Goal: Transaction & Acquisition: Download file/media

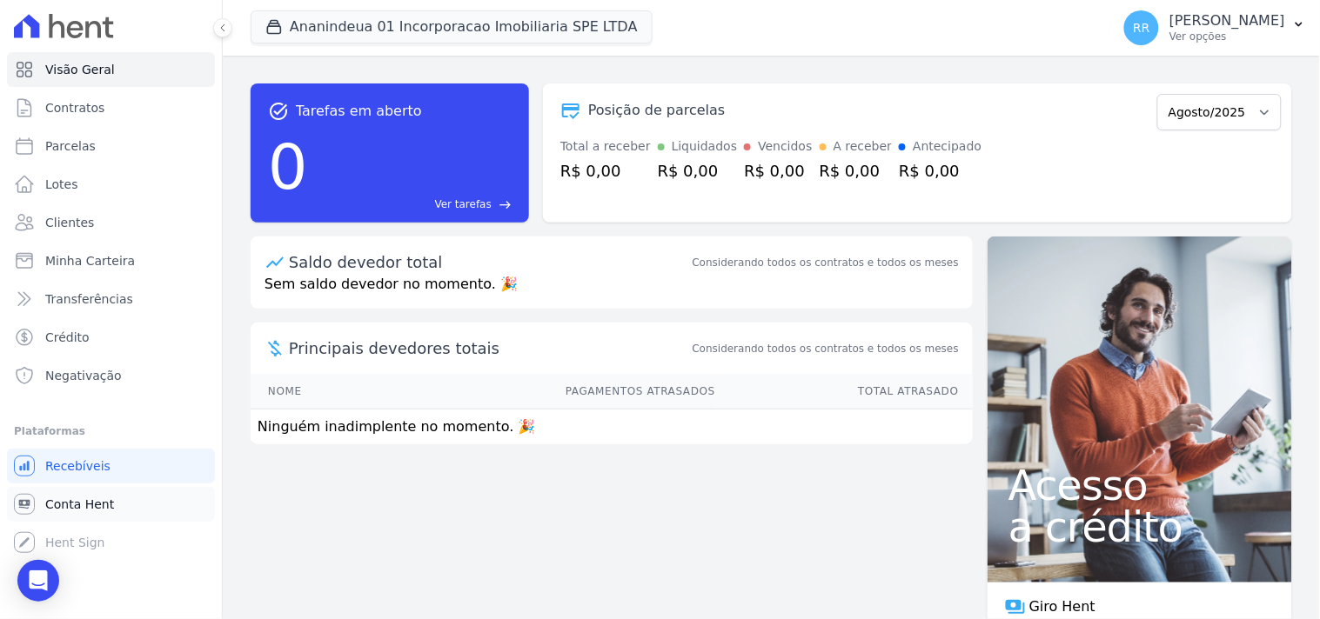
click at [118, 516] on link "Conta Hent" at bounding box center [111, 504] width 208 height 35
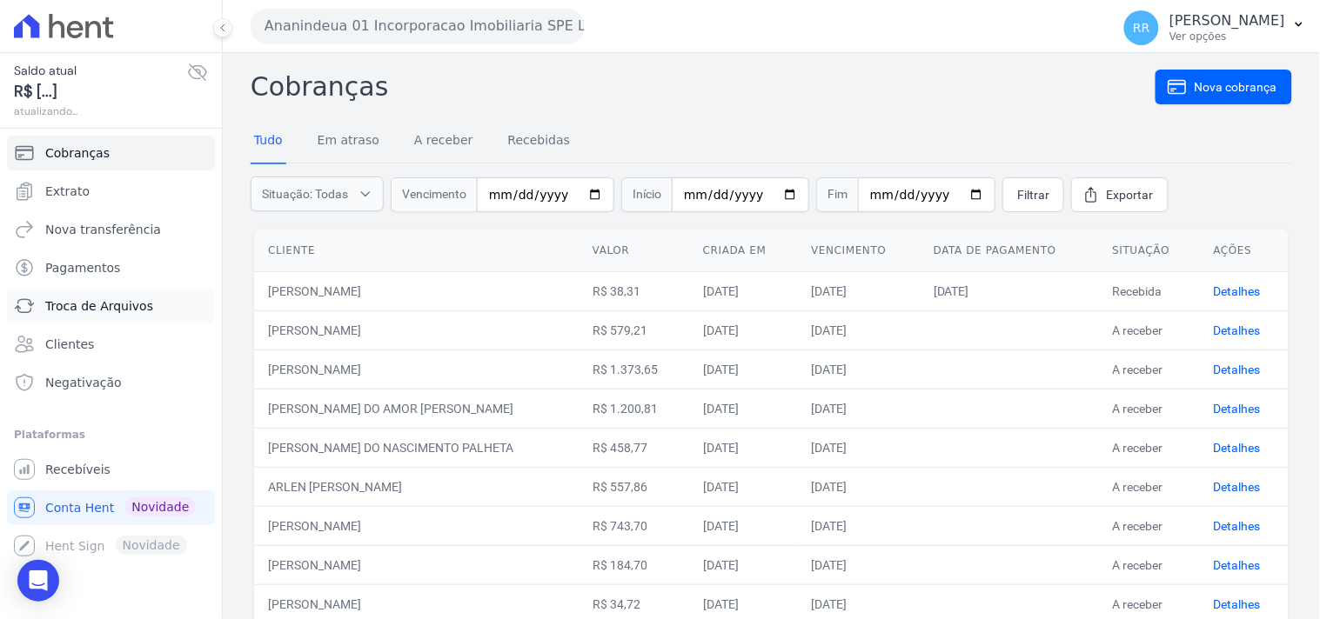
click at [85, 298] on span "Troca de Arquivos" at bounding box center [99, 305] width 108 height 17
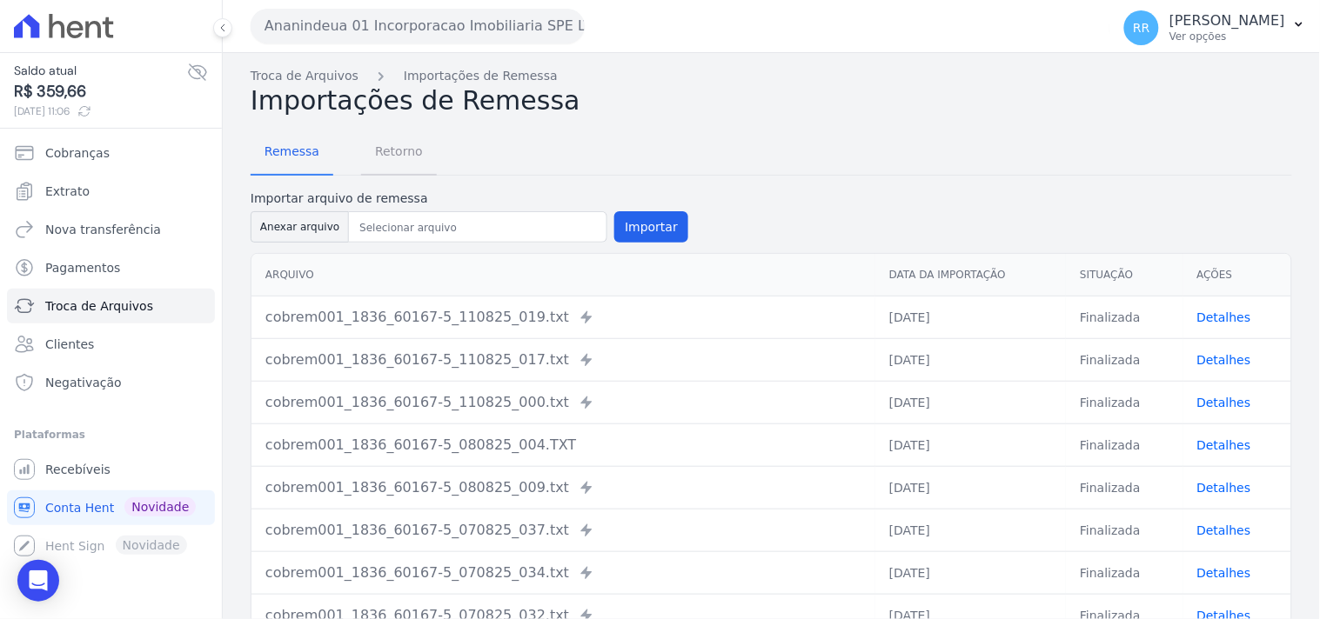
click at [390, 152] on span "Retorno" at bounding box center [398, 151] width 69 height 35
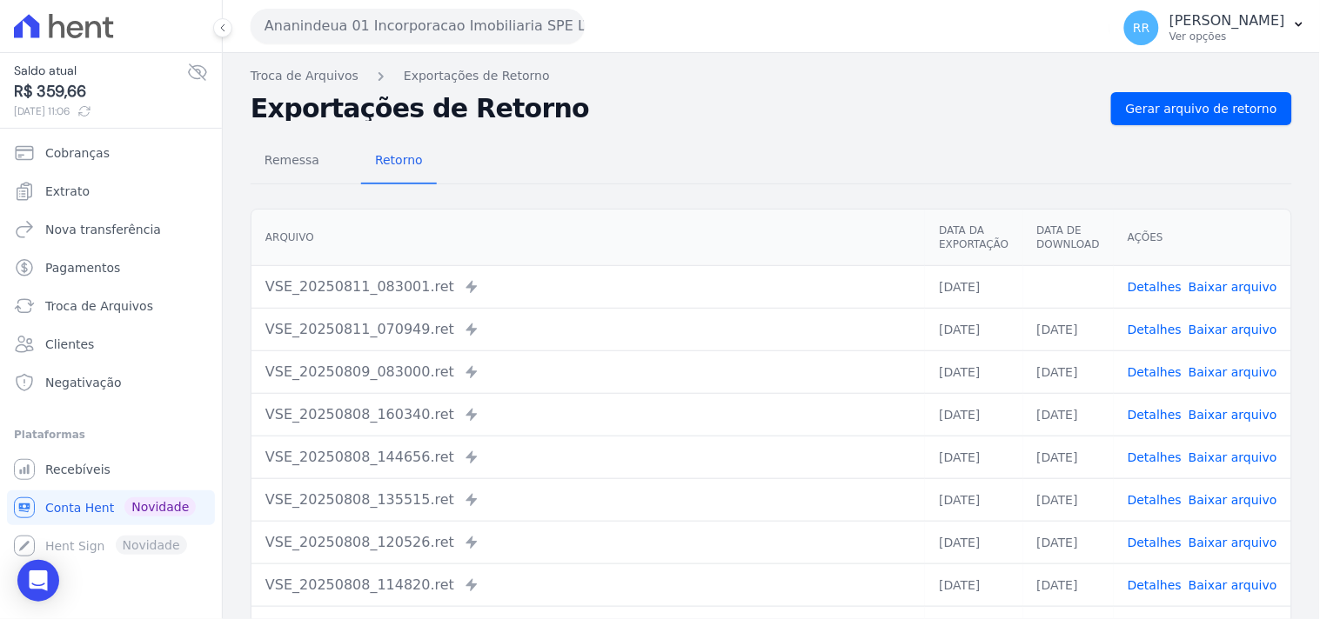
click at [345, 20] on button "Ananindeua 01 Incorporacao Imobiliaria SPE LTDA" at bounding box center [418, 26] width 334 height 35
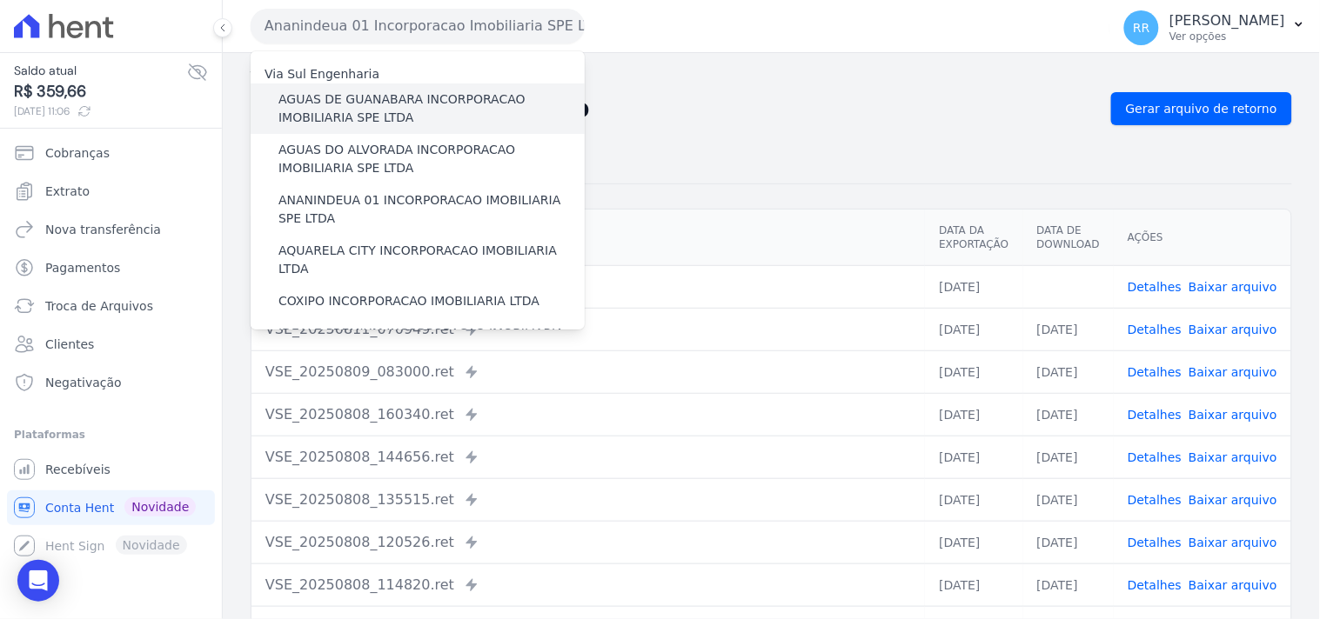
click at [354, 106] on label "AGUAS DE GUANABARA INCORPORACAO IMOBILIARIA SPE LTDA" at bounding box center [431, 108] width 306 height 37
click at [0, 0] on input "AGUAS DE GUANABARA INCORPORACAO IMOBILIARIA SPE LTDA" at bounding box center [0, 0] width 0 height 0
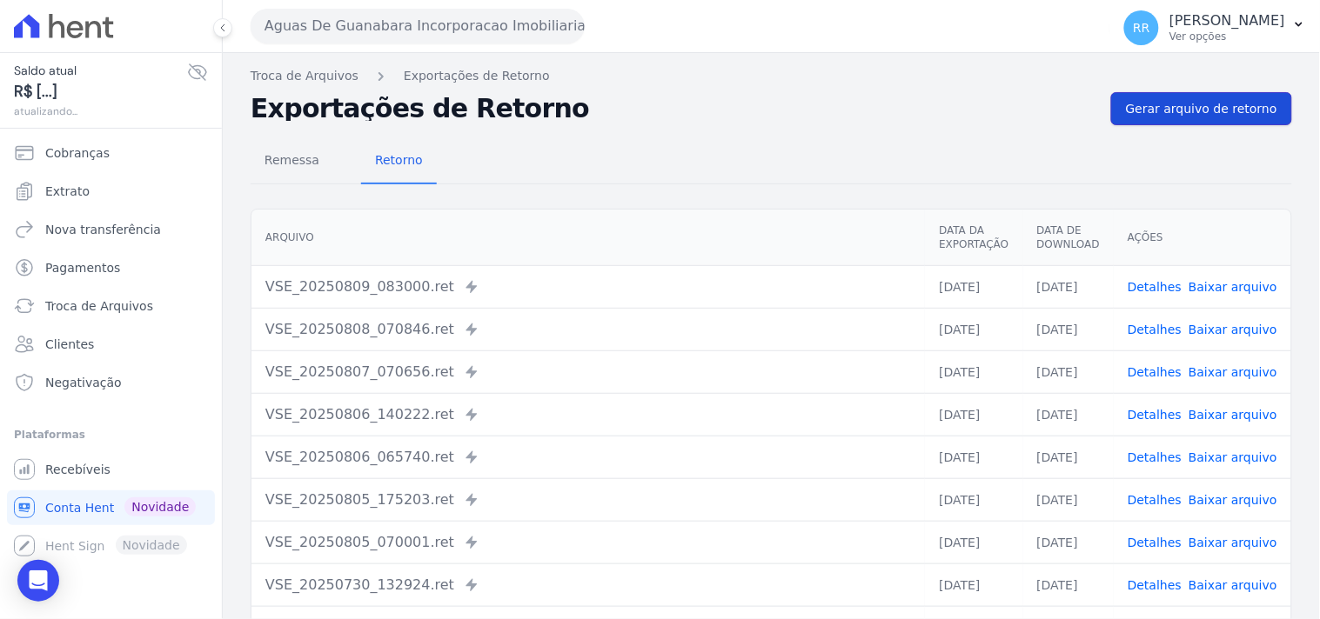
click at [1181, 101] on span "Gerar arquivo de retorno" at bounding box center [1201, 108] width 151 height 17
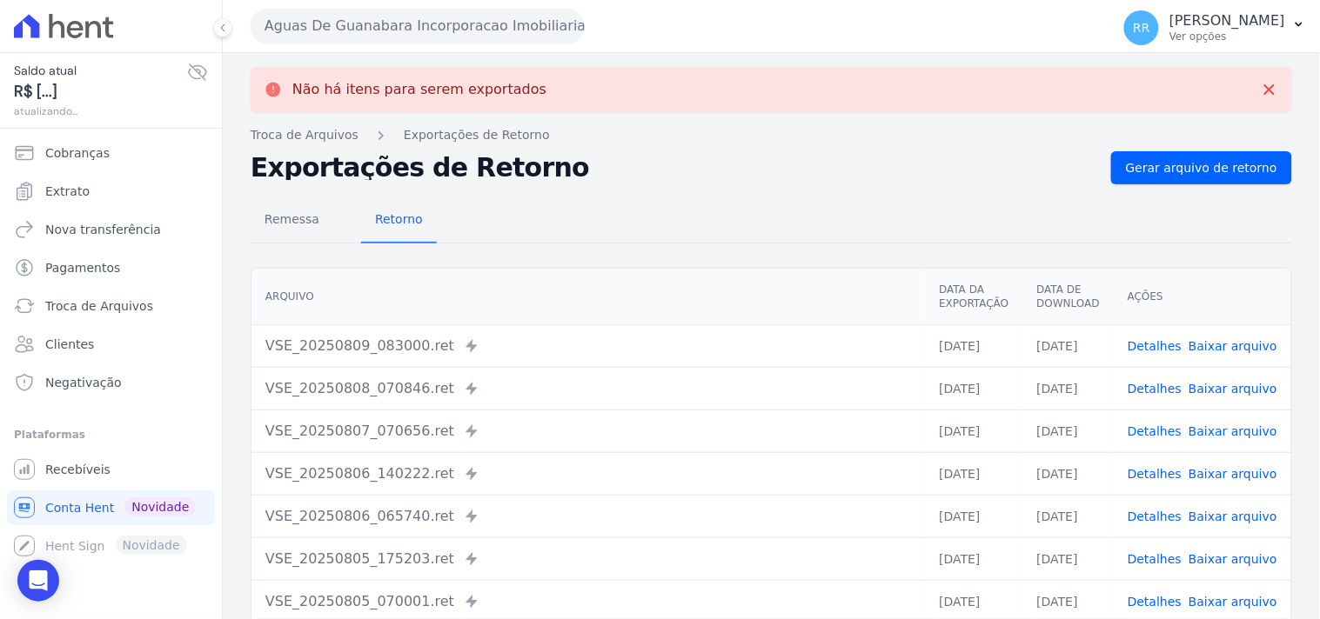
click at [461, 23] on button "Aguas De Guanabara Incorporacao Imobiliaria SPE LTDA" at bounding box center [418, 26] width 334 height 35
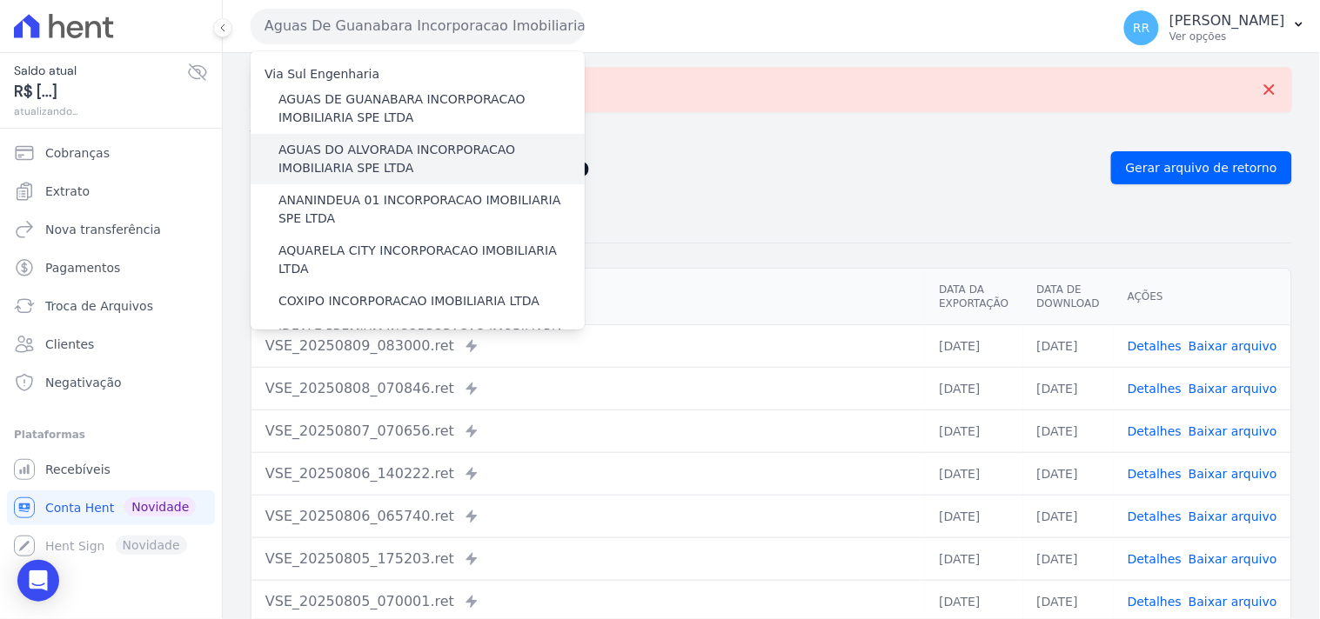
click at [368, 137] on div "AGUAS DO ALVORADA INCORPORACAO IMOBILIARIA SPE LTDA" at bounding box center [418, 159] width 334 height 50
click at [361, 149] on label "AGUAS DO ALVORADA INCORPORACAO IMOBILIARIA SPE LTDA" at bounding box center [431, 159] width 306 height 37
click at [0, 0] on input "AGUAS DO ALVORADA INCORPORACAO IMOBILIARIA SPE LTDA" at bounding box center [0, 0] width 0 height 0
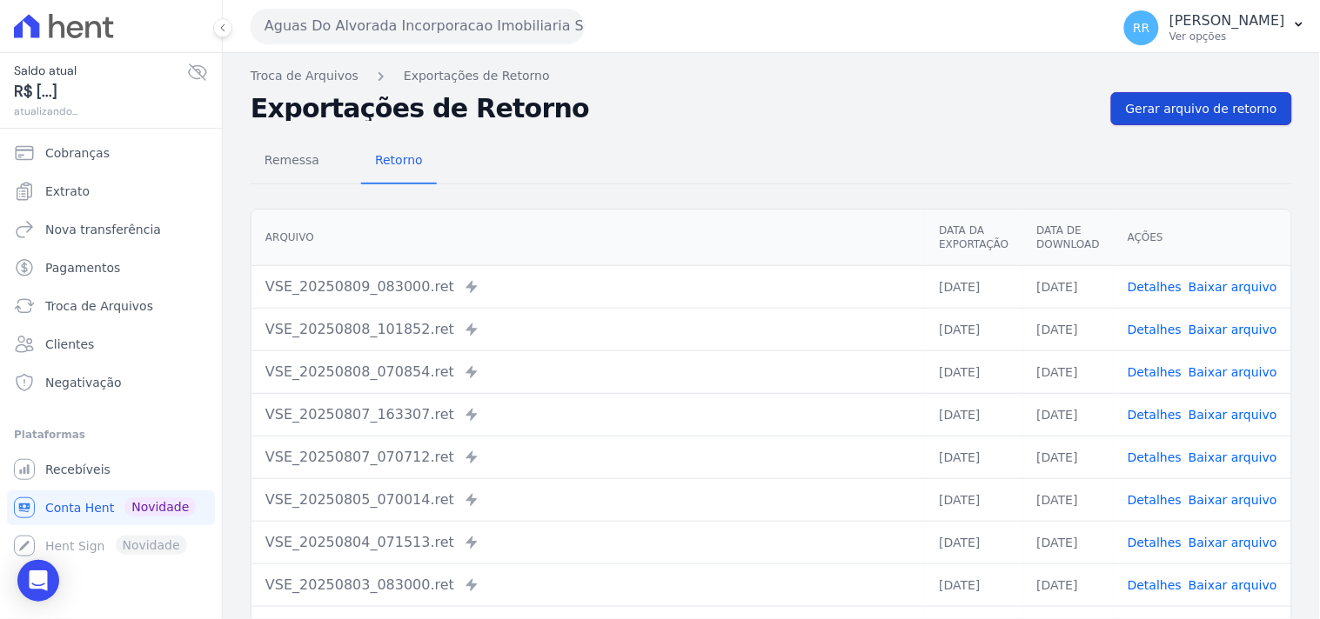
click at [1180, 104] on span "Gerar arquivo de retorno" at bounding box center [1201, 108] width 151 height 17
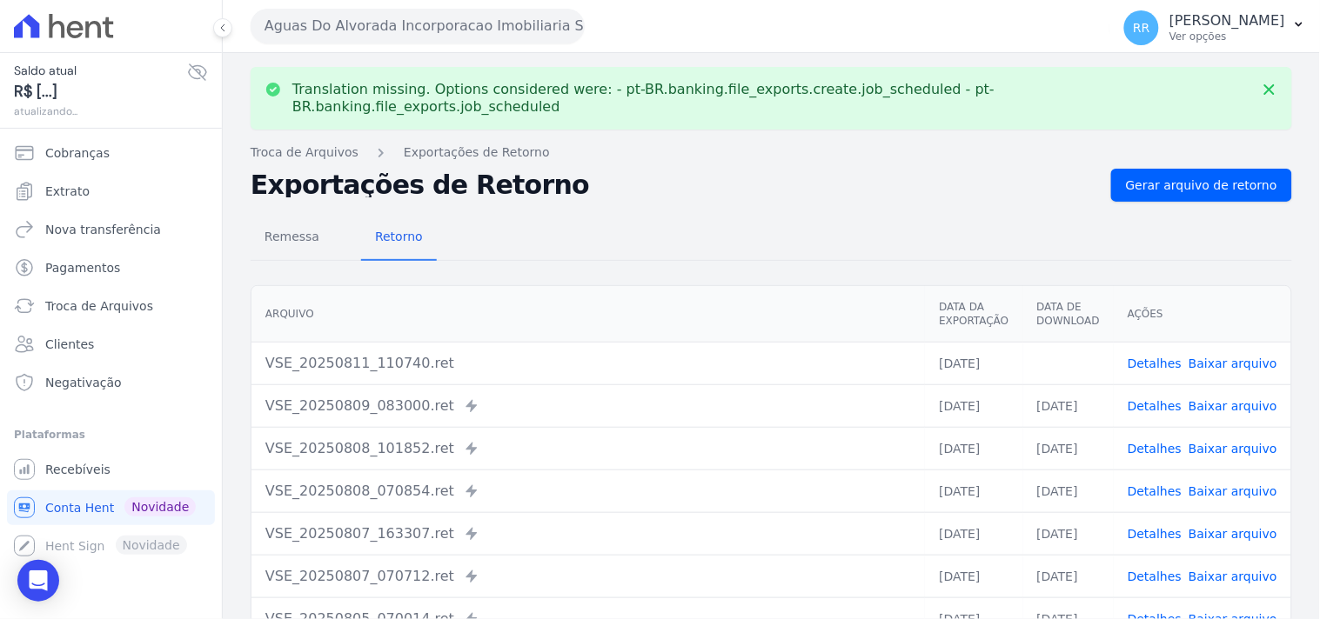
click at [1227, 357] on link "Baixar arquivo" at bounding box center [1232, 364] width 89 height 14
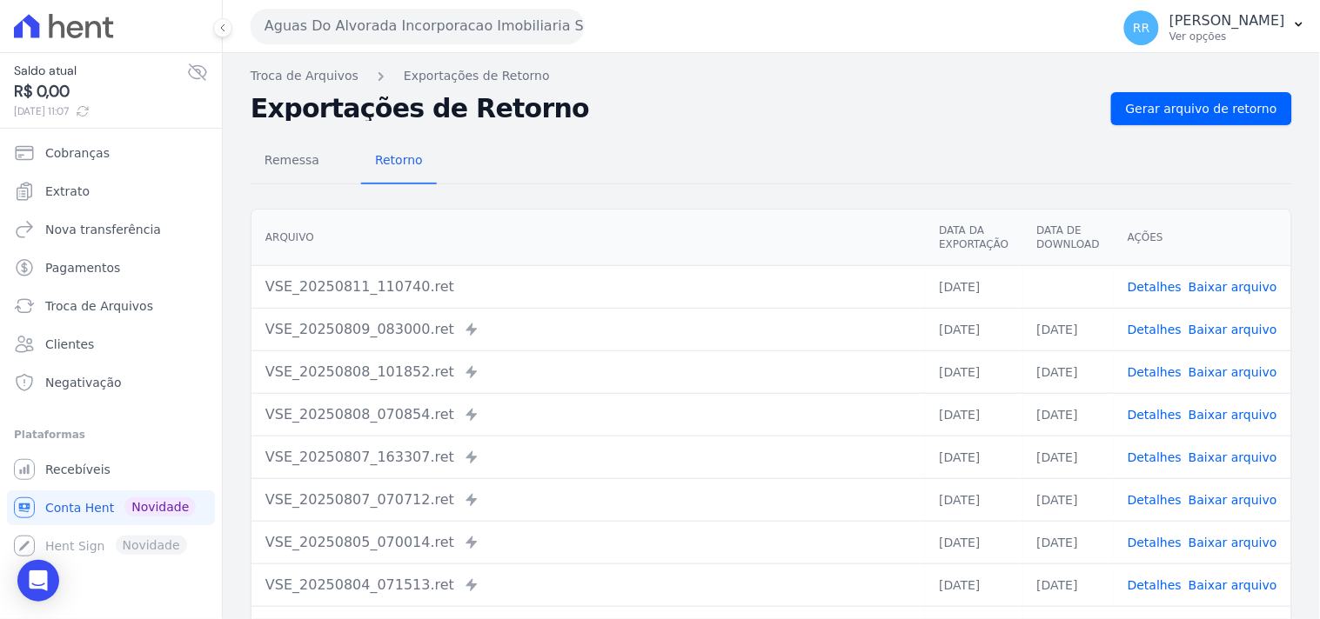
click at [737, 177] on div "Remessa Retorno" at bounding box center [771, 161] width 1041 height 45
click at [503, 84] on link "Exportações de Retorno" at bounding box center [477, 76] width 146 height 18
click at [257, 78] on link "Troca de Arquivos" at bounding box center [305, 76] width 108 height 18
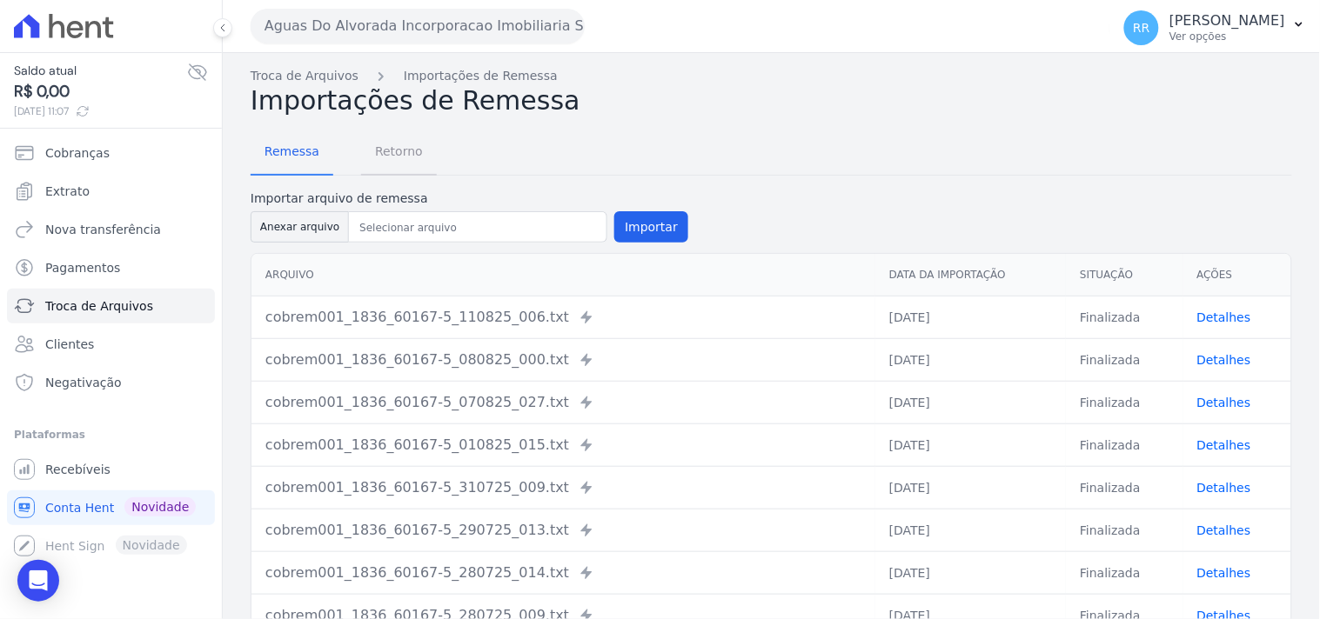
click at [414, 163] on span "Retorno" at bounding box center [398, 151] width 69 height 35
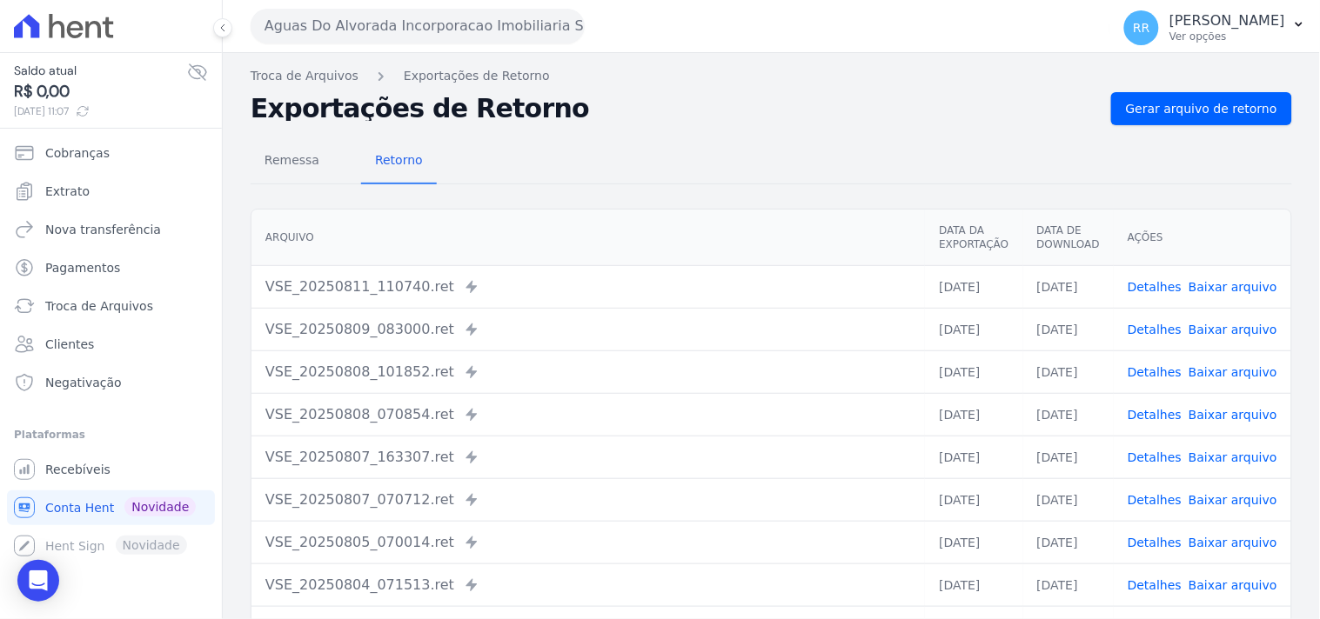
click at [303, 30] on button "Aguas Do Alvorada Incorporacao Imobiliaria SPE LTDA" at bounding box center [418, 26] width 334 height 35
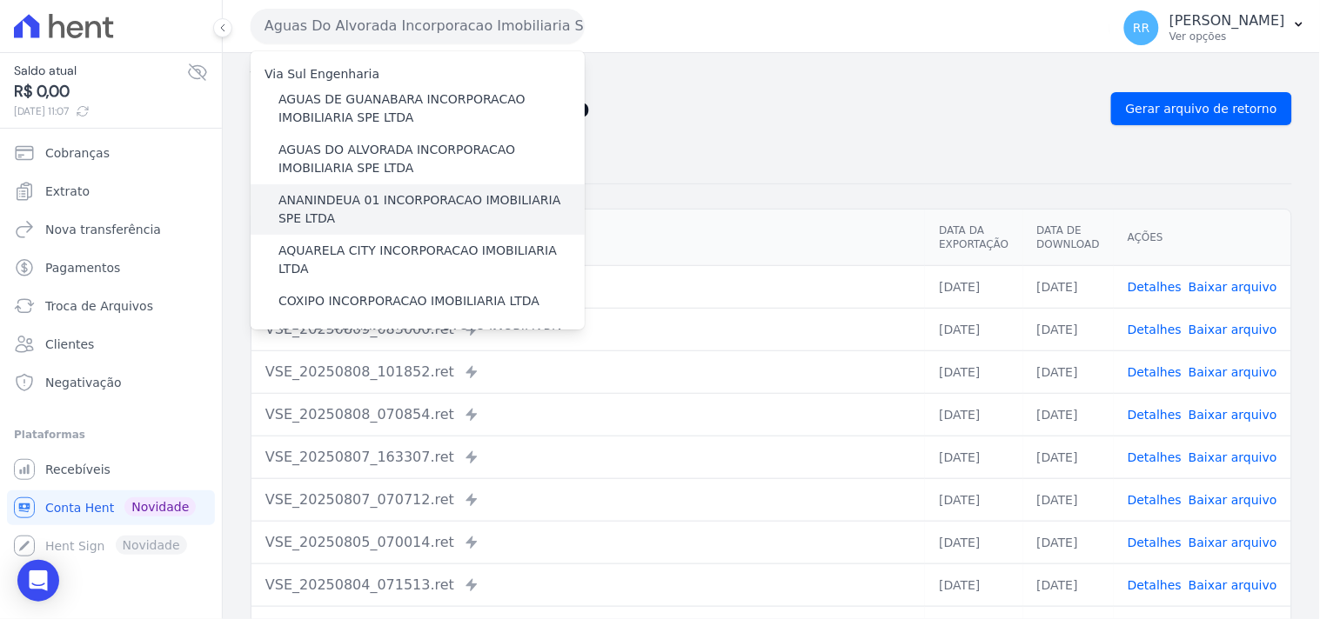
click at [345, 195] on label "ANANINDEUA 01 INCORPORACAO IMOBILIARIA SPE LTDA" at bounding box center [431, 209] width 306 height 37
click at [0, 0] on input "ANANINDEUA 01 INCORPORACAO IMOBILIARIA SPE LTDA" at bounding box center [0, 0] width 0 height 0
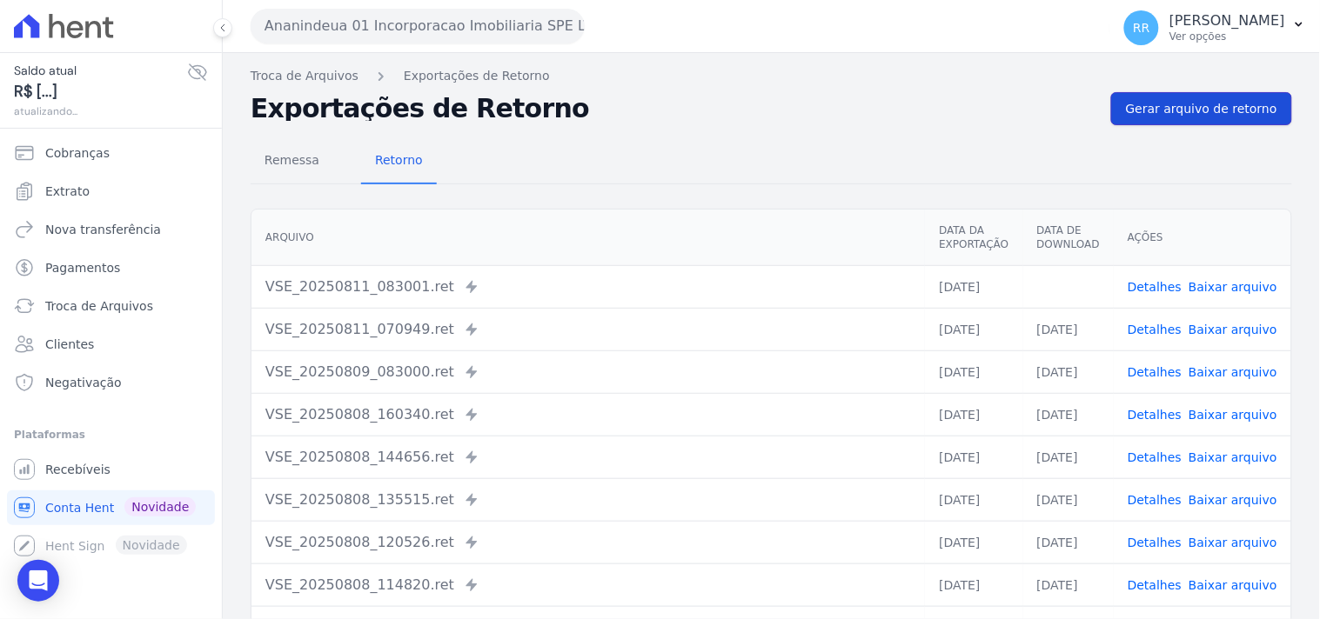
click at [1141, 104] on span "Gerar arquivo de retorno" at bounding box center [1201, 108] width 151 height 17
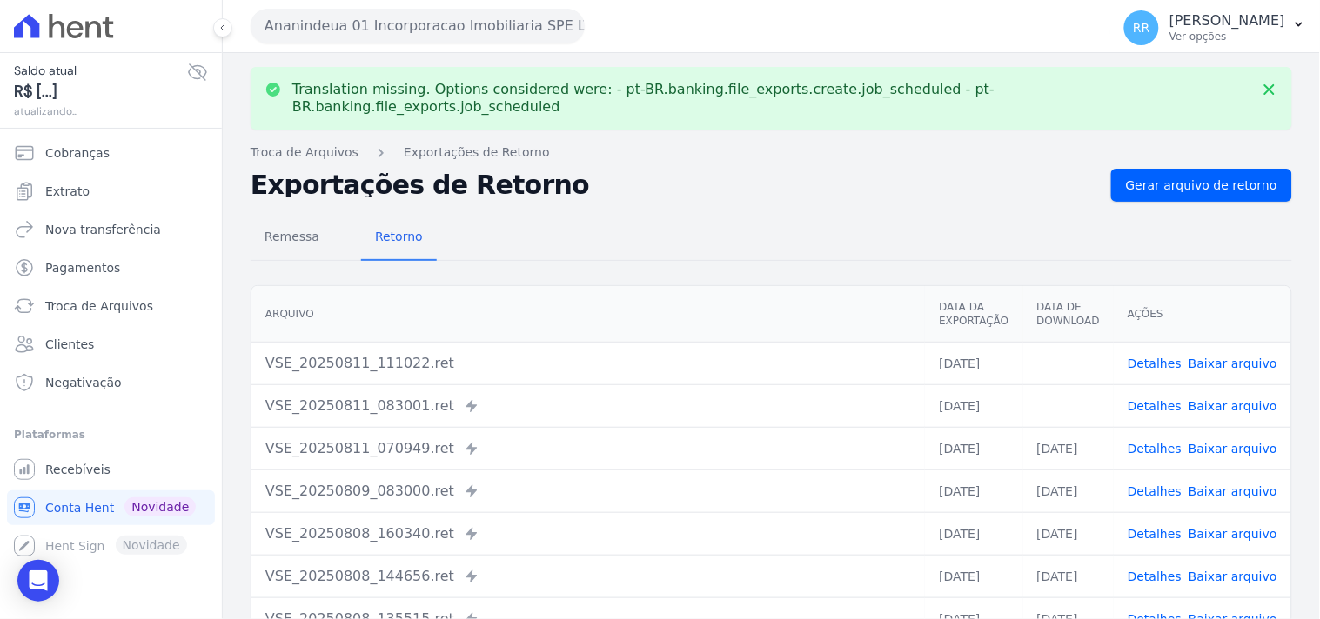
click at [1222, 399] on link "Baixar arquivo" at bounding box center [1232, 406] width 89 height 14
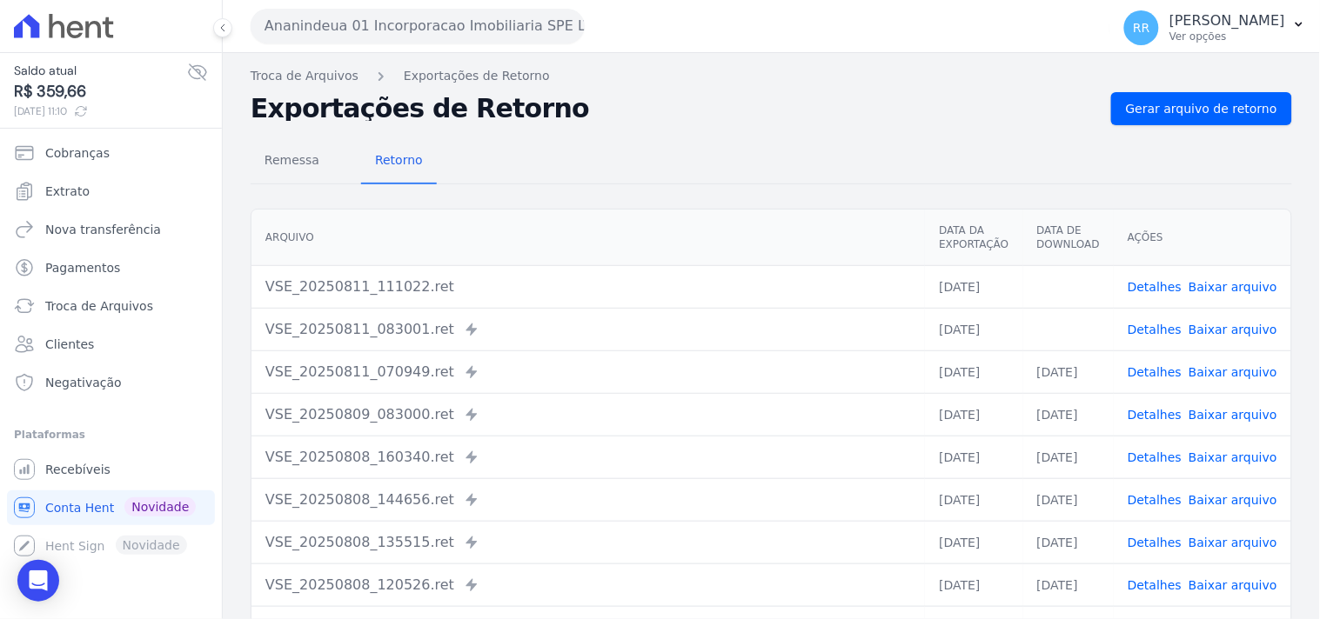
click at [1256, 284] on link "Baixar arquivo" at bounding box center [1232, 287] width 89 height 14
click at [554, 184] on div "Remessa Retorno [GEOGRAPHIC_DATA] Data da Exportação Data de Download Ações VSE…" at bounding box center [771, 439] width 1041 height 629
click at [415, 30] on button "Ananindeua 01 Incorporacao Imobiliaria SPE LTDA" at bounding box center [418, 26] width 334 height 35
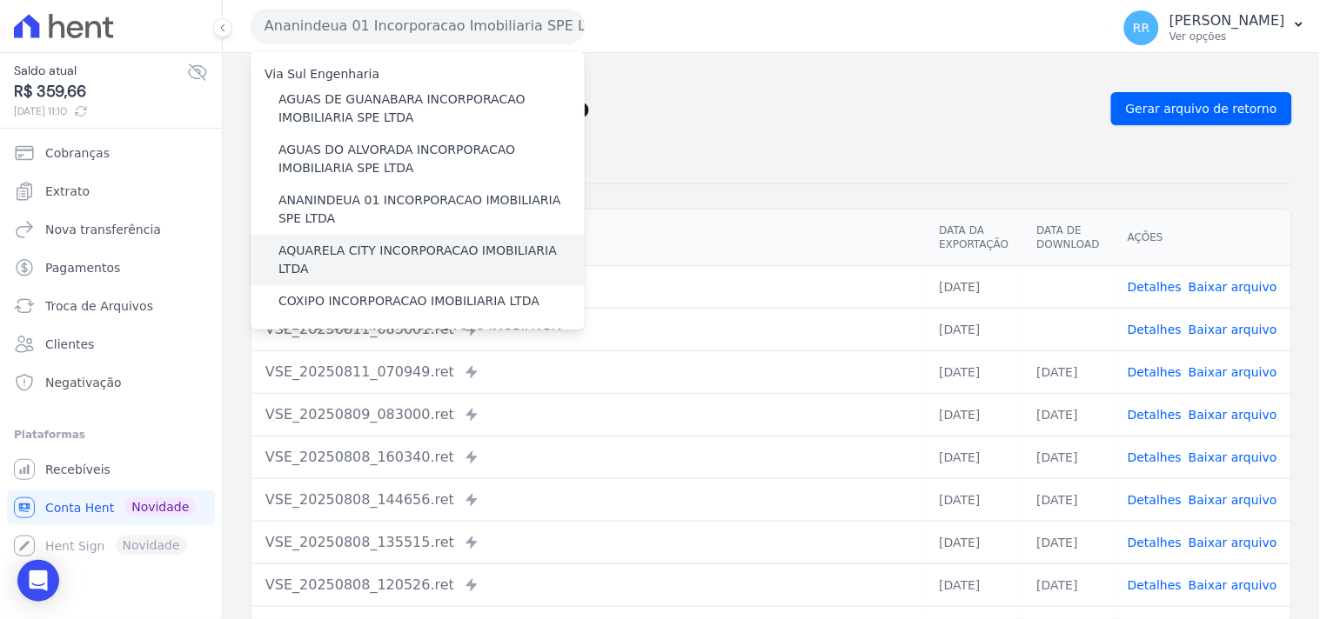
click at [343, 242] on label "AQUARELA CITY INCORPORACAO IMOBILIARIA LTDA" at bounding box center [431, 260] width 306 height 37
click at [0, 0] on input "AQUARELA CITY INCORPORACAO IMOBILIARIA LTDA" at bounding box center [0, 0] width 0 height 0
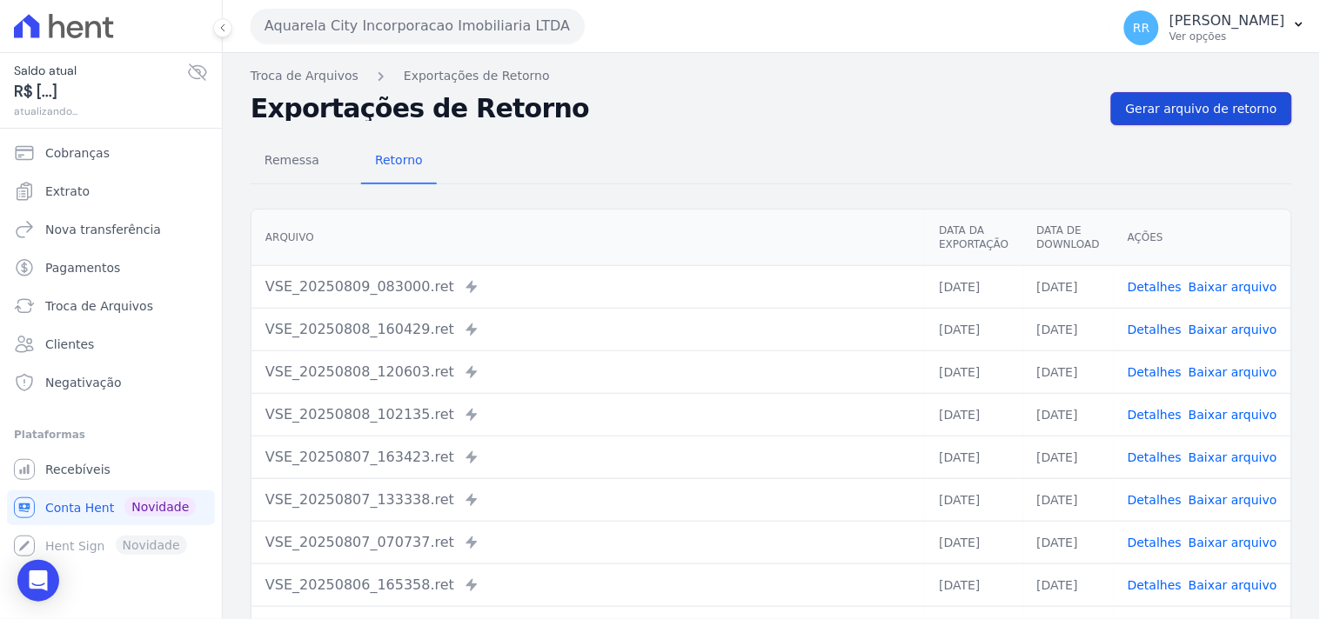
click at [1190, 119] on link "Gerar arquivo de retorno" at bounding box center [1201, 108] width 181 height 33
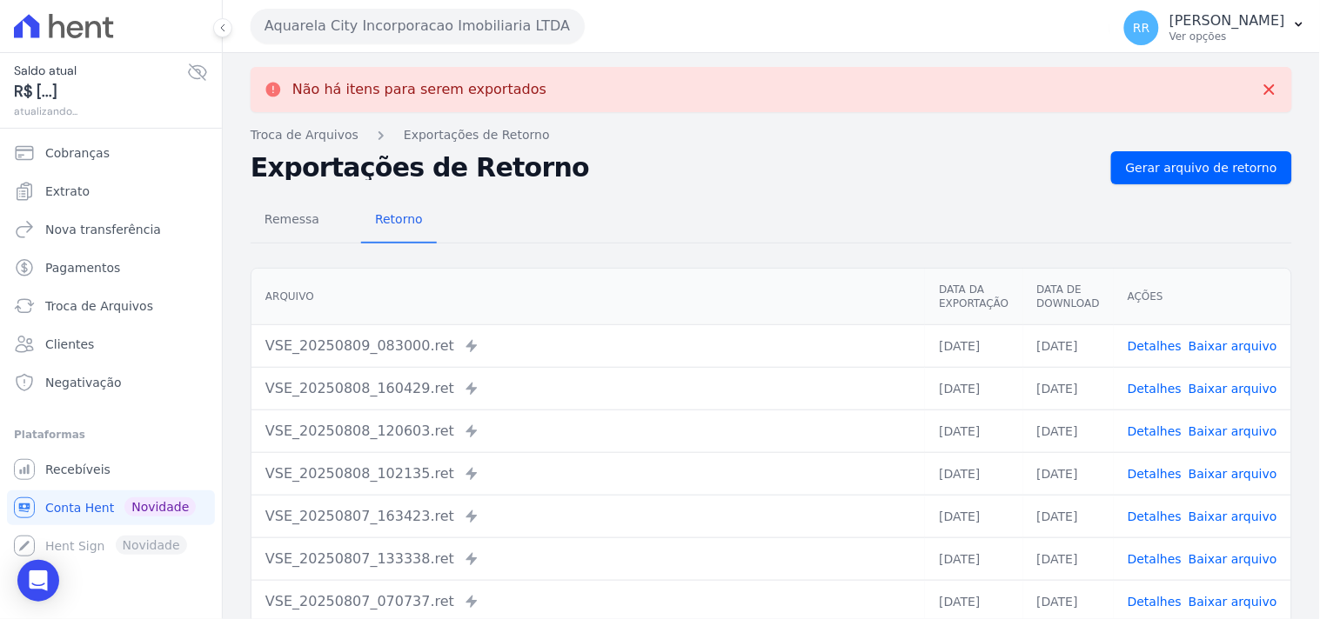
click at [454, 19] on button "Aquarela City Incorporacao Imobiliaria LTDA" at bounding box center [418, 26] width 334 height 35
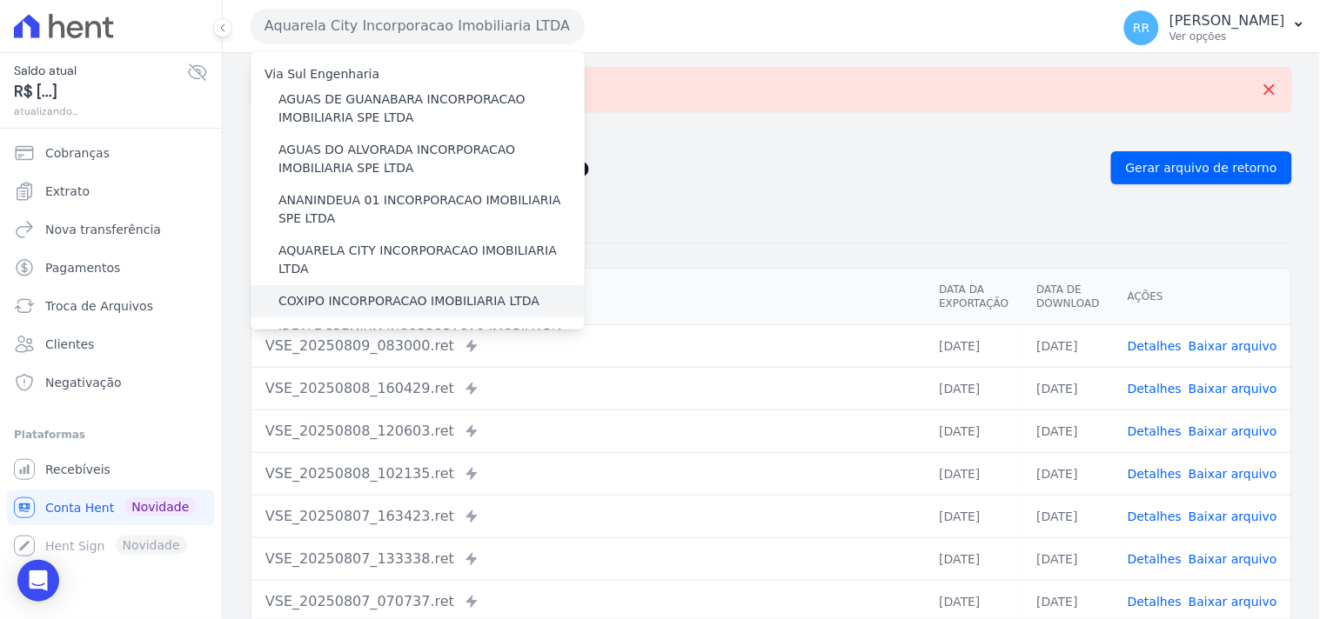
click at [394, 292] on label "COXIPO INCORPORACAO IMOBILIARIA LTDA" at bounding box center [408, 301] width 261 height 18
click at [0, 0] on input "COXIPO INCORPORACAO IMOBILIARIA LTDA" at bounding box center [0, 0] width 0 height 0
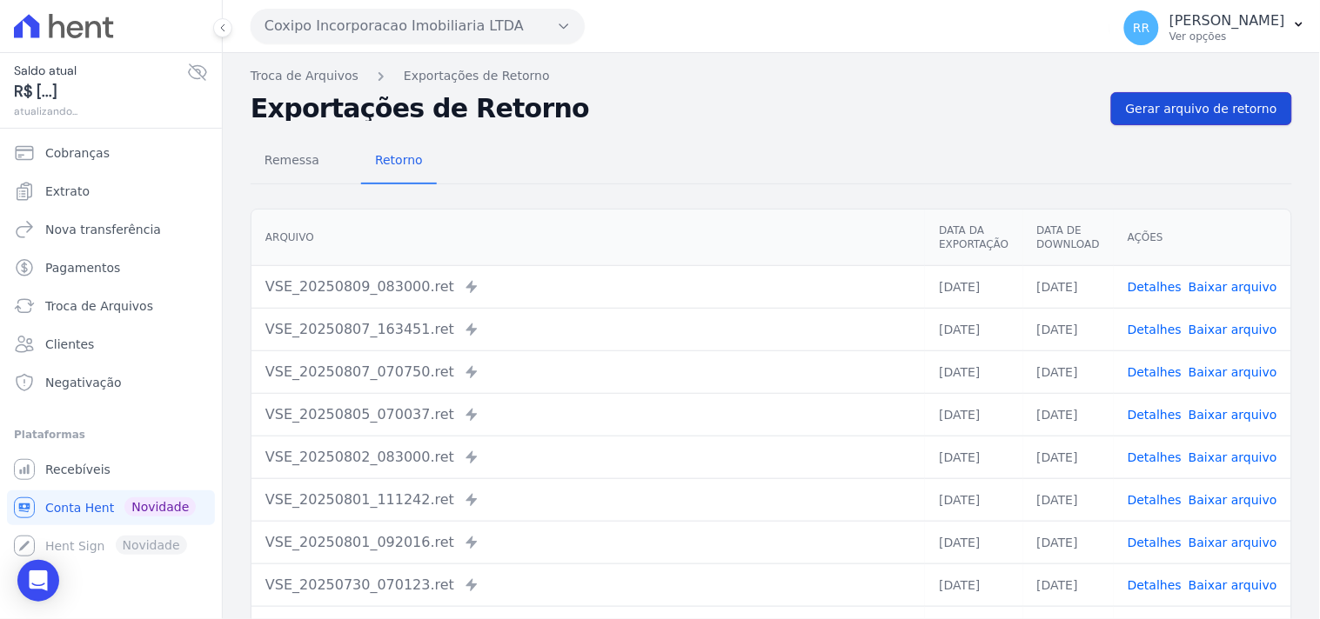
click at [1155, 110] on span "Gerar arquivo de retorno" at bounding box center [1201, 108] width 151 height 17
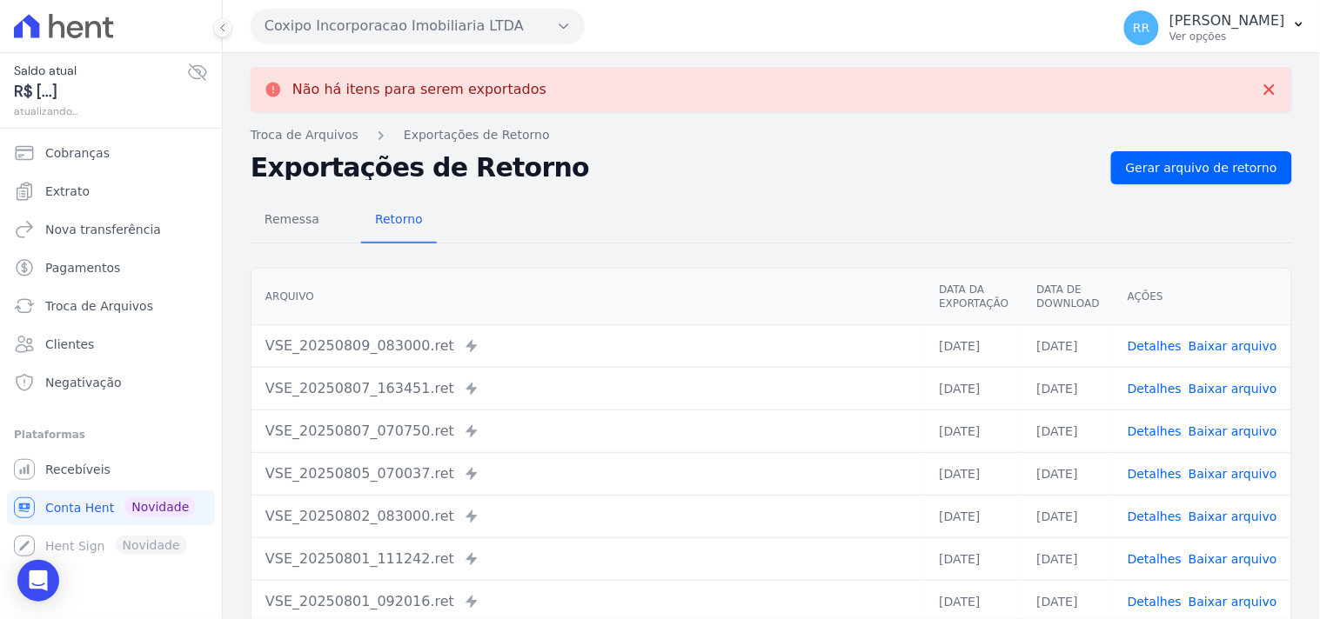
click at [444, 16] on button "Coxipo Incorporacao Imobiliaria LTDA" at bounding box center [418, 26] width 334 height 35
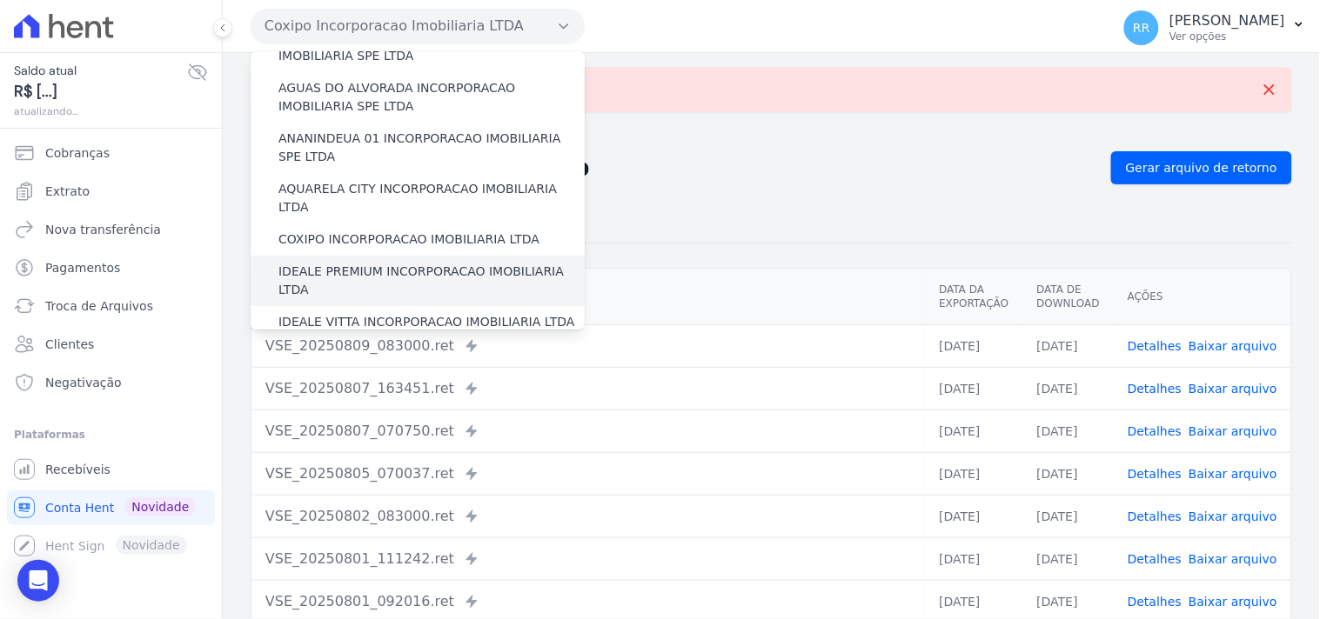
scroll to position [64, 0]
click at [395, 261] on label "IDEALE PREMIUM INCORPORACAO IMOBILIARIA LTDA" at bounding box center [431, 278] width 306 height 37
click at [0, 0] on input "IDEALE PREMIUM INCORPORACAO IMOBILIARIA LTDA" at bounding box center [0, 0] width 0 height 0
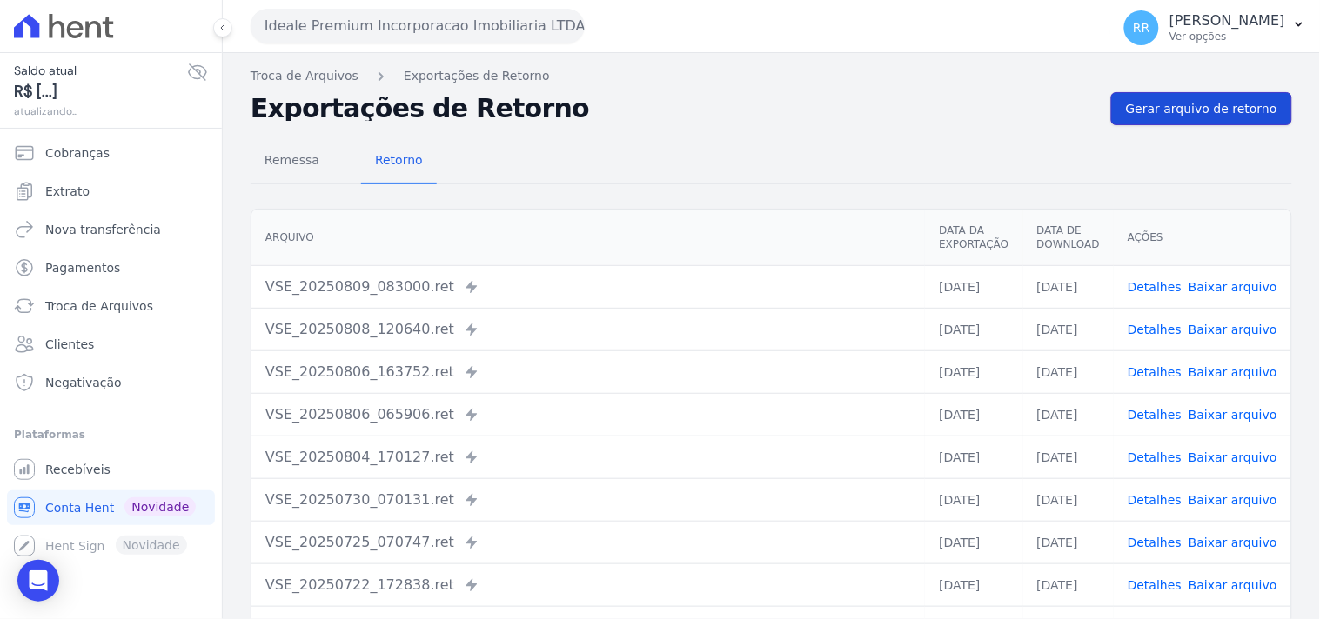
click at [1158, 100] on span "Gerar arquivo de retorno" at bounding box center [1201, 108] width 151 height 17
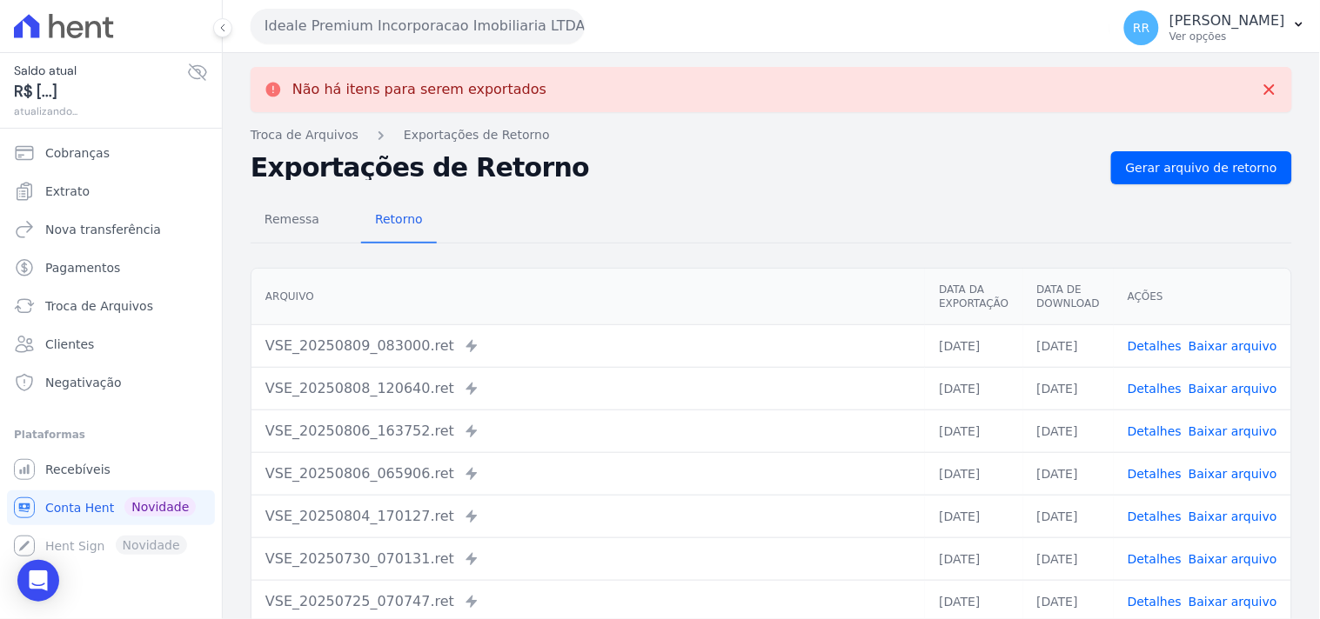
click at [509, 35] on button "Ideale Premium Incorporacao Imobiliaria LTDA" at bounding box center [418, 26] width 334 height 35
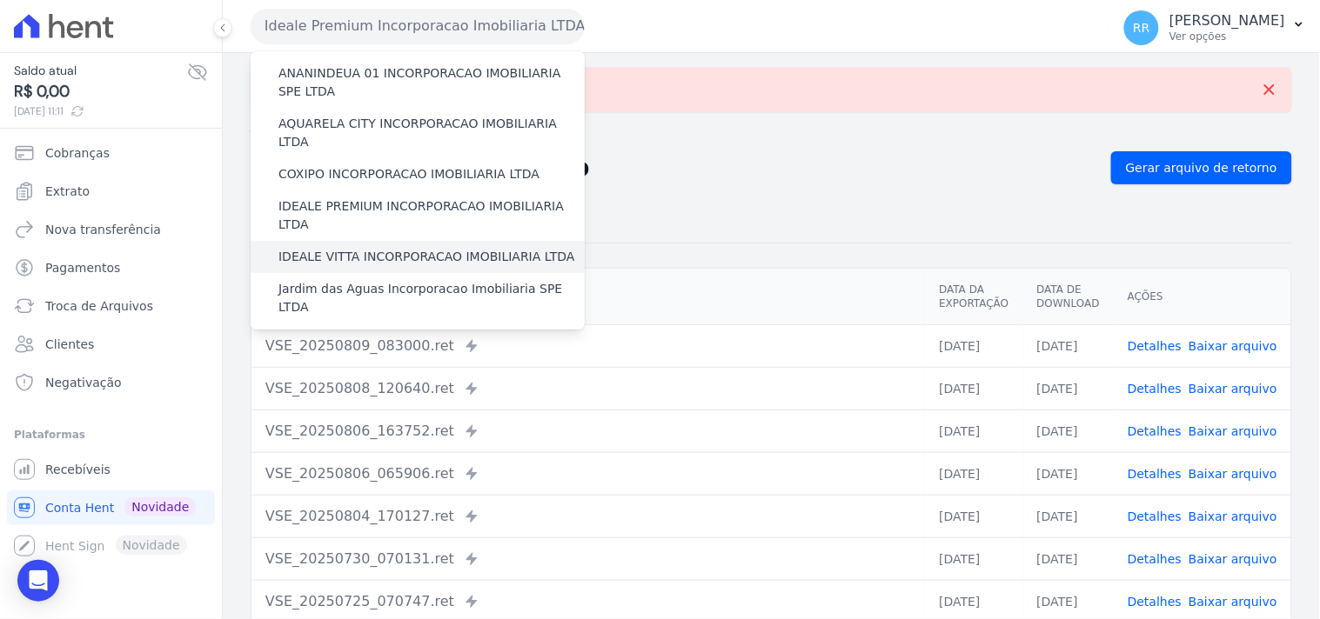
scroll to position [128, 0]
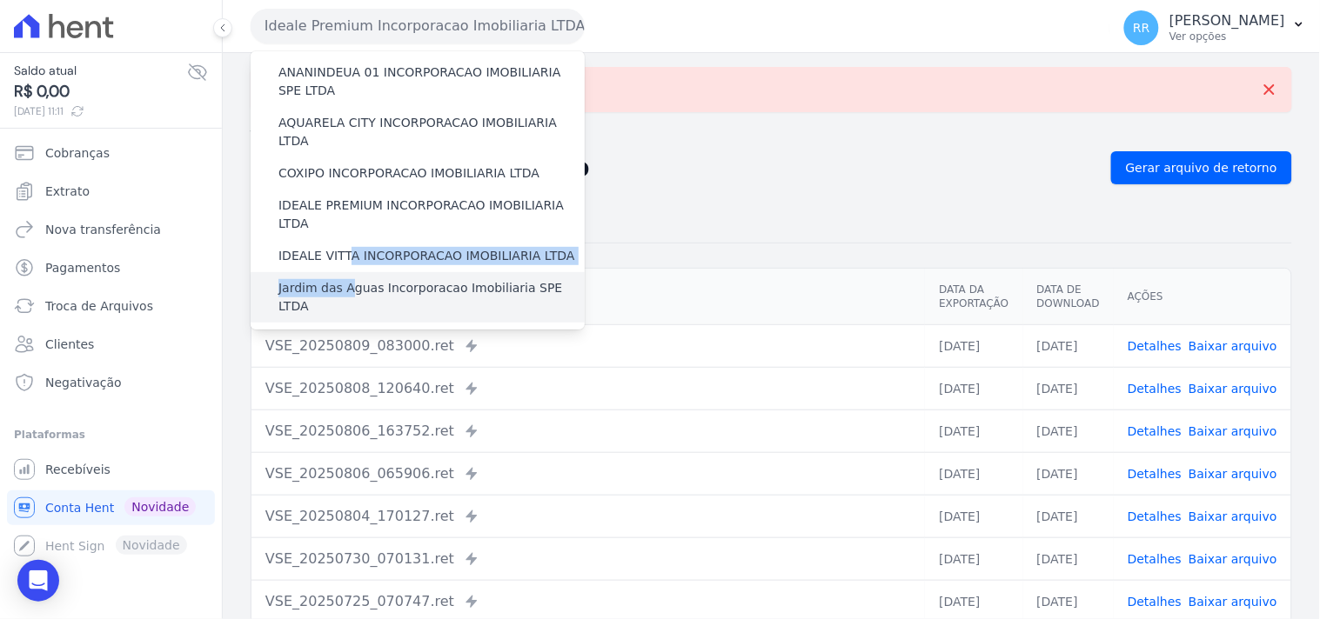
drag, startPoint x: 345, startPoint y: 222, endPoint x: 344, endPoint y: 274, distance: 52.2
click at [344, 274] on div "Via Sul Engenharia AGUAS DE [GEOGRAPHIC_DATA] INCORPORACAO IMOBILIARIA SPE LTDA…" at bounding box center [418, 496] width 334 height 1147
click at [348, 279] on label "Jardim das Aguas Incorporacao Imobiliaria SPE LTDA" at bounding box center [431, 297] width 306 height 37
click at [0, 0] on input "Jardim das Aguas Incorporacao Imobiliaria SPE LTDA" at bounding box center [0, 0] width 0 height 0
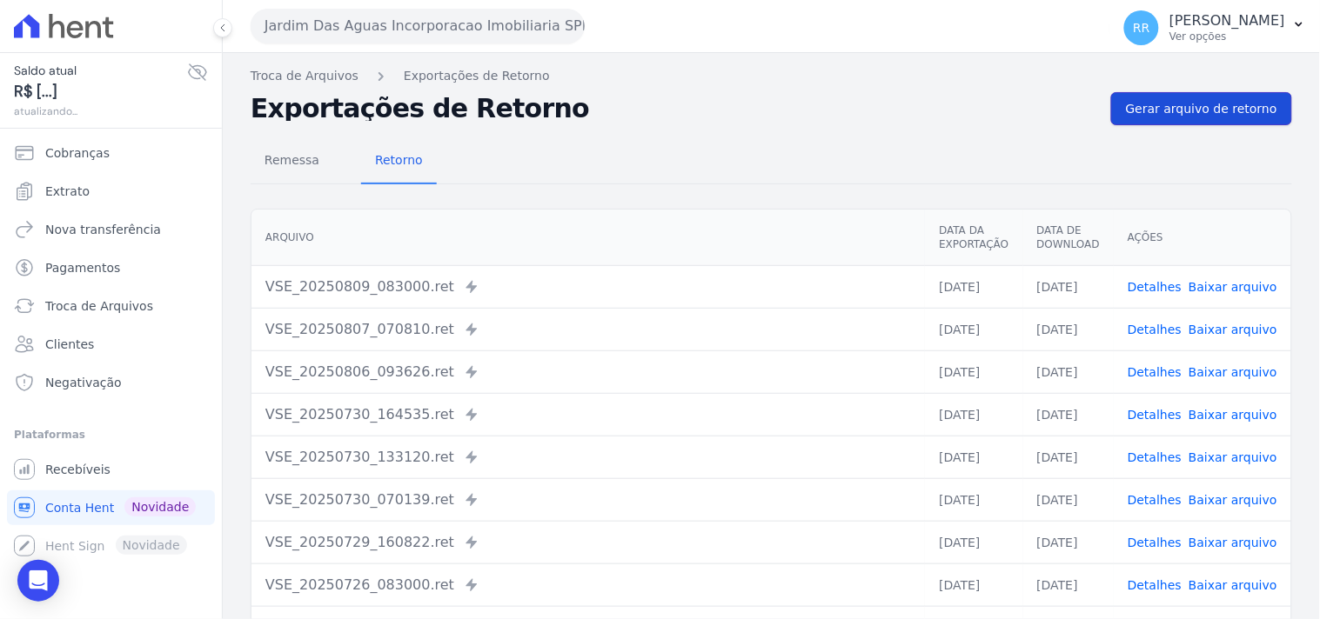
click at [1141, 106] on span "Gerar arquivo de retorno" at bounding box center [1201, 108] width 151 height 17
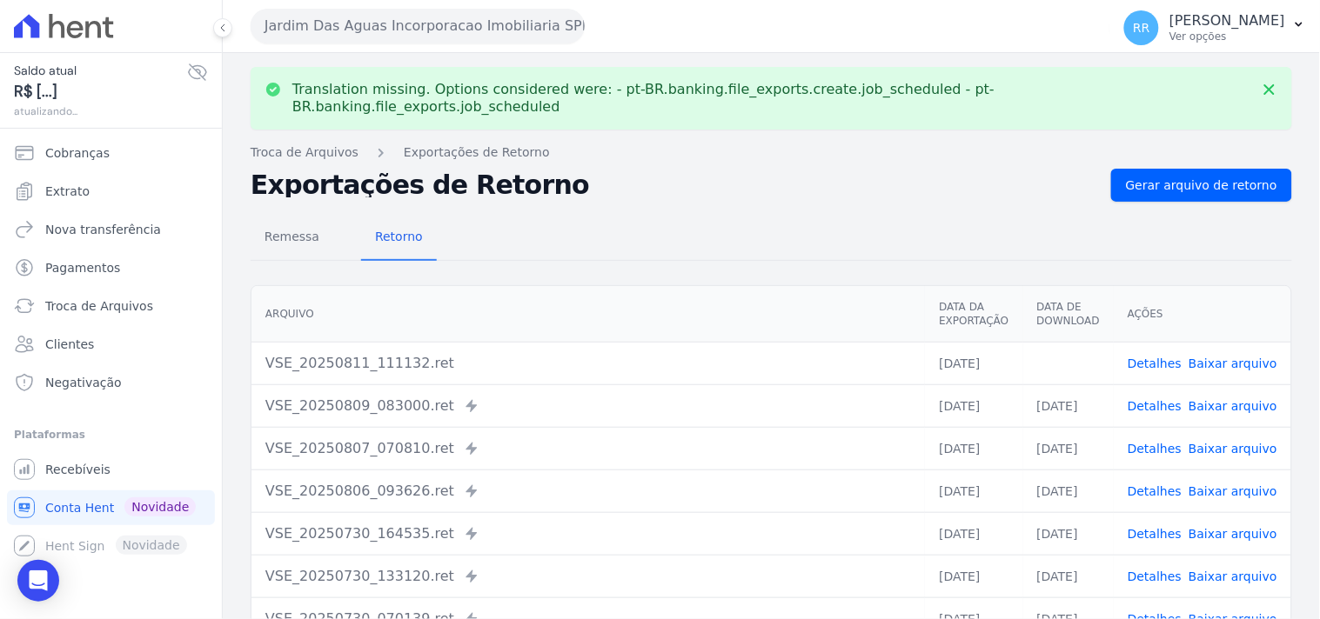
click at [1248, 357] on link "Baixar arquivo" at bounding box center [1232, 364] width 89 height 14
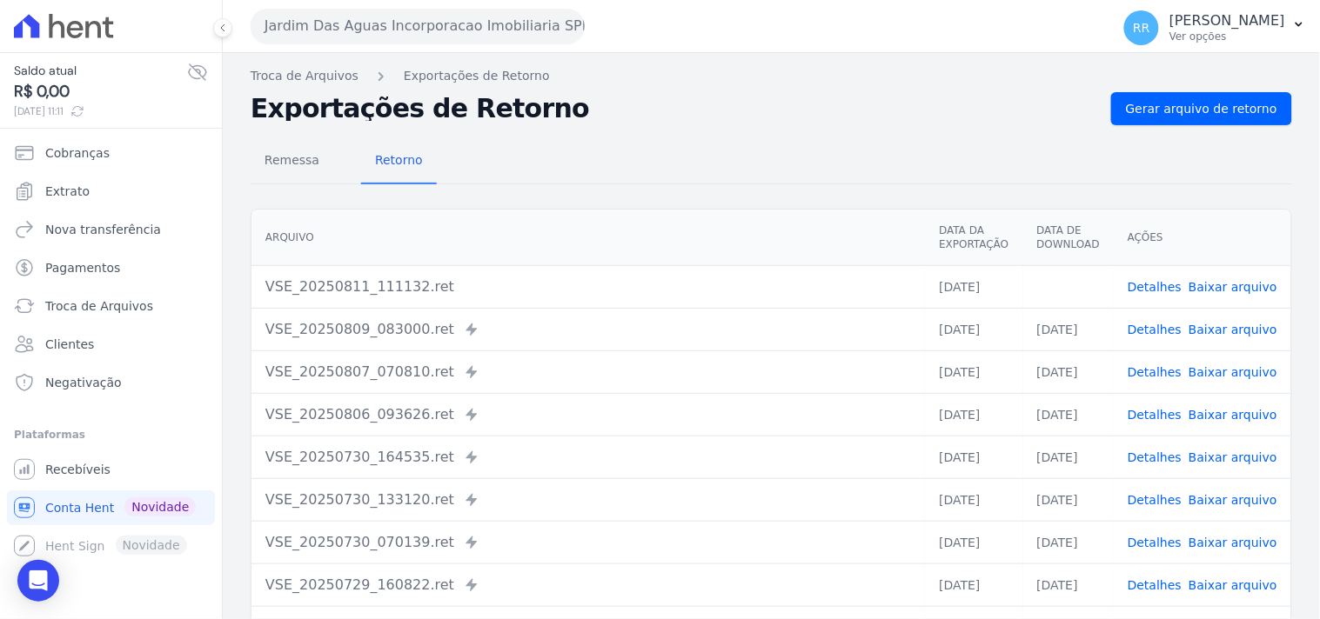
drag, startPoint x: 926, startPoint y: 107, endPoint x: 526, endPoint y: 115, distance: 400.2
click at [926, 107] on h2 "Exportações de Retorno" at bounding box center [674, 109] width 846 height 24
click at [391, 14] on button "Jardim Das Aguas Incorporacao Imobiliaria SPE LTDA" at bounding box center [418, 26] width 334 height 35
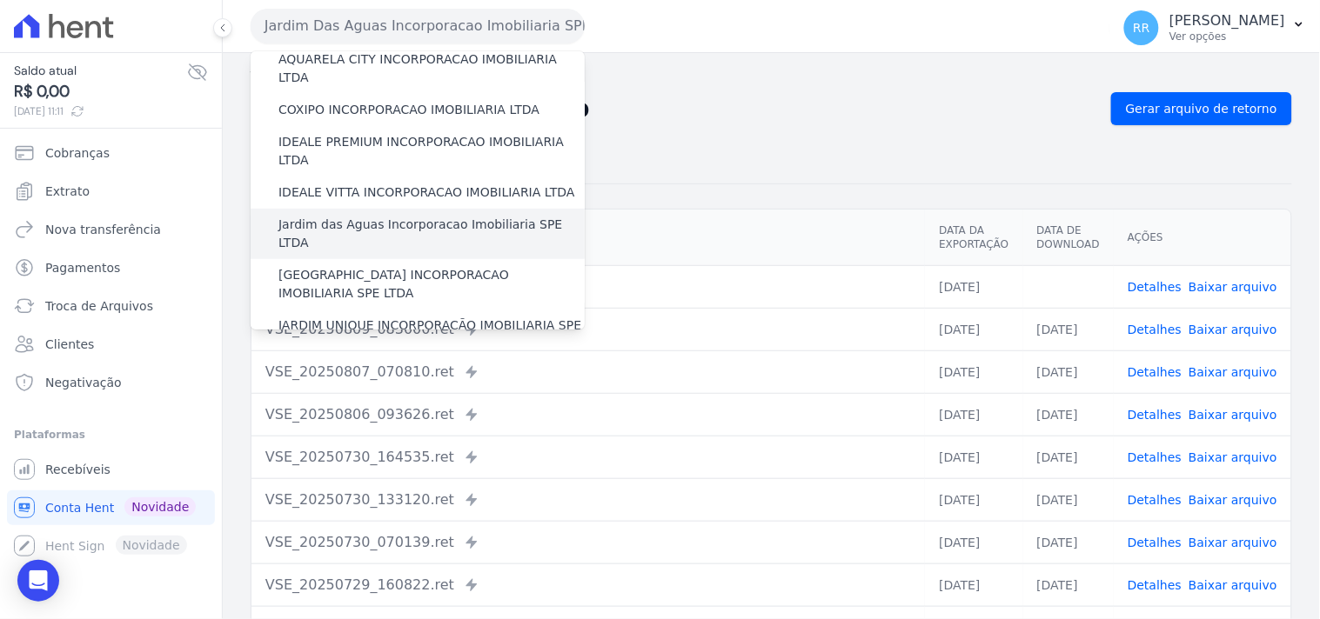
scroll to position [193, 0]
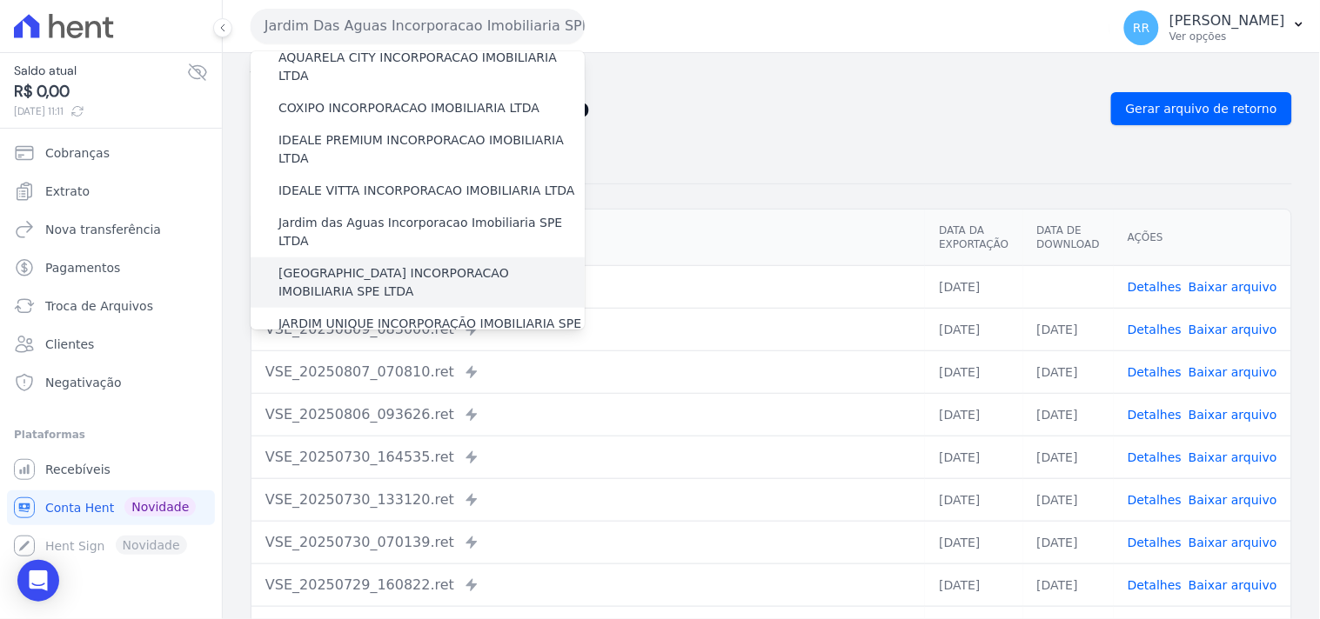
click at [306, 264] on label "[GEOGRAPHIC_DATA] INCORPORACAO IMOBILIARIA SPE LTDA" at bounding box center [431, 282] width 306 height 37
click at [0, 0] on input "[GEOGRAPHIC_DATA] INCORPORACAO IMOBILIARIA SPE LTDA" at bounding box center [0, 0] width 0 height 0
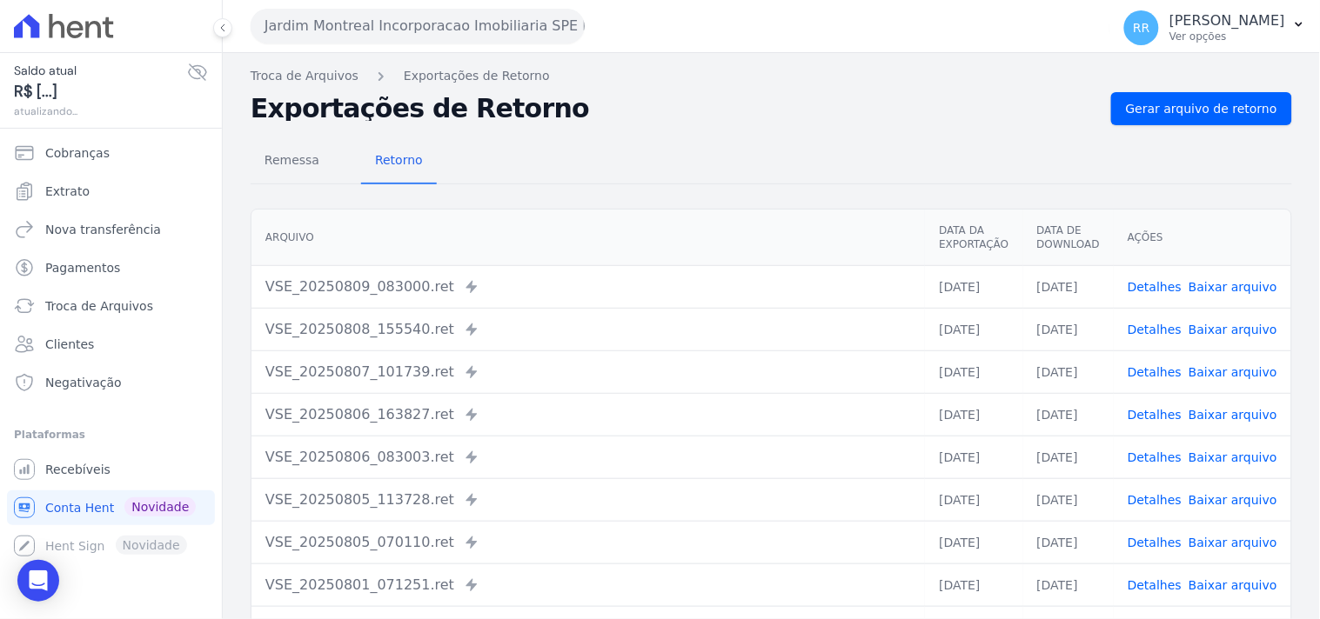
click at [1198, 129] on div "Remessa Retorno [GEOGRAPHIC_DATA] Data da Exportação Data de Download Ações VSE…" at bounding box center [771, 439] width 1041 height 629
click at [1198, 126] on div "Remessa Retorno [GEOGRAPHIC_DATA] Data da Exportação Data de Download Ações VSE…" at bounding box center [771, 439] width 1041 height 629
click at [1206, 110] on span "Gerar arquivo de retorno" at bounding box center [1201, 108] width 151 height 17
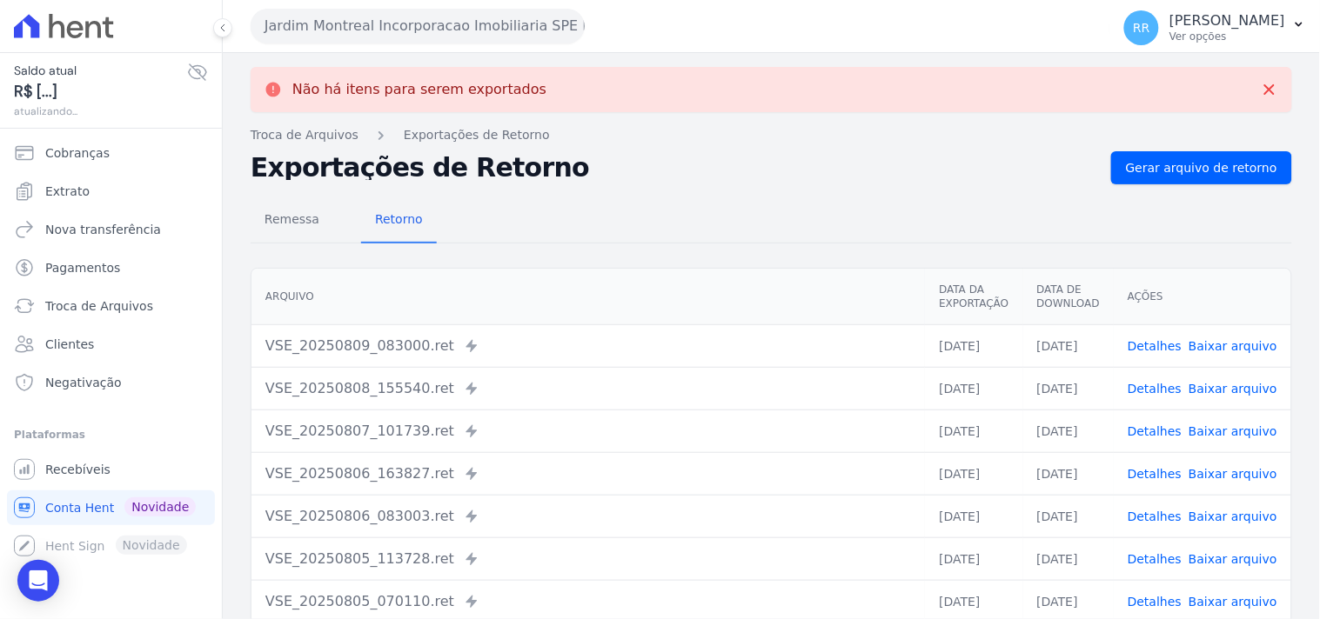
click at [462, 31] on button "Jardim Montreal Incorporacao Imobiliaria SPE LTDA" at bounding box center [418, 26] width 334 height 35
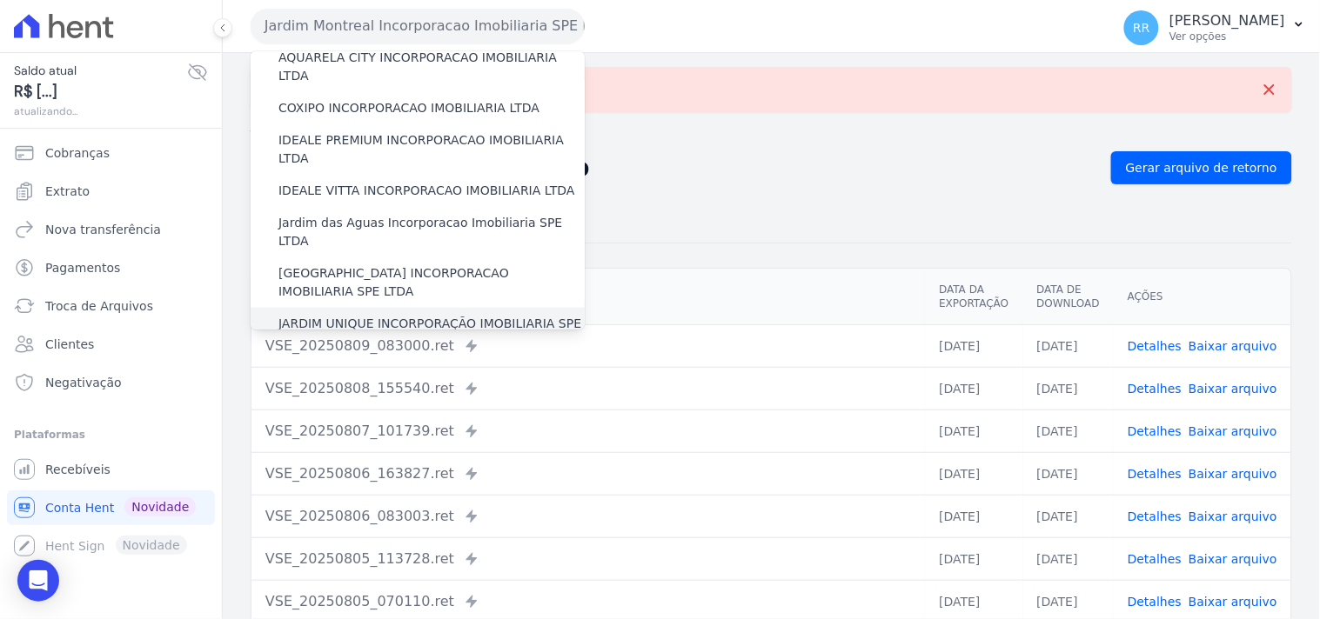
click at [361, 315] on label "JARDIM UNIQUE INCORPORAÇÃO IMOBILIARIA SPE LTDA" at bounding box center [431, 333] width 306 height 37
click at [0, 0] on input "JARDIM UNIQUE INCORPORAÇÃO IMOBILIARIA SPE LTDA" at bounding box center [0, 0] width 0 height 0
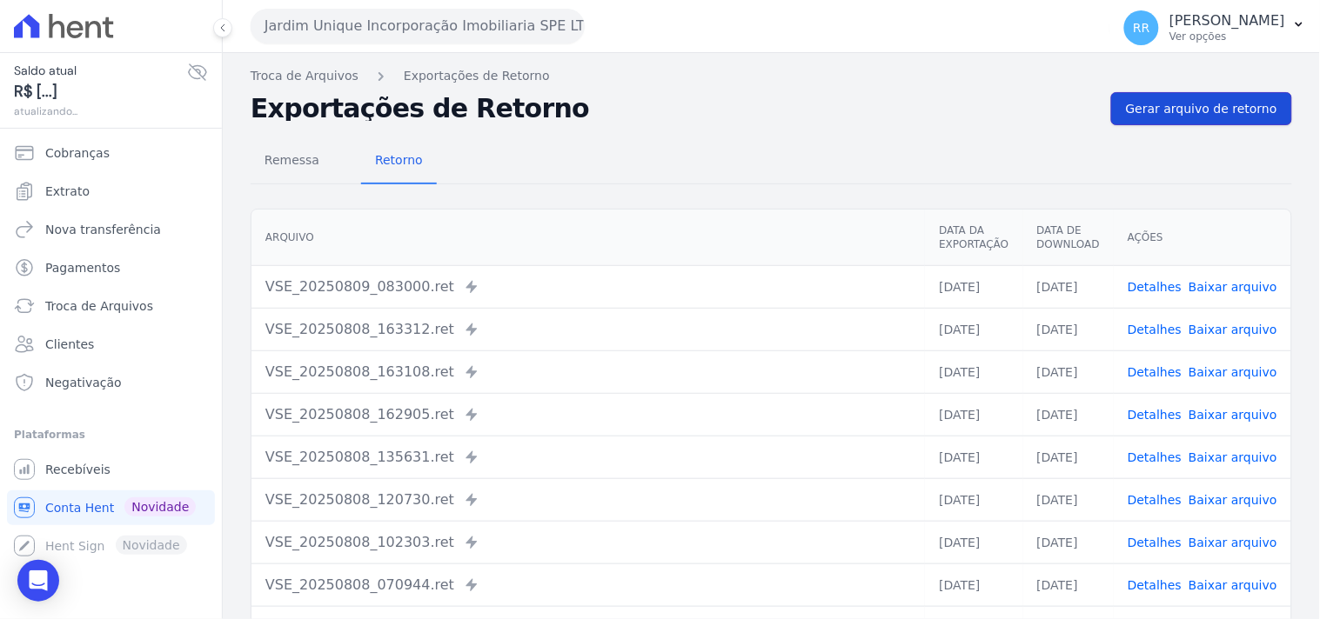
click at [1129, 106] on span "Gerar arquivo de retorno" at bounding box center [1201, 108] width 151 height 17
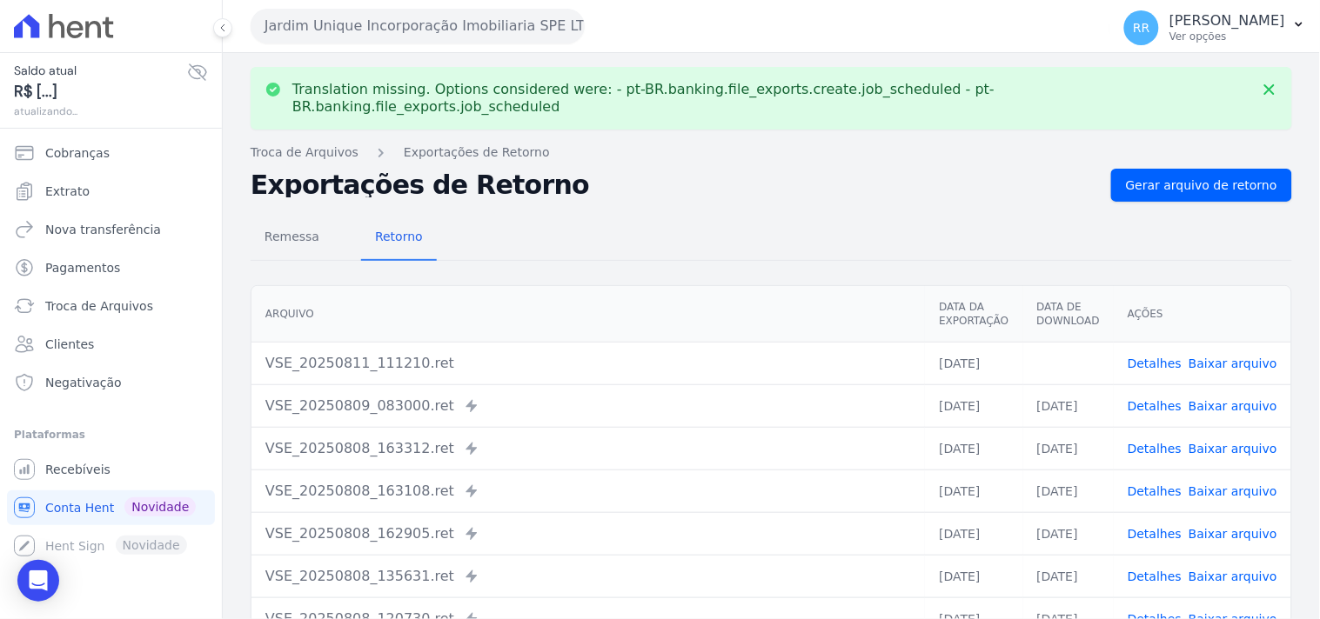
click at [1224, 357] on link "Baixar arquivo" at bounding box center [1232, 364] width 89 height 14
click at [653, 216] on div "Remessa Retorno" at bounding box center [771, 238] width 1041 height 45
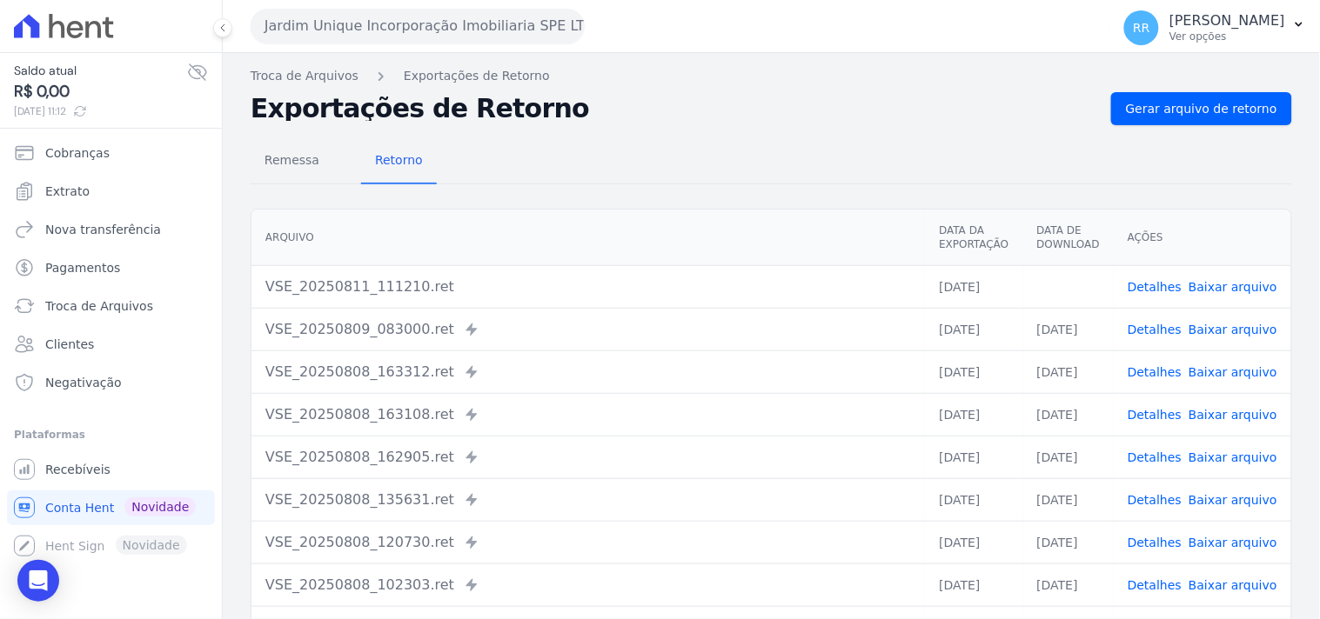
click at [652, 143] on div "Remessa Retorno" at bounding box center [771, 161] width 1041 height 45
click at [379, 21] on button "Jardim Unique Incorporação Imobiliaria SPE LTDA" at bounding box center [418, 26] width 334 height 35
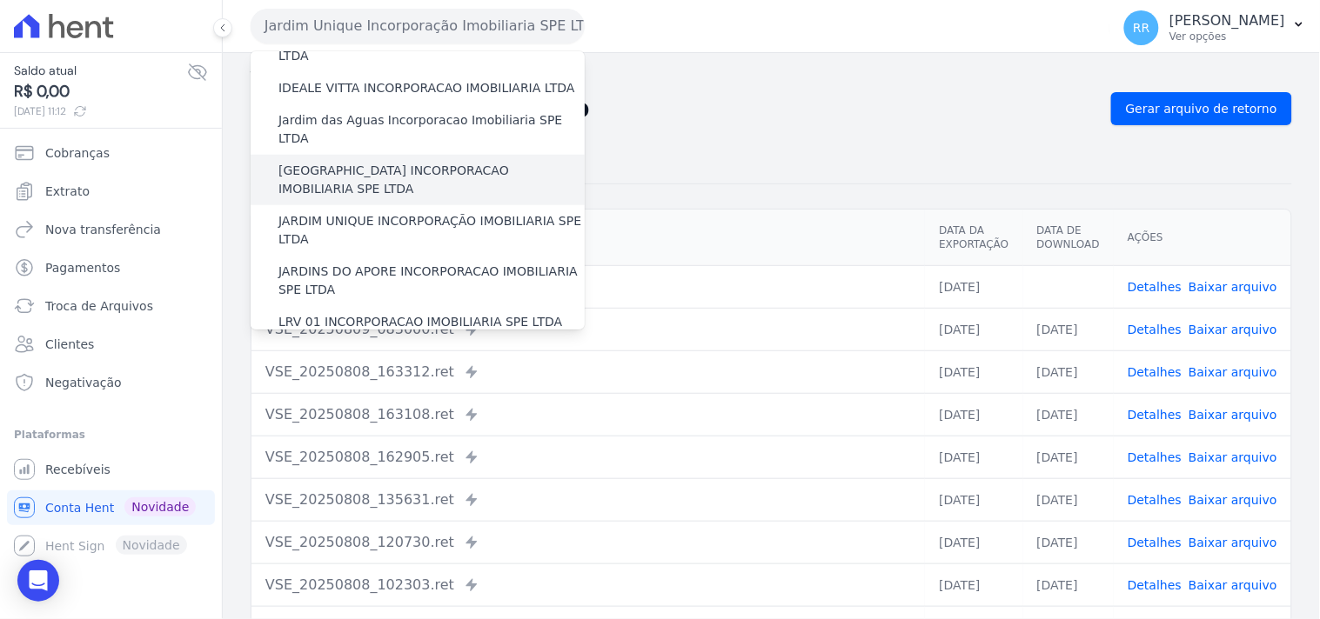
scroll to position [322, 0]
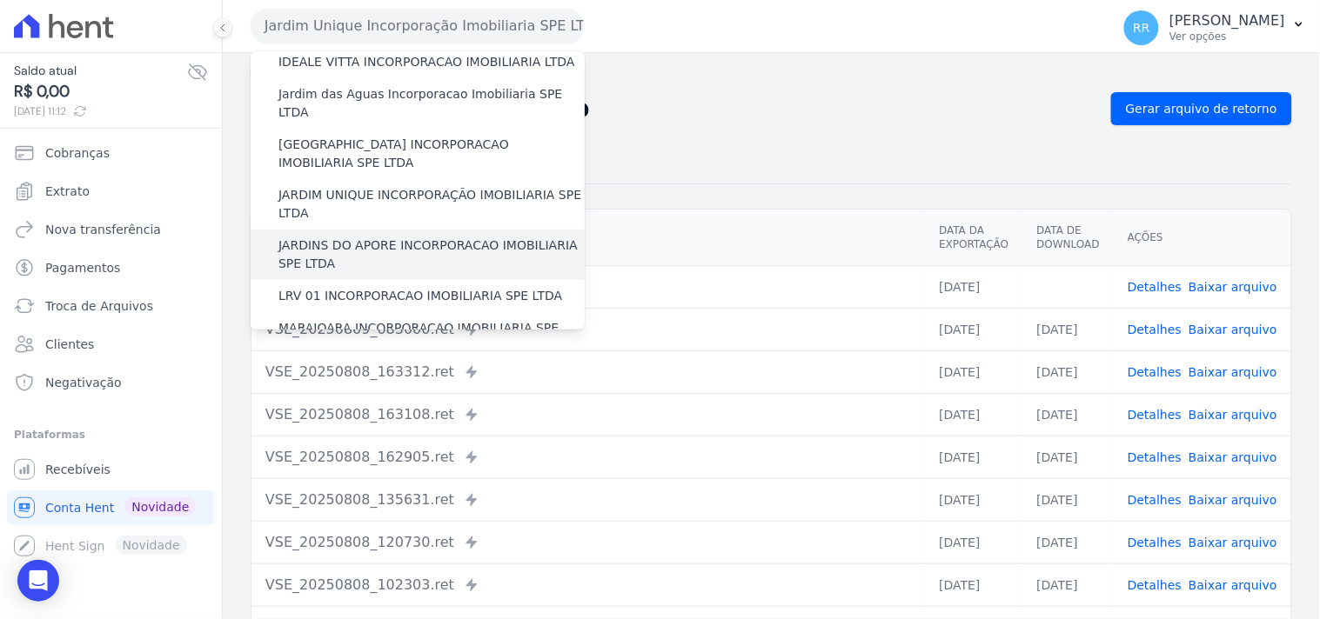
click at [322, 237] on label "JARDINS DO APORE INCORPORACAO IMOBILIARIA SPE LTDA" at bounding box center [431, 255] width 306 height 37
click at [0, 0] on input "JARDINS DO APORE INCORPORACAO IMOBILIARIA SPE LTDA" at bounding box center [0, 0] width 0 height 0
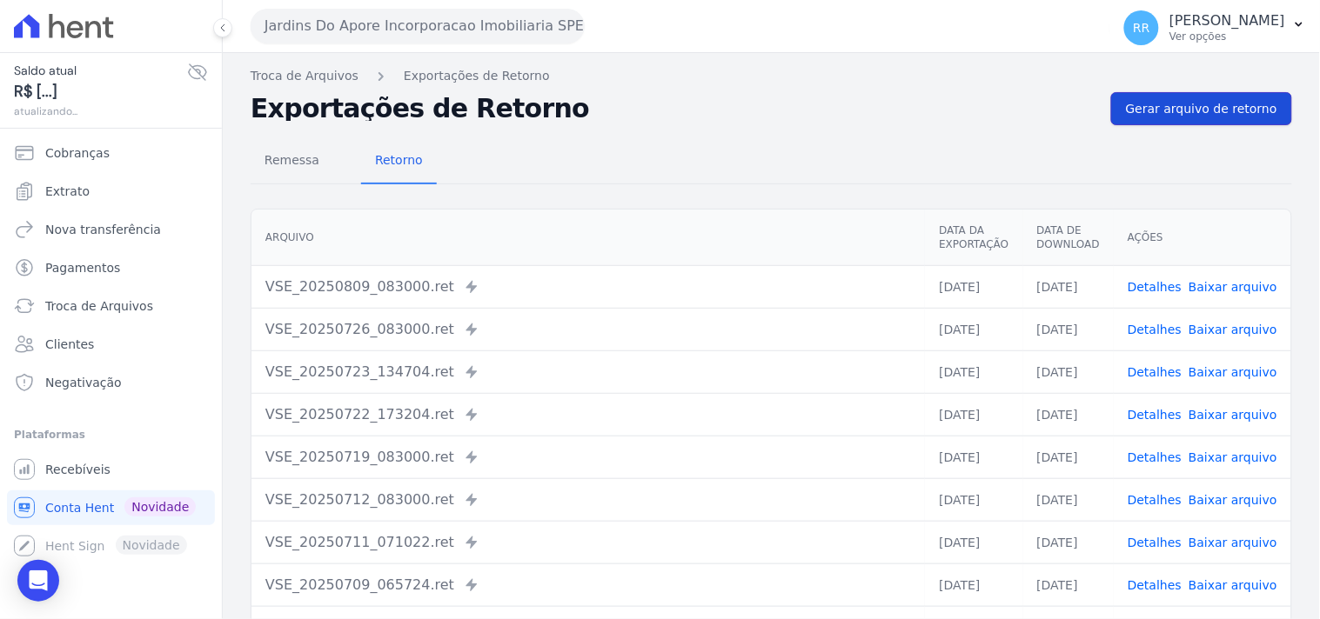
click at [1179, 110] on span "Gerar arquivo de retorno" at bounding box center [1201, 108] width 151 height 17
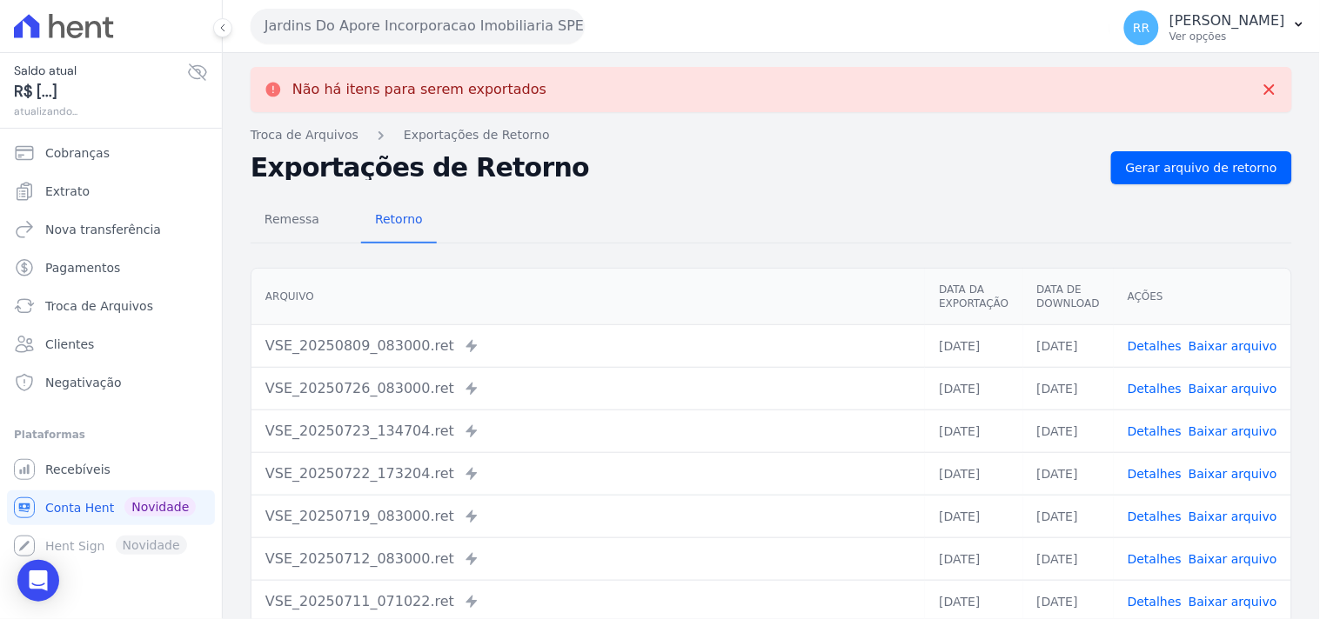
click at [444, 28] on button "Jardins Do Apore Incorporacao Imobiliaria SPE LTDA" at bounding box center [418, 26] width 334 height 35
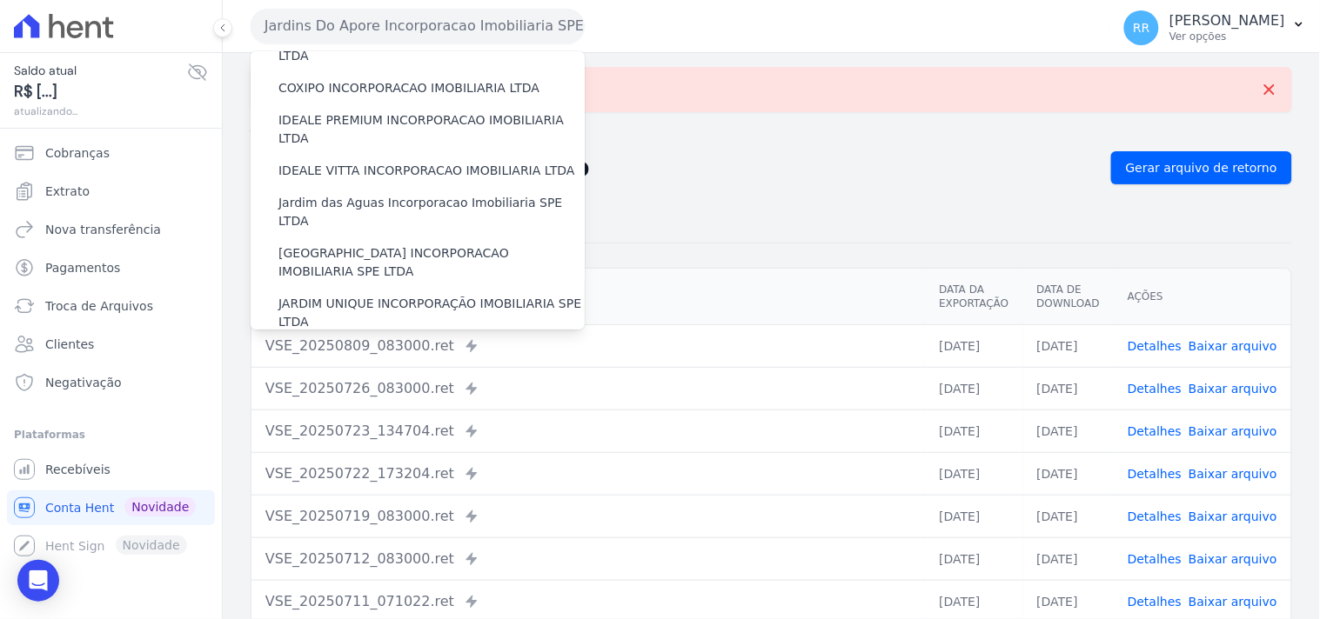
scroll to position [290, 0]
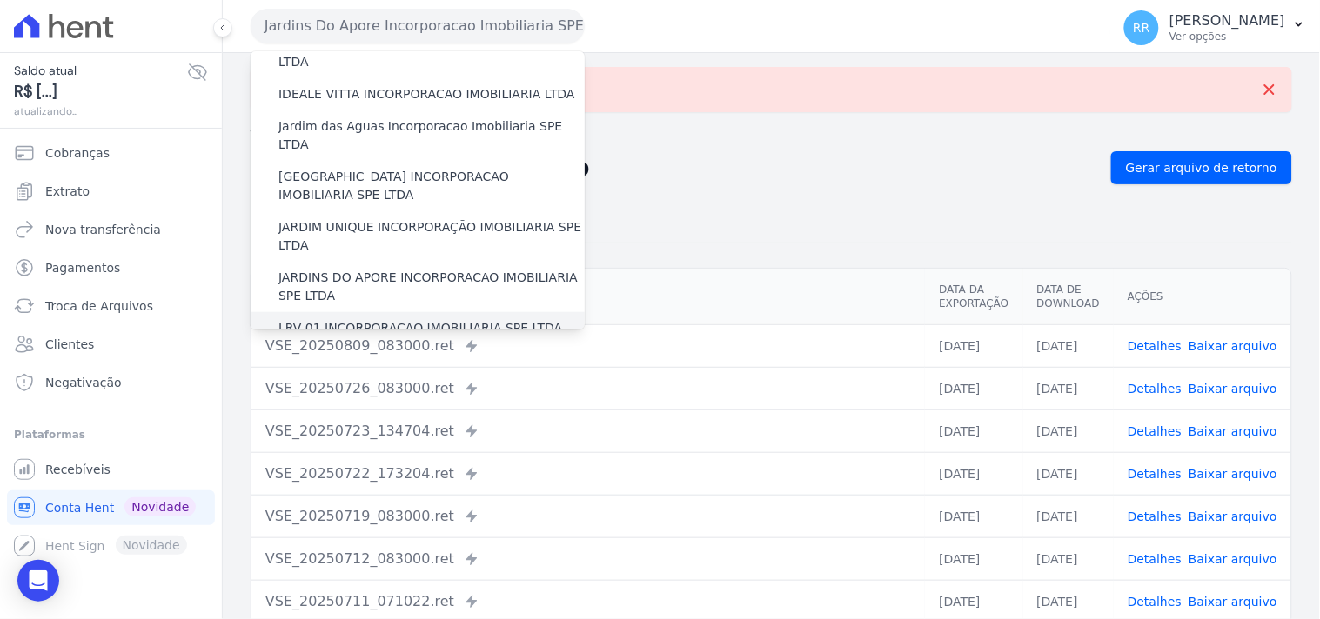
click at [365, 319] on label "LRV 01 INCORPORACAO IMOBILIARIA SPE LTDA" at bounding box center [420, 328] width 284 height 18
click at [0, 0] on input "LRV 01 INCORPORACAO IMOBILIARIA SPE LTDA" at bounding box center [0, 0] width 0 height 0
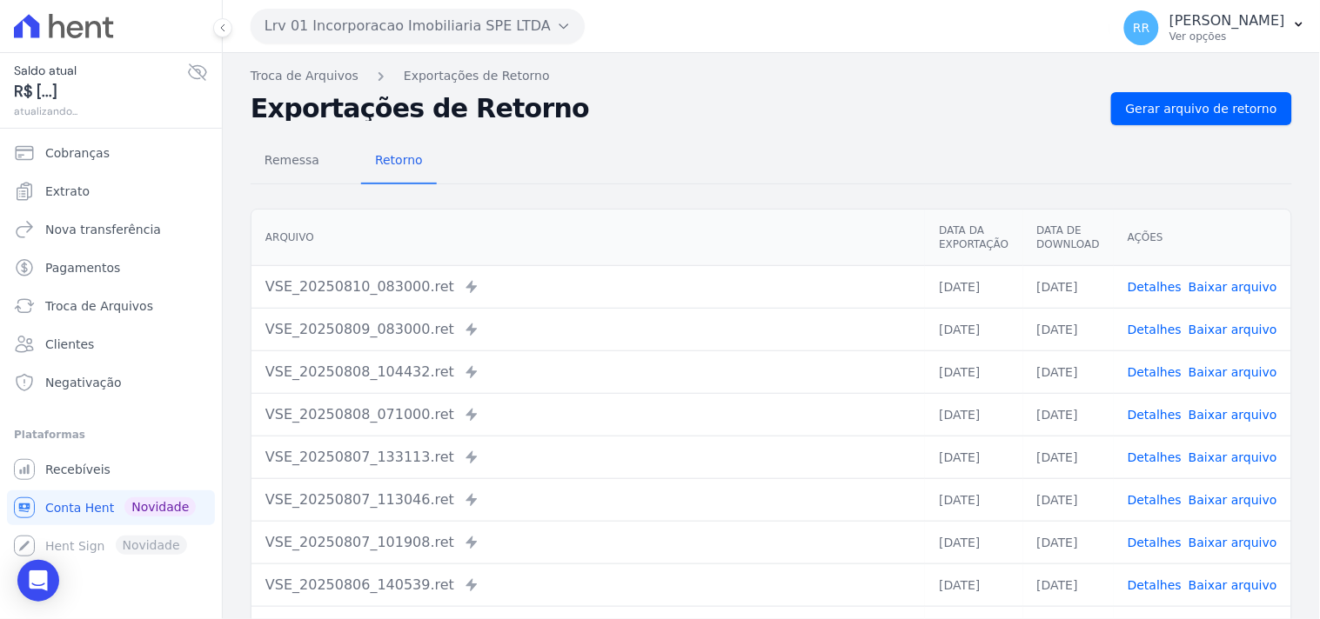
click at [1186, 131] on div "Remessa Retorno [GEOGRAPHIC_DATA] Data da Exportação Data de Download Ações VSE…" at bounding box center [771, 439] width 1041 height 629
click at [1192, 117] on link "Gerar arquivo de retorno" at bounding box center [1201, 108] width 181 height 33
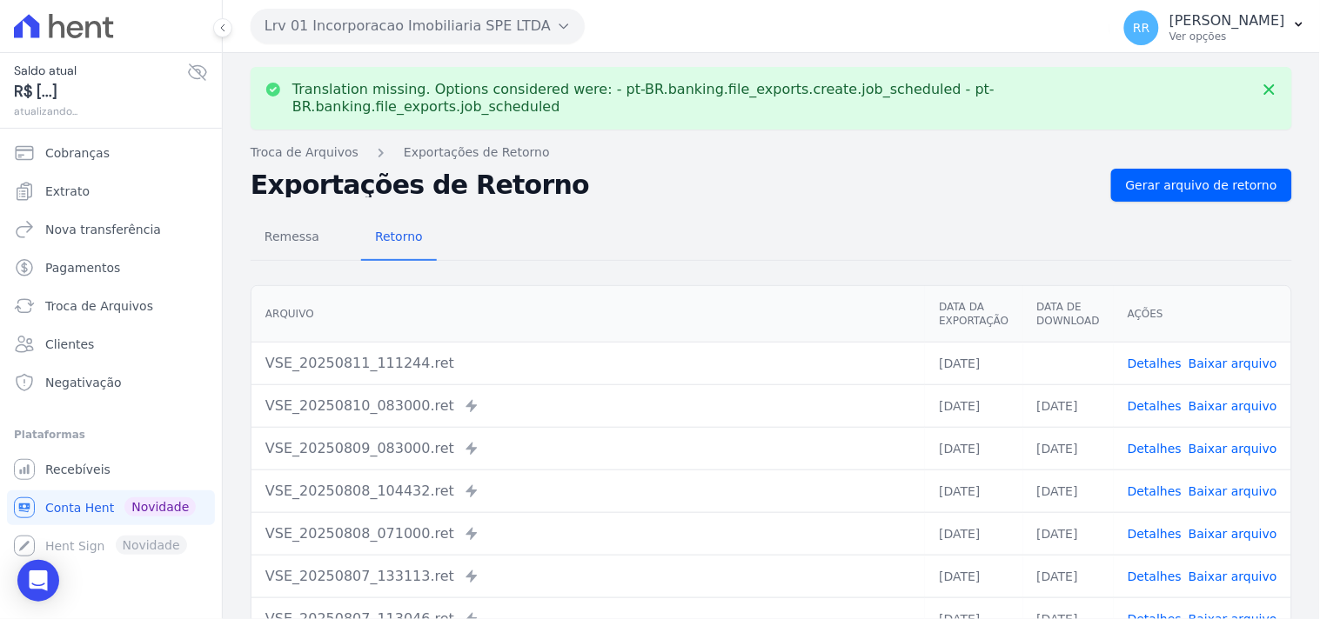
click at [1258, 355] on td "Detalhes Baixar arquivo" at bounding box center [1201, 363] width 177 height 43
click at [1257, 357] on link "Baixar arquivo" at bounding box center [1232, 364] width 89 height 14
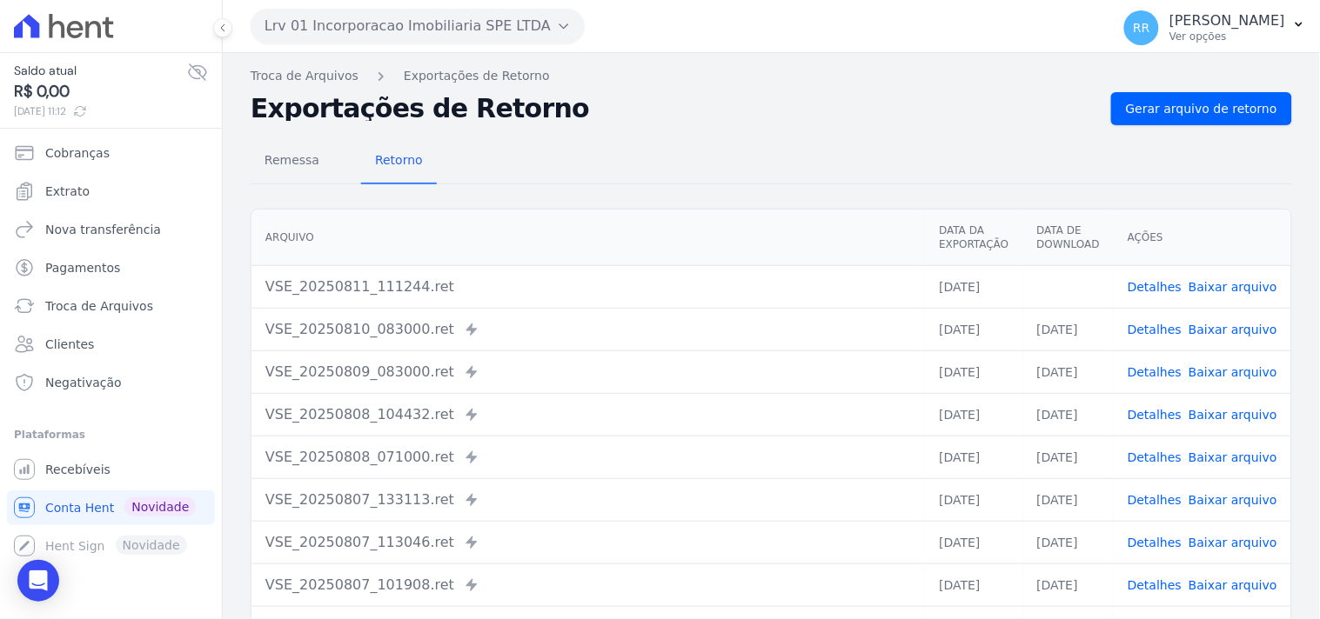
drag, startPoint x: 795, startPoint y: 139, endPoint x: 729, endPoint y: 145, distance: 66.4
click at [795, 139] on div "Remessa Retorno" at bounding box center [771, 161] width 1041 height 45
click at [325, 33] on button "Lrv 01 Incorporacao Imobiliaria SPE LTDA" at bounding box center [418, 26] width 334 height 35
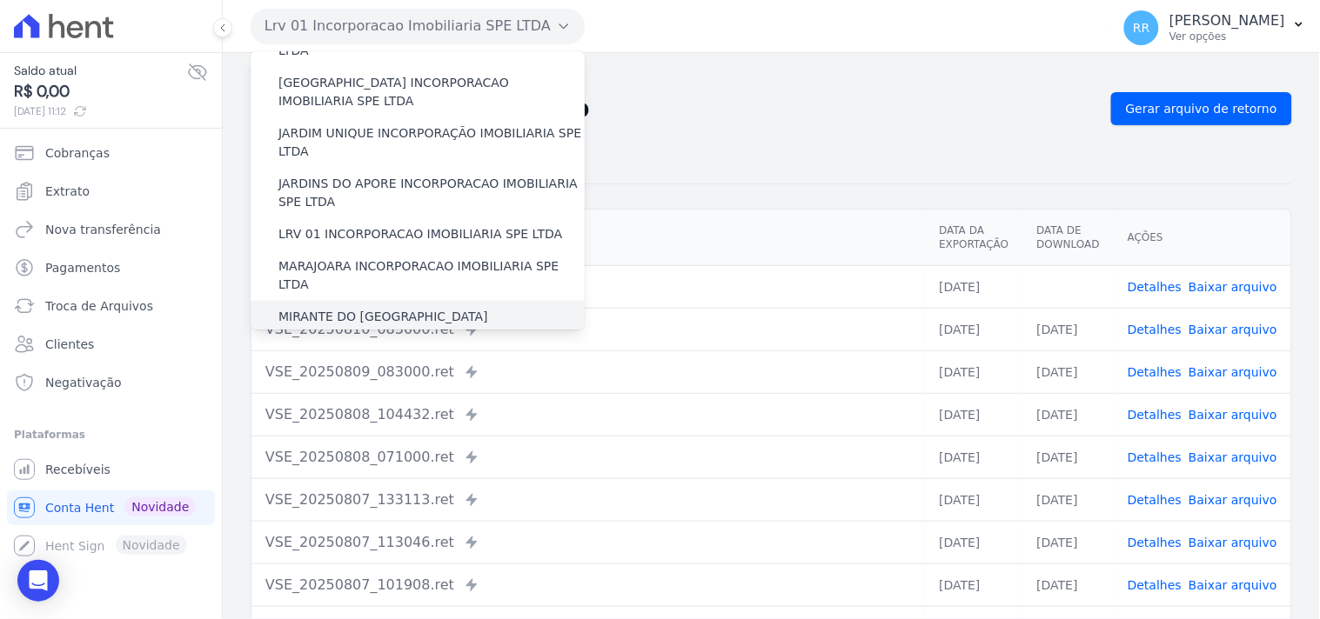
scroll to position [386, 0]
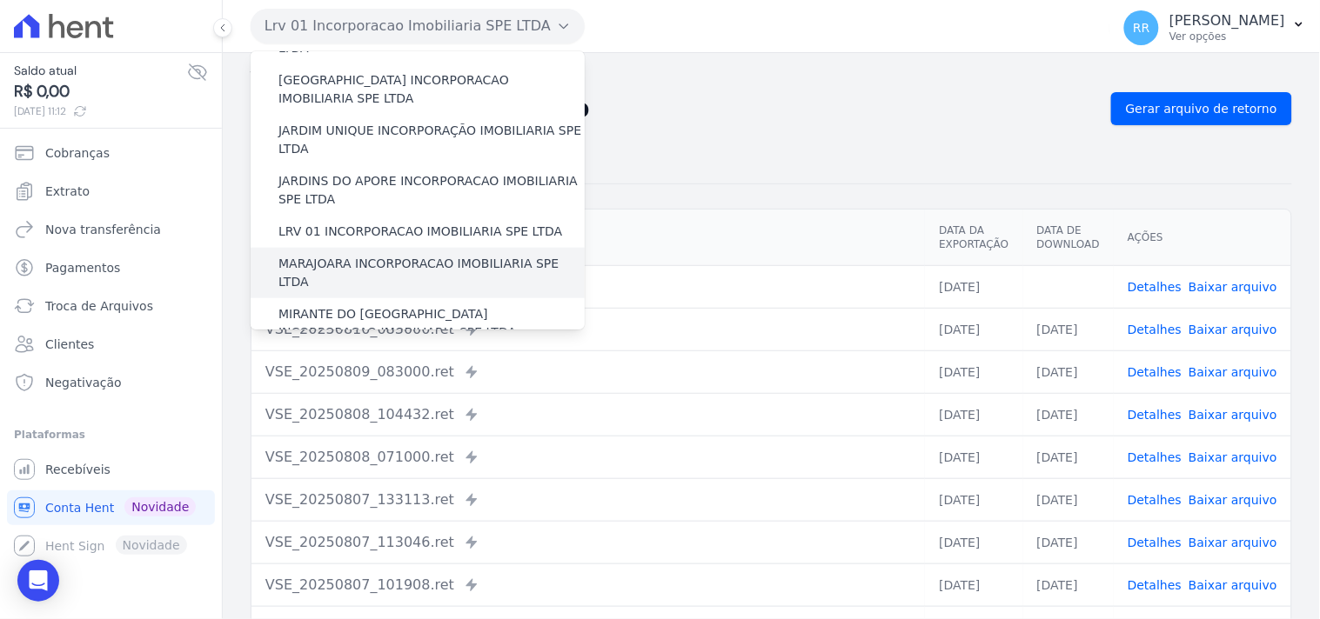
click at [324, 255] on label "MARAJOARA INCORPORACAO IMOBILIARIA SPE LTDA" at bounding box center [431, 273] width 306 height 37
click at [0, 0] on input "MARAJOARA INCORPORACAO IMOBILIARIA SPE LTDA" at bounding box center [0, 0] width 0 height 0
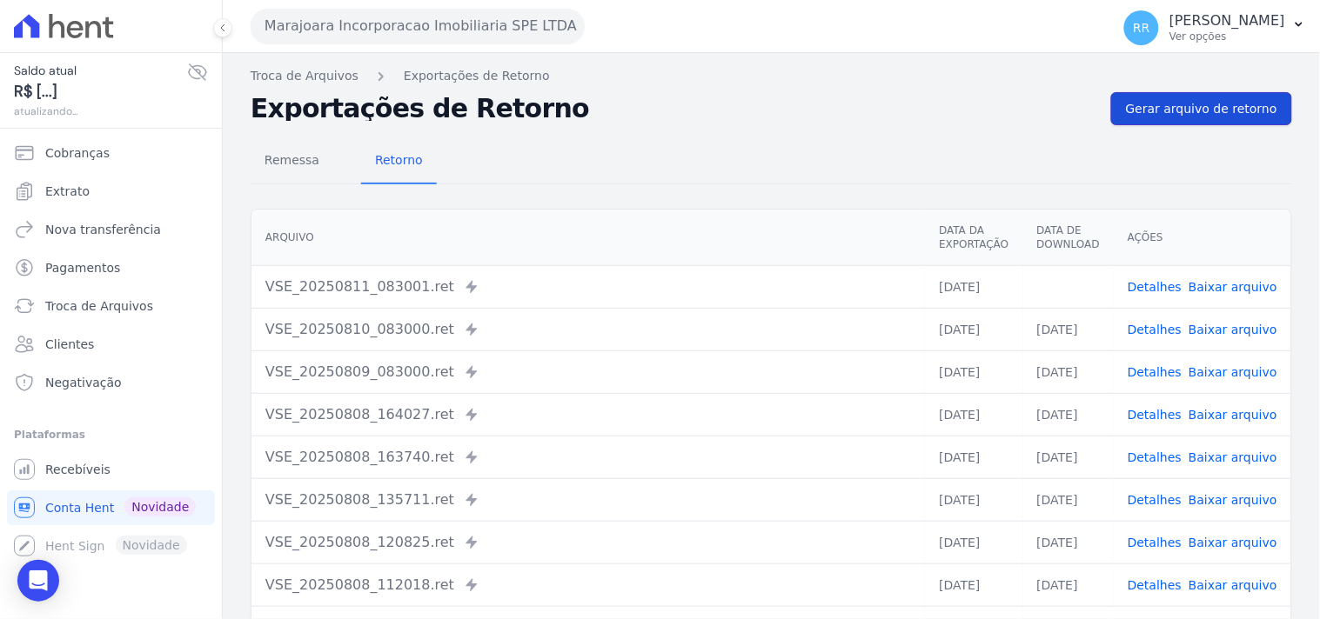
click at [1152, 107] on span "Gerar arquivo de retorno" at bounding box center [1201, 108] width 151 height 17
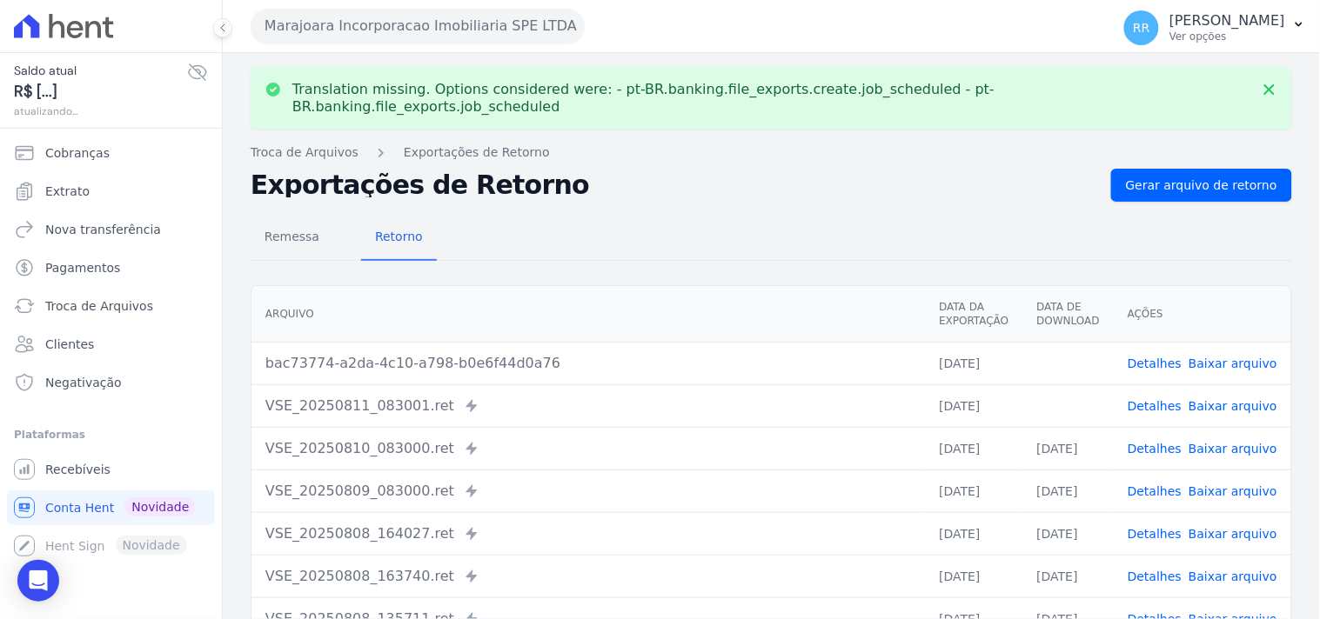
click at [1212, 398] on td "Detalhes Baixar arquivo" at bounding box center [1201, 405] width 177 height 43
click at [1215, 399] on link "Baixar arquivo" at bounding box center [1232, 406] width 89 height 14
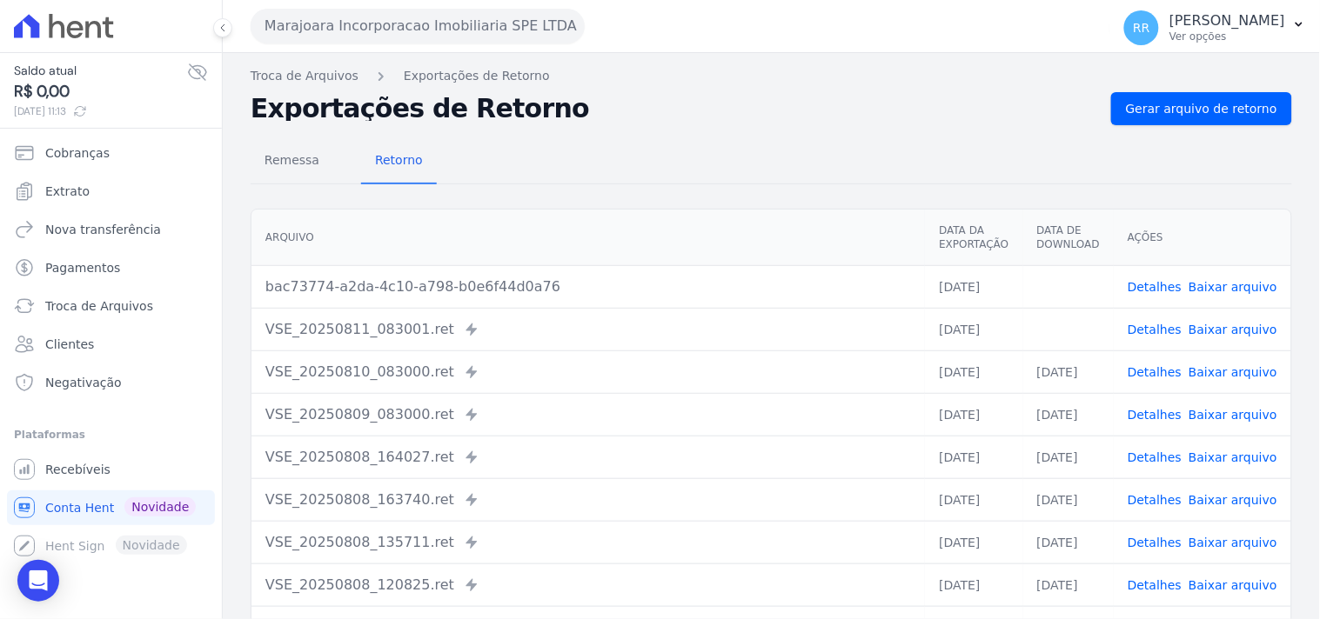
click at [1211, 282] on link "Baixar arquivo" at bounding box center [1232, 287] width 89 height 14
drag, startPoint x: 751, startPoint y: 180, endPoint x: 689, endPoint y: 161, distance: 64.7
click at [751, 180] on div "Remessa Retorno" at bounding box center [771, 161] width 1041 height 45
click at [418, 23] on button "Marajoara Incorporacao Imobiliaria SPE LTDA" at bounding box center [418, 26] width 334 height 35
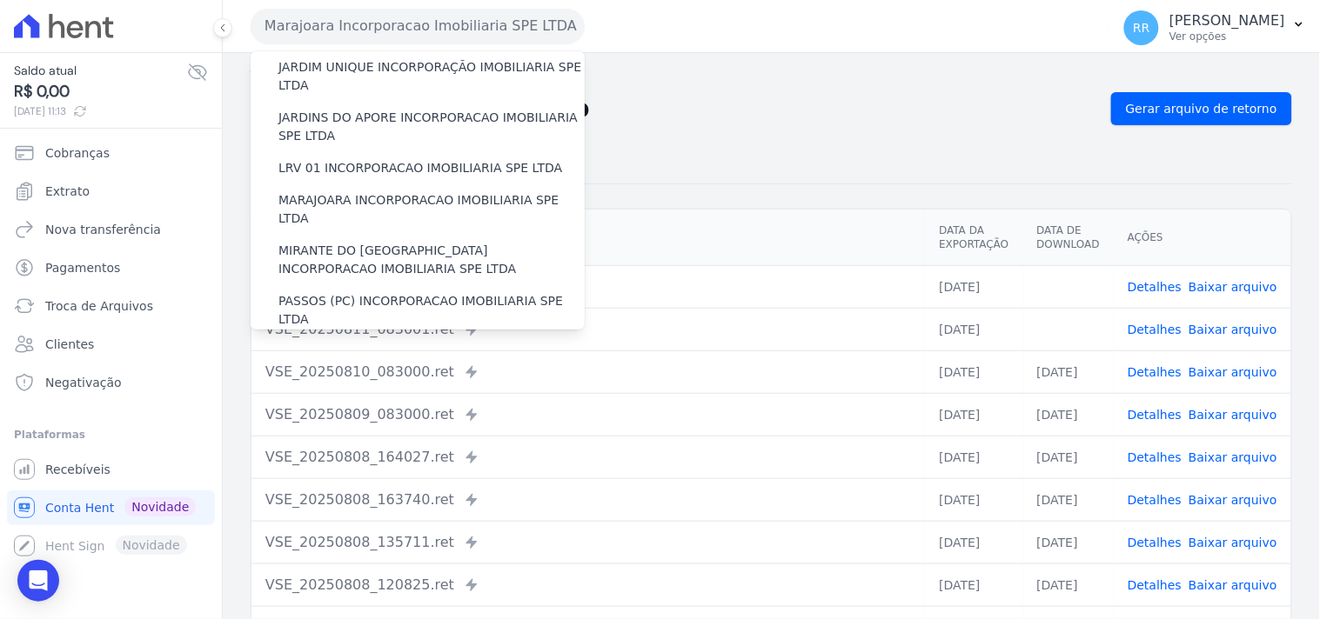
scroll to position [451, 0]
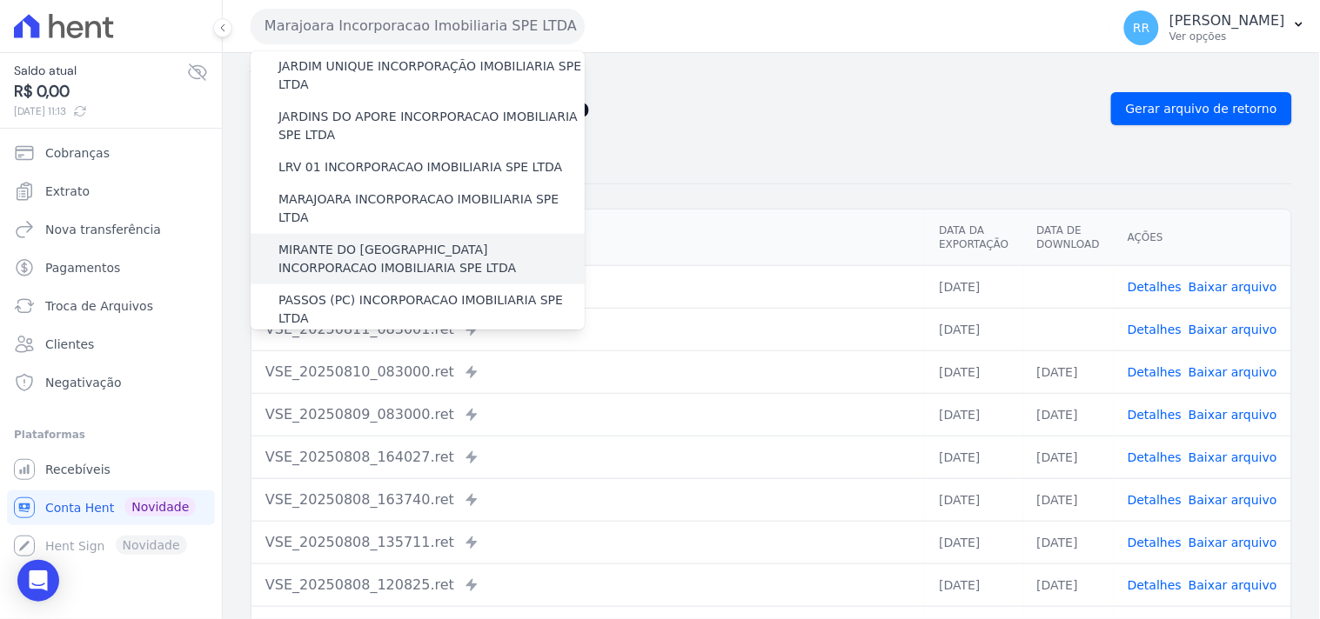
click at [375, 234] on div "MIRANTE DO [GEOGRAPHIC_DATA] INCORPORACAO IMOBILIARIA SPE LTDA" at bounding box center [418, 259] width 334 height 50
click at [380, 241] on label "MIRANTE DO [GEOGRAPHIC_DATA] INCORPORACAO IMOBILIARIA SPE LTDA" at bounding box center [431, 259] width 306 height 37
click at [0, 0] on input "MIRANTE DO [GEOGRAPHIC_DATA] INCORPORACAO IMOBILIARIA SPE LTDA" at bounding box center [0, 0] width 0 height 0
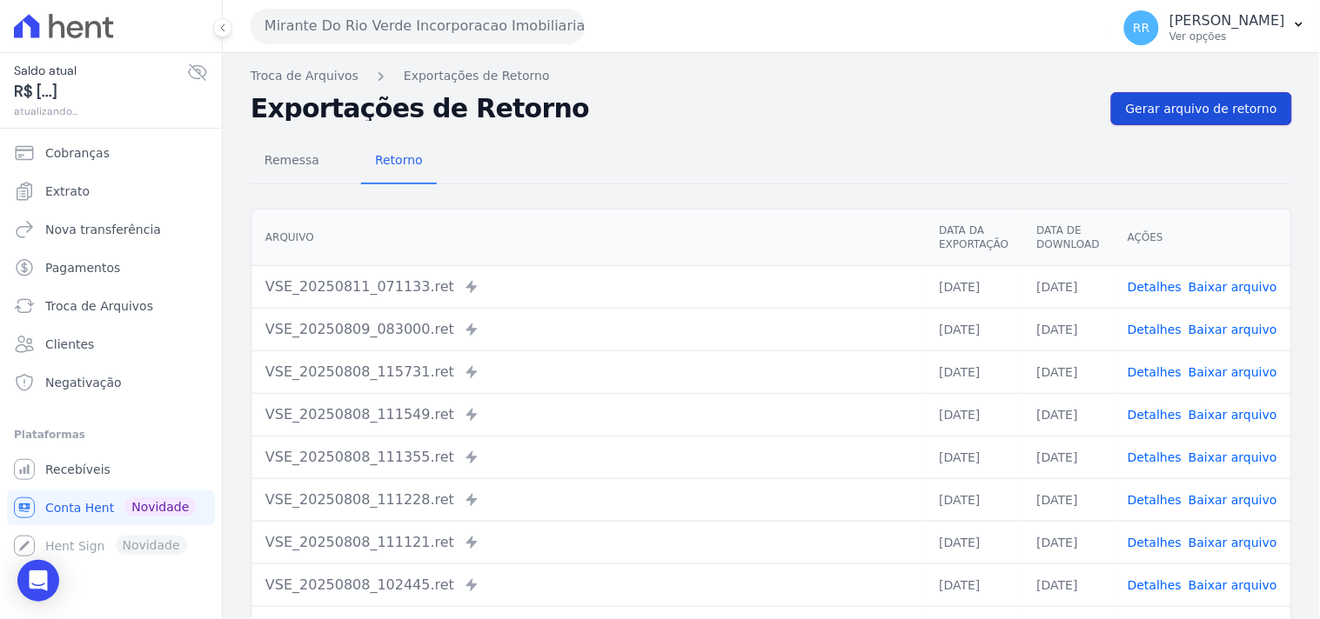
click at [1138, 110] on span "Gerar arquivo de retorno" at bounding box center [1201, 108] width 151 height 17
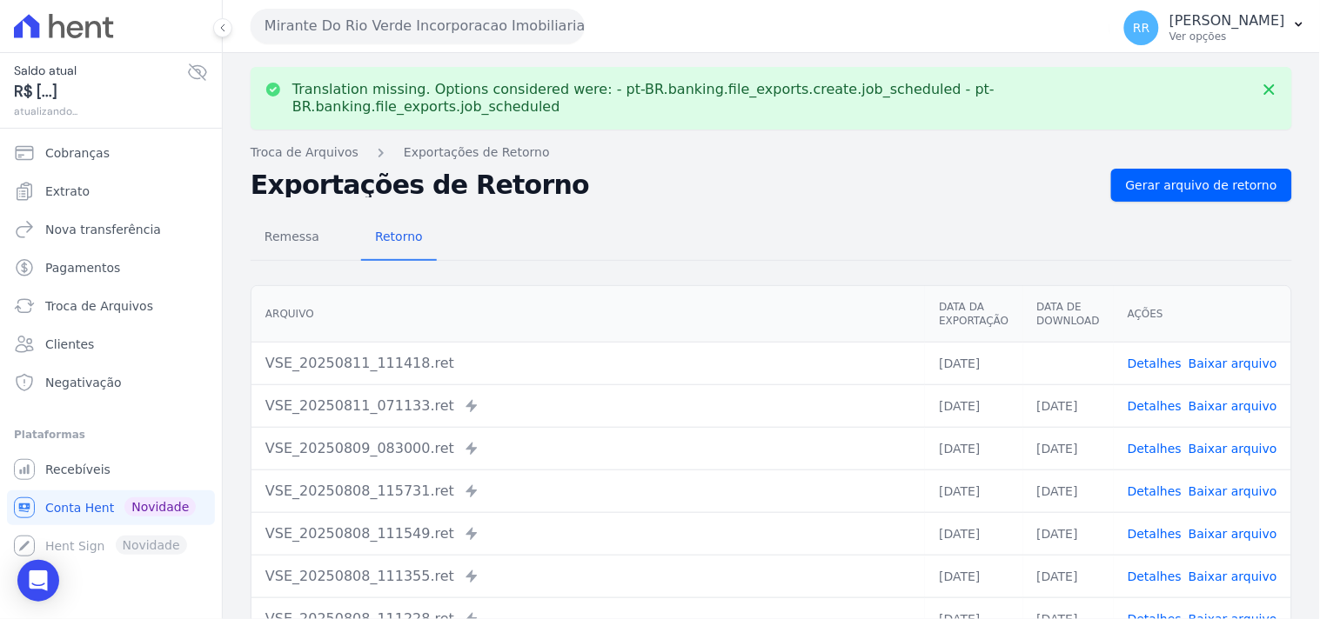
click at [1253, 357] on link "Baixar arquivo" at bounding box center [1232, 364] width 89 height 14
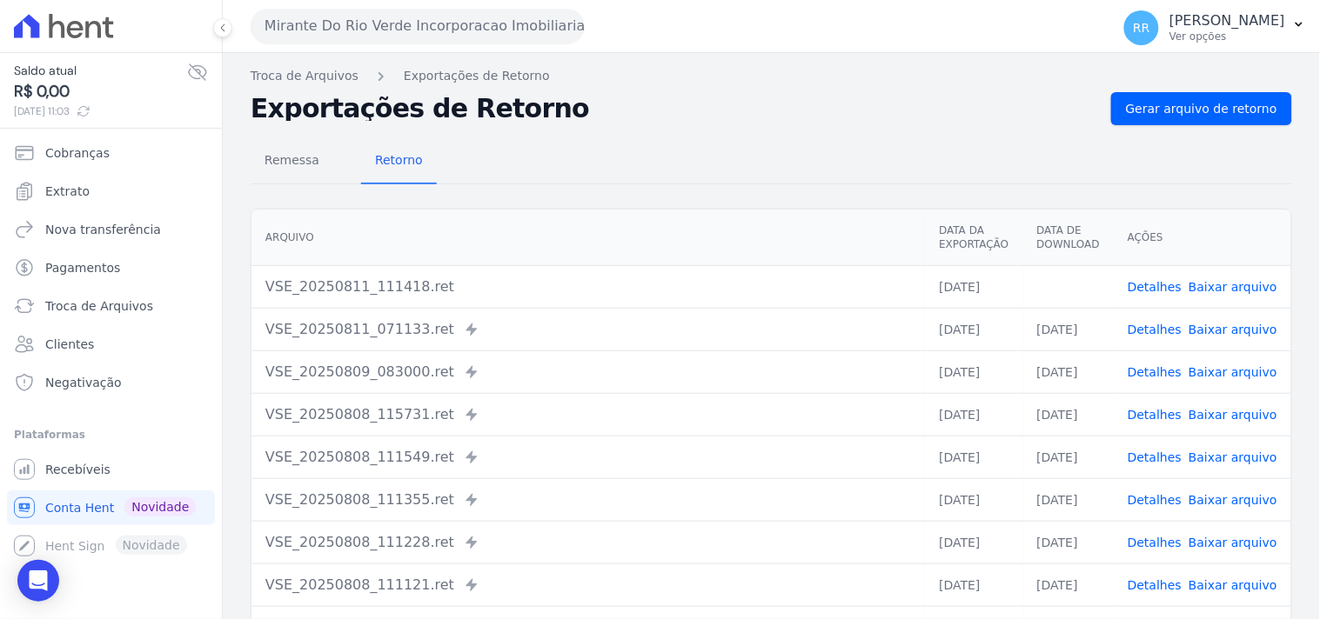
click at [705, 126] on div "Remessa Retorno [GEOGRAPHIC_DATA] Data da Exportação Data de Download Ações VSE…" at bounding box center [771, 439] width 1041 height 629
click at [491, 19] on button "Mirante Do Rio Verde Incorporacao Imobiliaria SPE LTDA" at bounding box center [418, 26] width 334 height 35
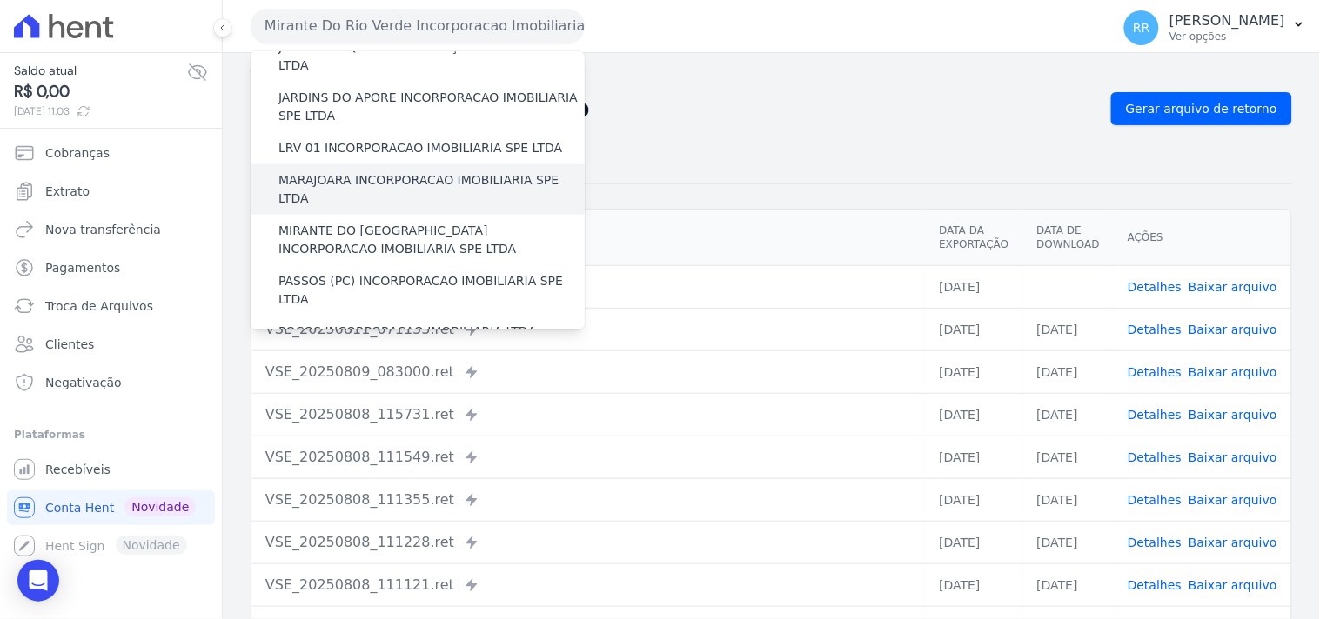
scroll to position [483, 0]
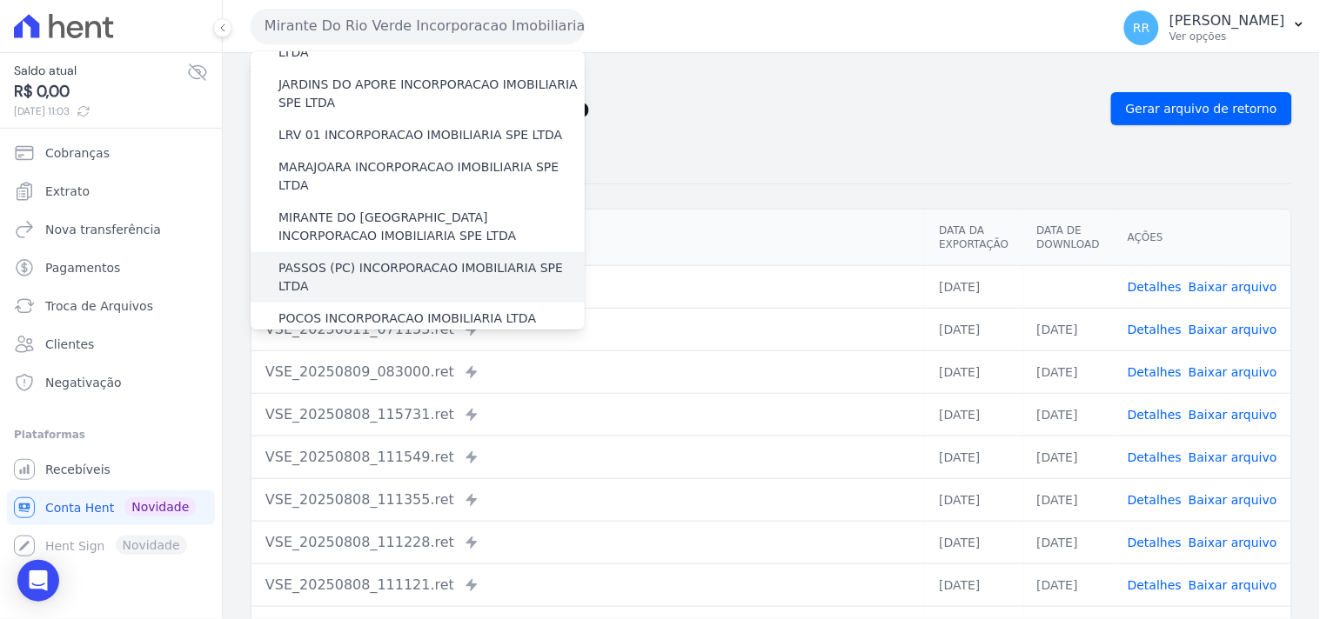
click at [348, 259] on label "PASSOS (PC) INCORPORACAO IMOBILIARIA SPE LTDA" at bounding box center [431, 277] width 306 height 37
click at [0, 0] on input "PASSOS (PC) INCORPORACAO IMOBILIARIA SPE LTDA" at bounding box center [0, 0] width 0 height 0
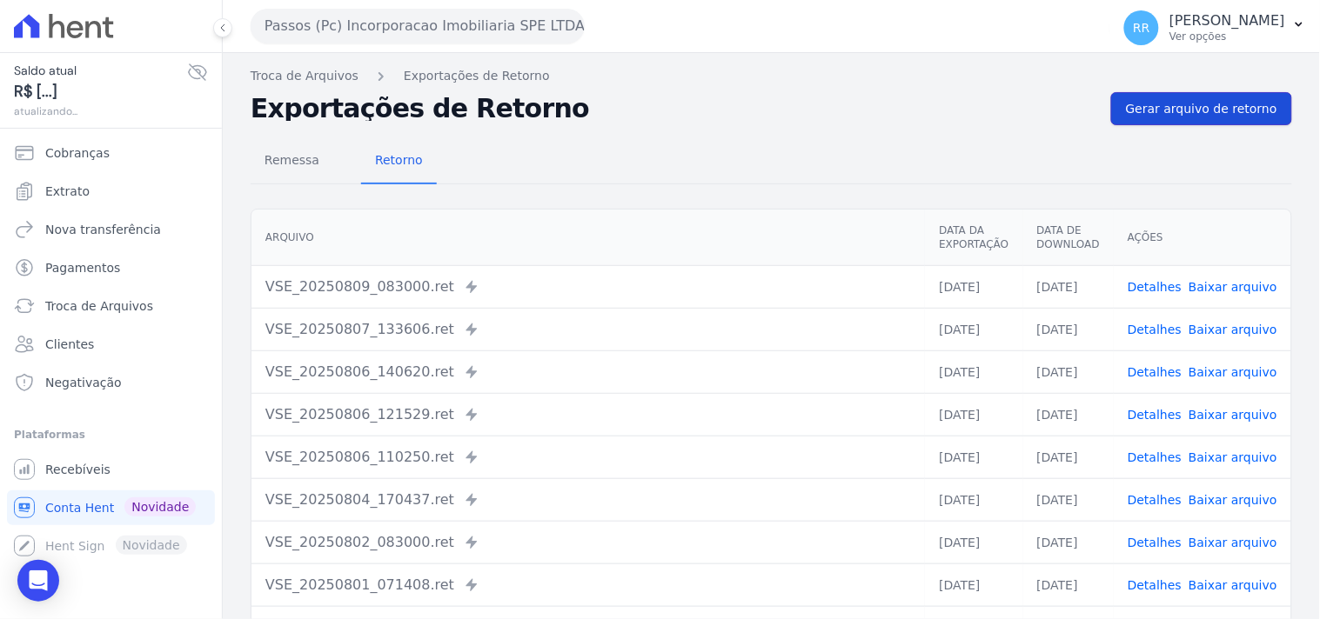
click at [1141, 110] on span "Gerar arquivo de retorno" at bounding box center [1201, 108] width 151 height 17
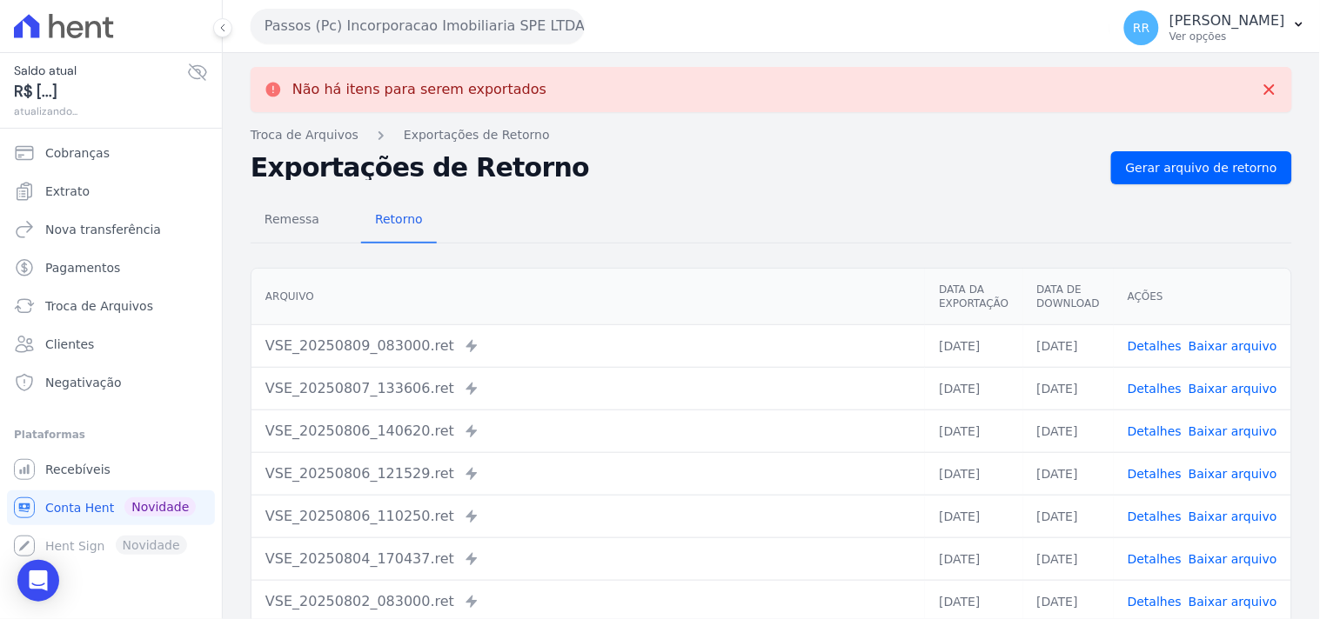
click at [394, 30] on button "Passos (Pc) Incorporacao Imobiliaria SPE LTDA" at bounding box center [418, 26] width 334 height 35
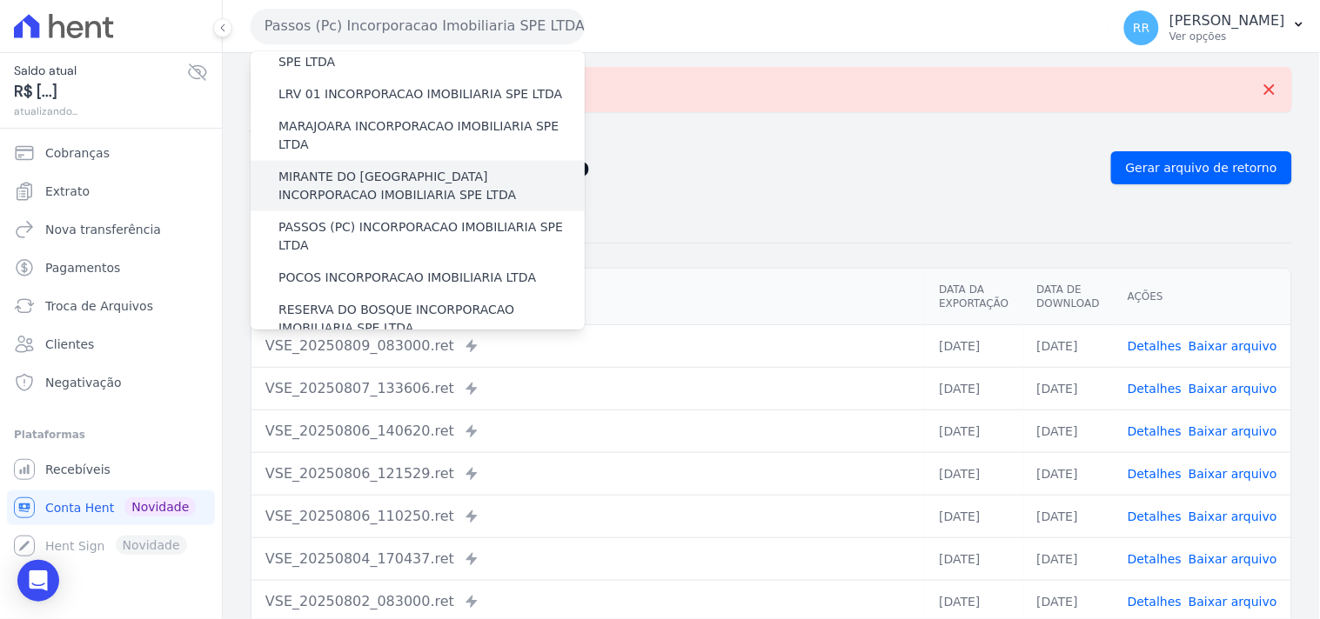
scroll to position [548, 0]
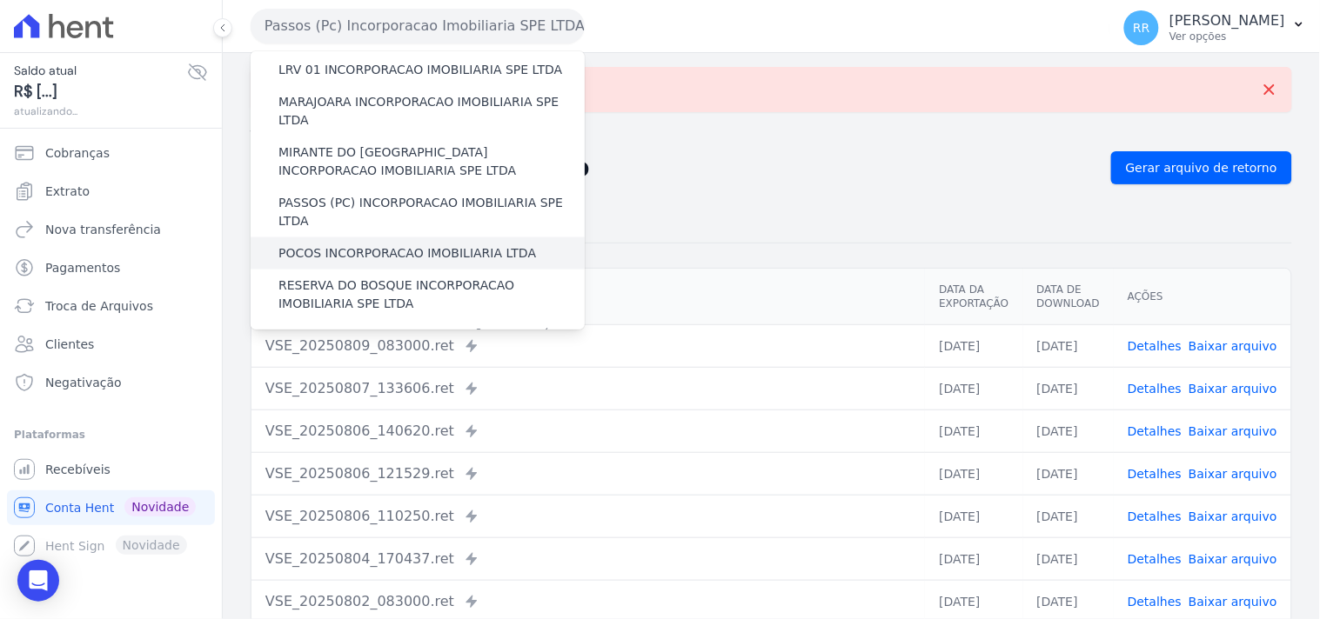
click at [351, 244] on label "POCOS INCORPORACAO IMOBILIARIA LTDA" at bounding box center [406, 253] width 257 height 18
click at [0, 0] on input "POCOS INCORPORACAO IMOBILIARIA LTDA" at bounding box center [0, 0] width 0 height 0
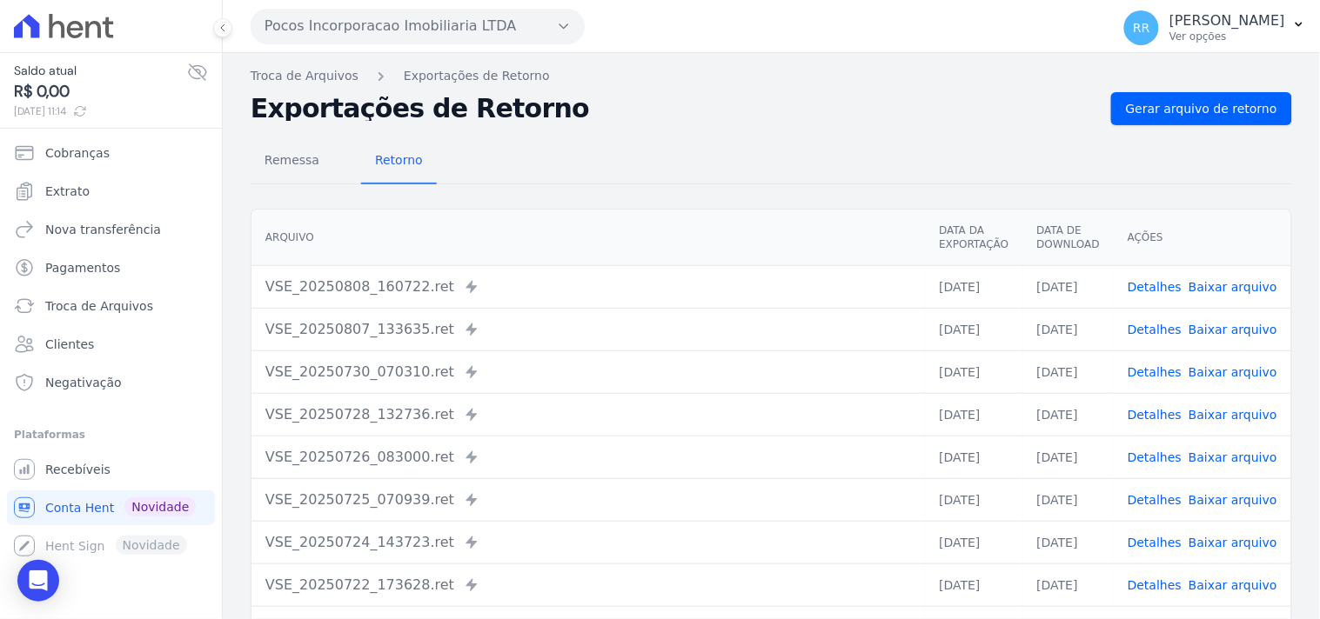
click at [1158, 125] on div "Remessa Retorno [GEOGRAPHIC_DATA] Data da Exportação Data de Download Ações VSE…" at bounding box center [771, 439] width 1041 height 629
click at [1167, 101] on span "Gerar arquivo de retorno" at bounding box center [1201, 108] width 151 height 17
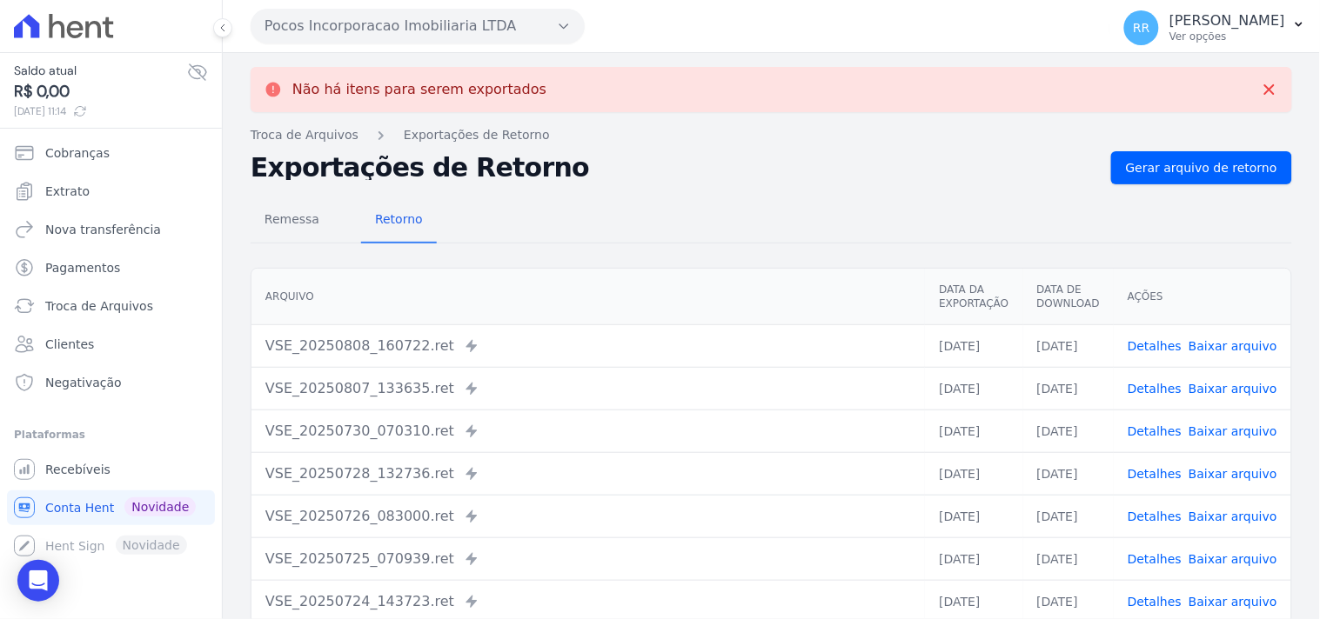
click at [423, 17] on button "Pocos Incorporacao Imobiliaria LTDA" at bounding box center [418, 26] width 334 height 35
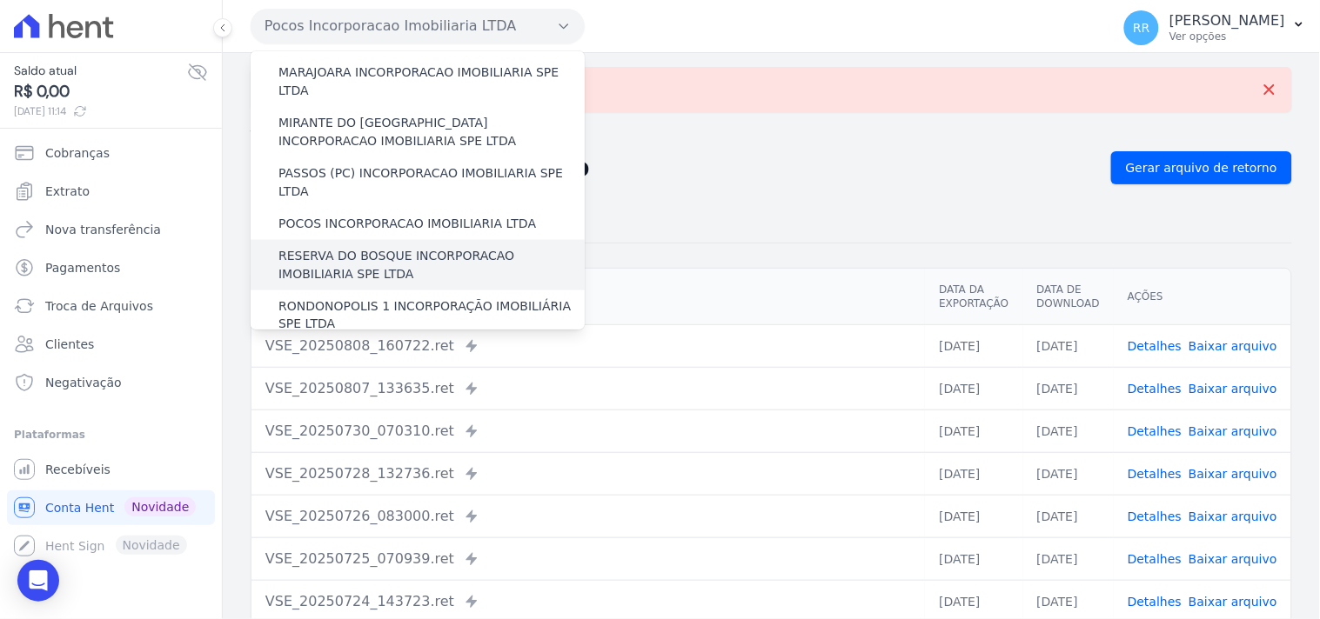
scroll to position [579, 0]
click at [313, 245] on label "RESERVA DO BOSQUE INCORPORACAO IMOBILIARIA SPE LTDA" at bounding box center [431, 263] width 306 height 37
click at [0, 0] on input "RESERVA DO BOSQUE INCORPORACAO IMOBILIARIA SPE LTDA" at bounding box center [0, 0] width 0 height 0
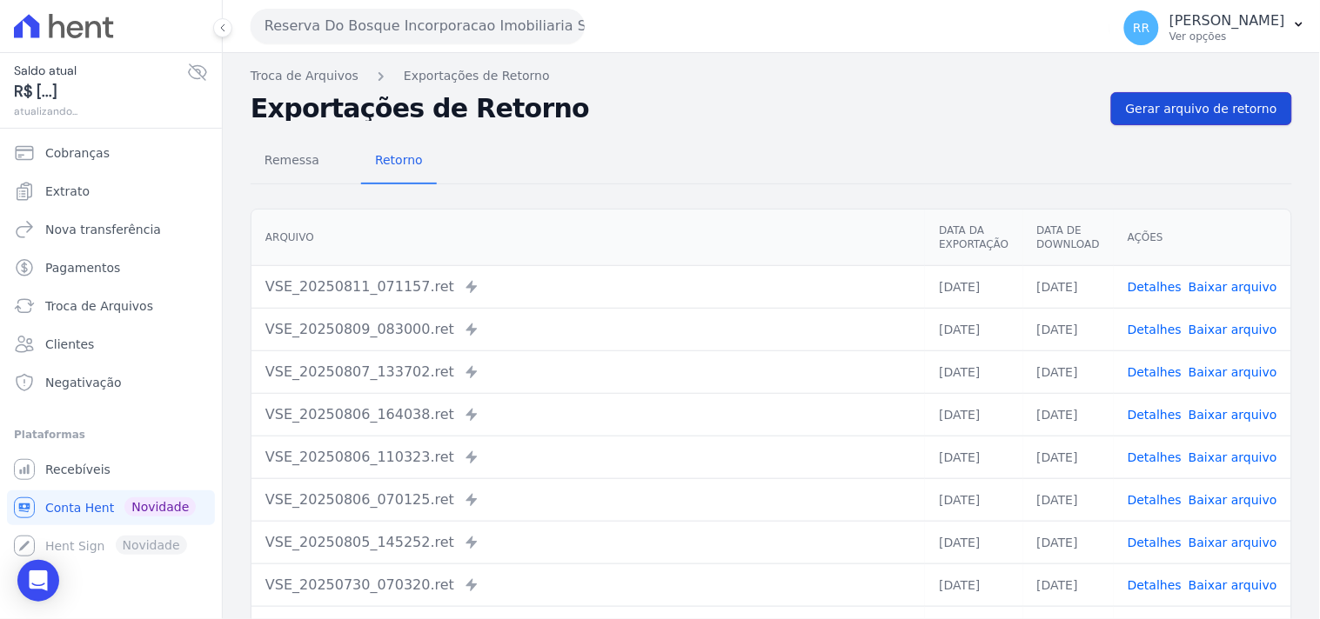
click at [1173, 116] on span "Gerar arquivo de retorno" at bounding box center [1201, 108] width 151 height 17
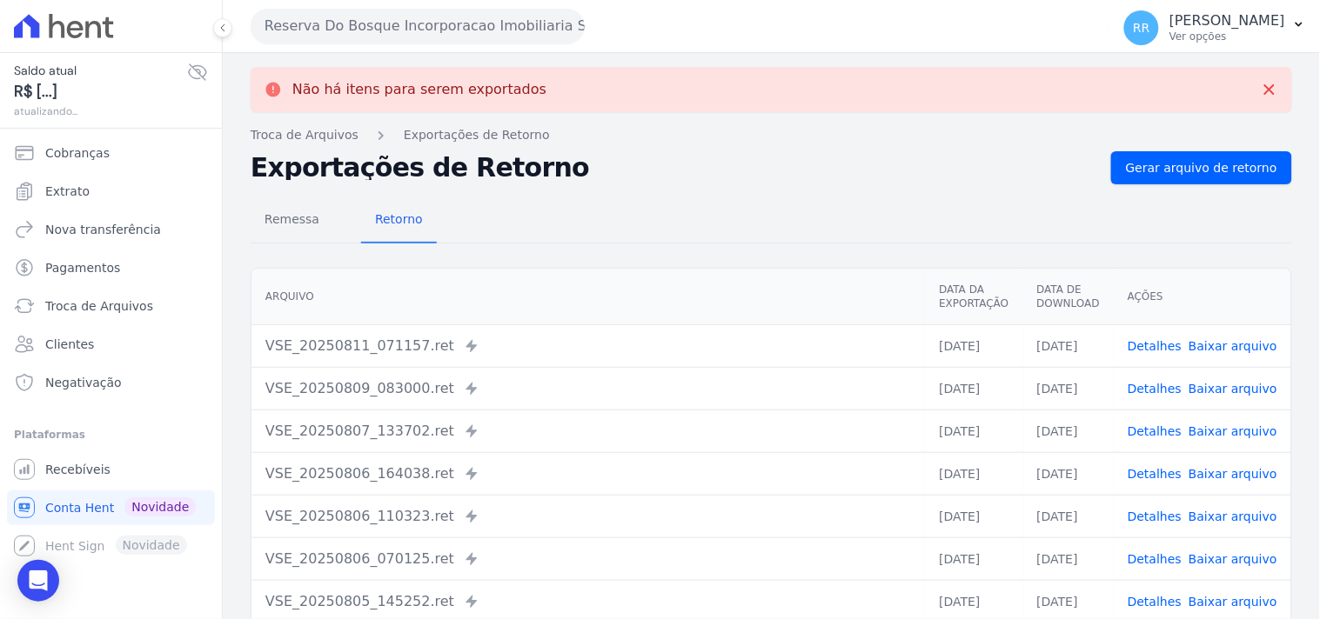
click at [336, 33] on button "Reserva Do Bosque Incorporacao Imobiliaria SPE LTDA" at bounding box center [418, 26] width 334 height 35
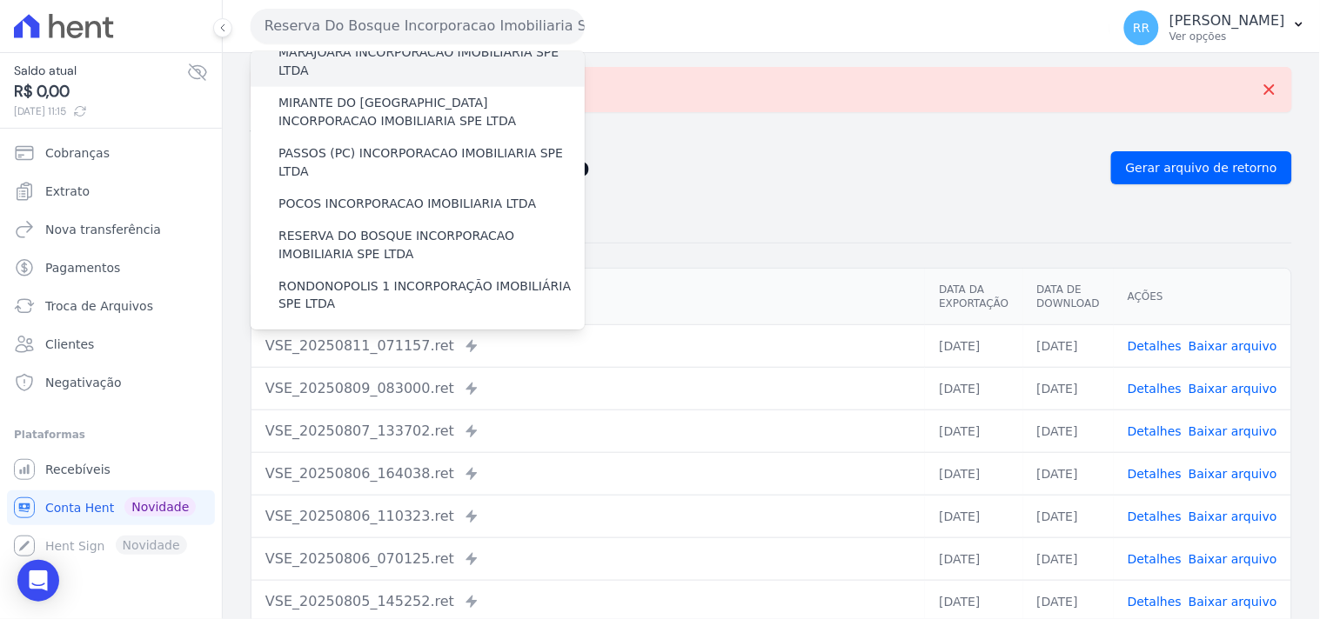
scroll to position [612, 0]
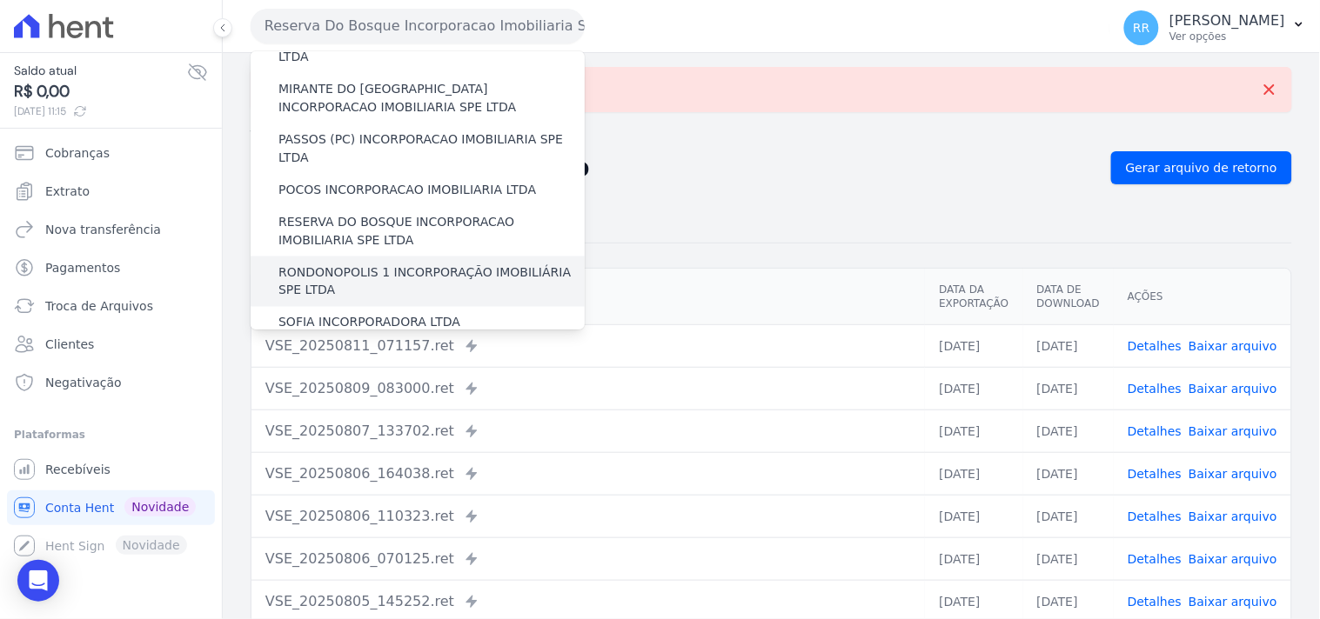
click at [385, 264] on label "RONDONOPOLIS 1 INCORPORAÇÃO IMOBILIÁRIA SPE LTDA" at bounding box center [431, 282] width 306 height 37
click at [0, 0] on input "RONDONOPOLIS 1 INCORPORAÇÃO IMOBILIÁRIA SPE LTDA" at bounding box center [0, 0] width 0 height 0
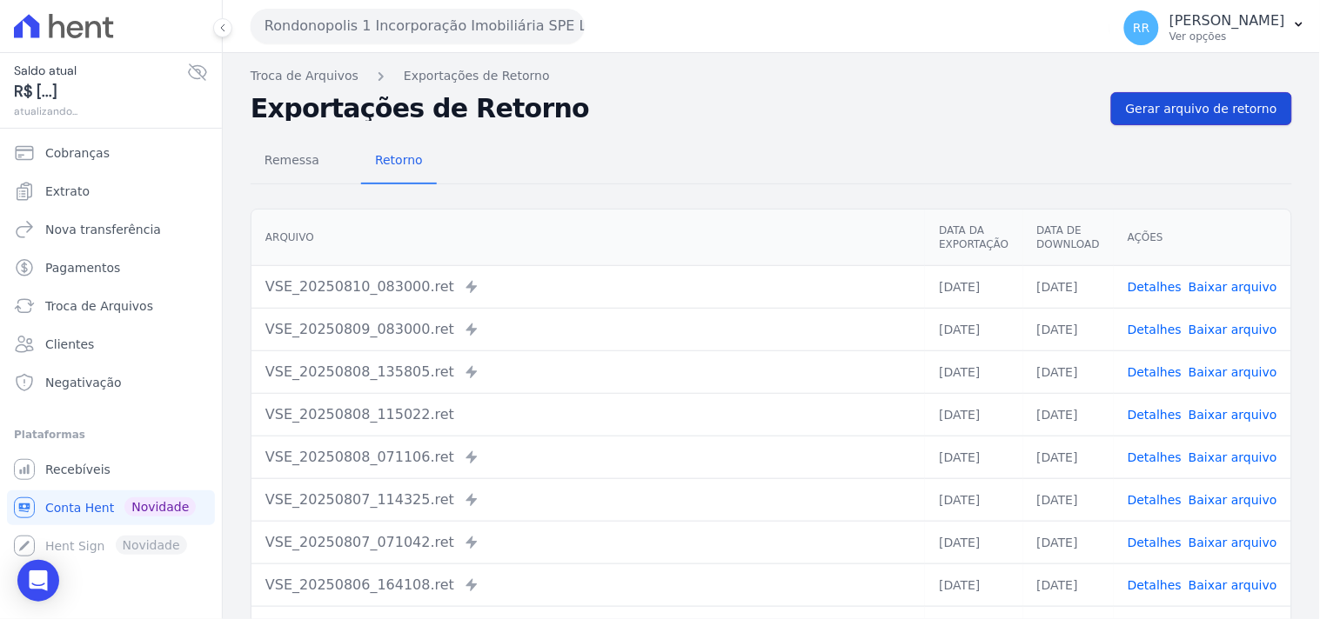
click at [1150, 115] on span "Gerar arquivo de retorno" at bounding box center [1201, 108] width 151 height 17
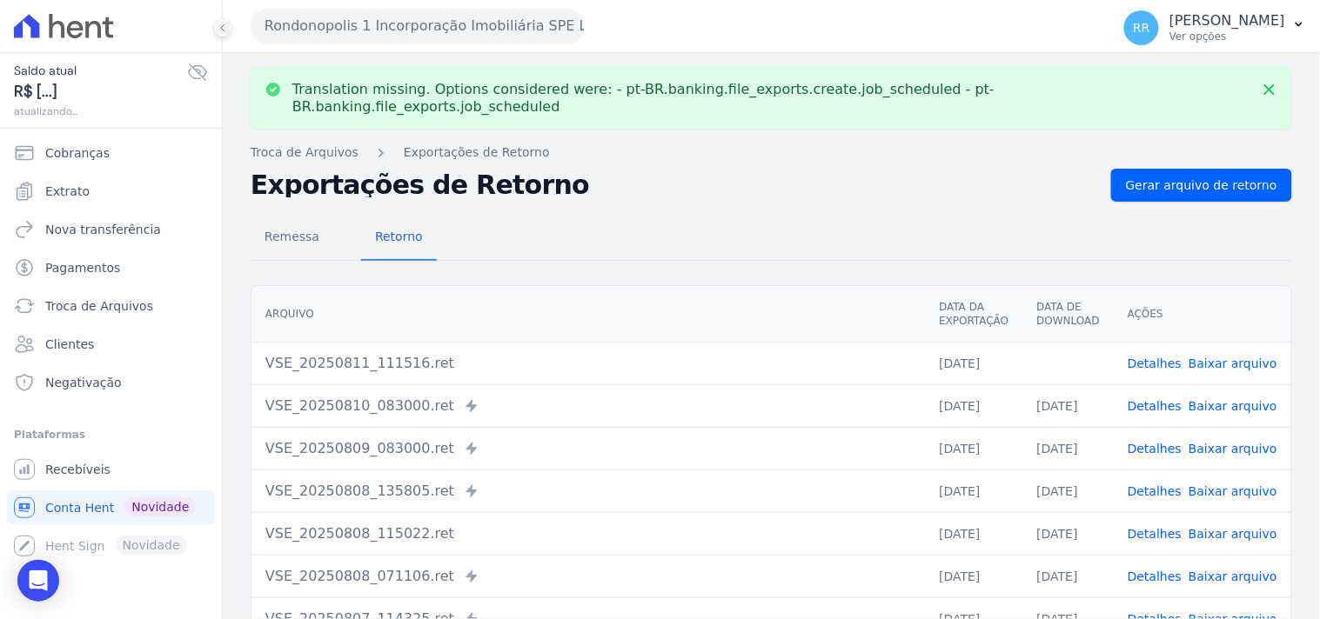
click at [1233, 357] on link "Baixar arquivo" at bounding box center [1232, 364] width 89 height 14
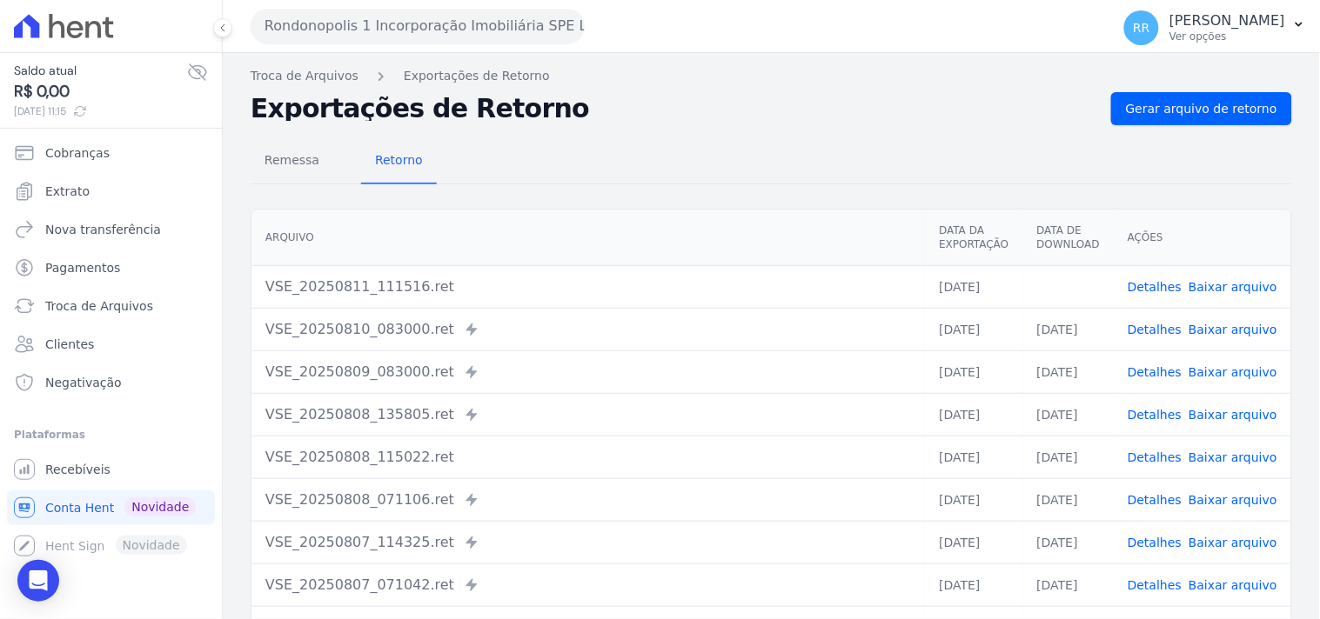
click at [585, 141] on div "Remessa Retorno" at bounding box center [771, 161] width 1041 height 45
click at [371, 13] on button "Rondonopolis 1 Incorporação Imobiliária SPE LTDA" at bounding box center [418, 26] width 334 height 35
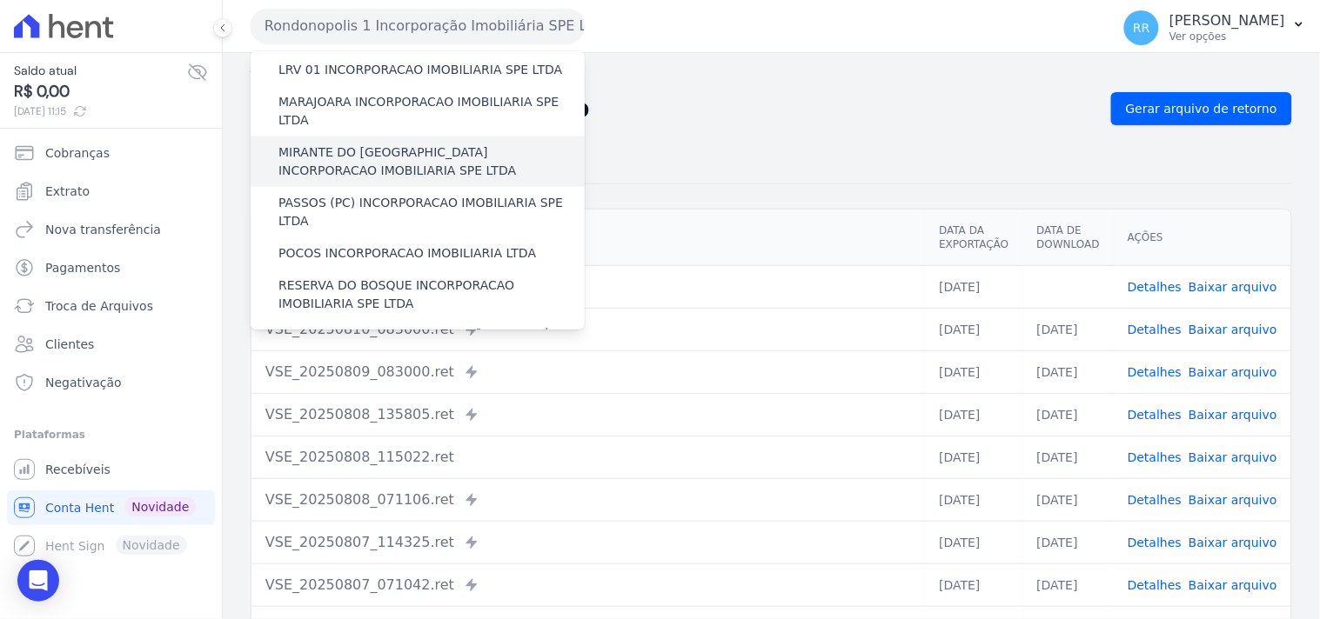
scroll to position [579, 0]
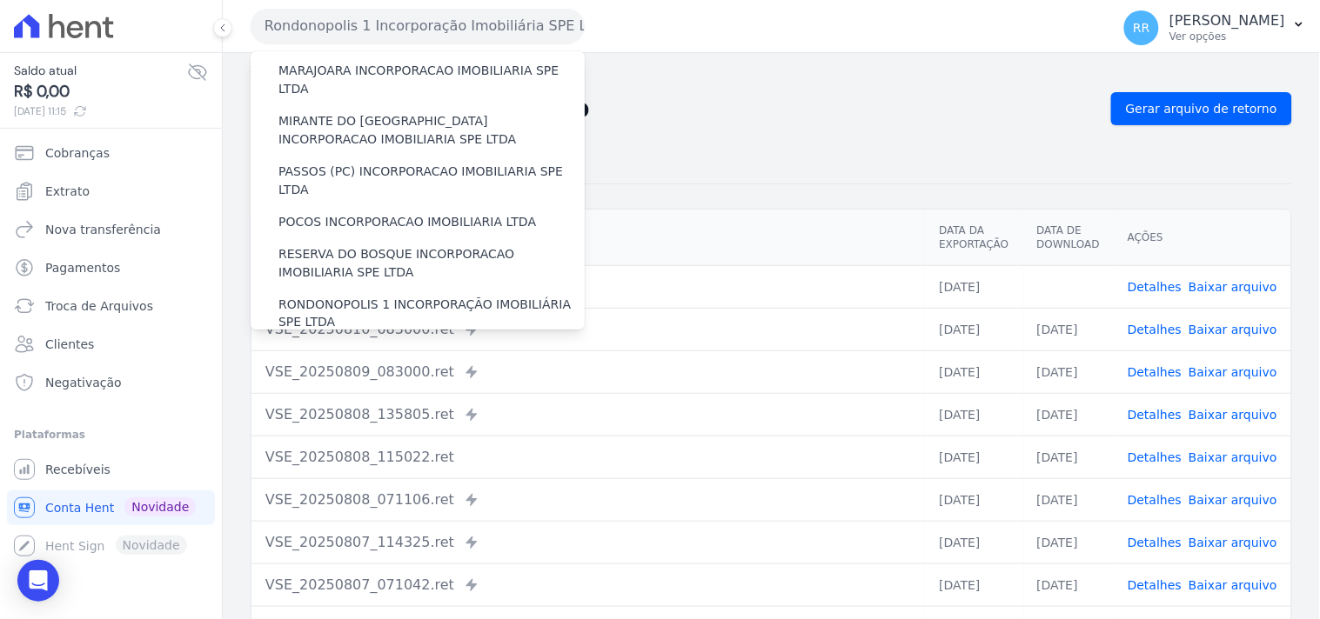
click at [358, 346] on label "SOFIA INCORPORADORA LTDA" at bounding box center [369, 355] width 182 height 18
click at [0, 0] on input "SOFIA INCORPORADORA LTDA" at bounding box center [0, 0] width 0 height 0
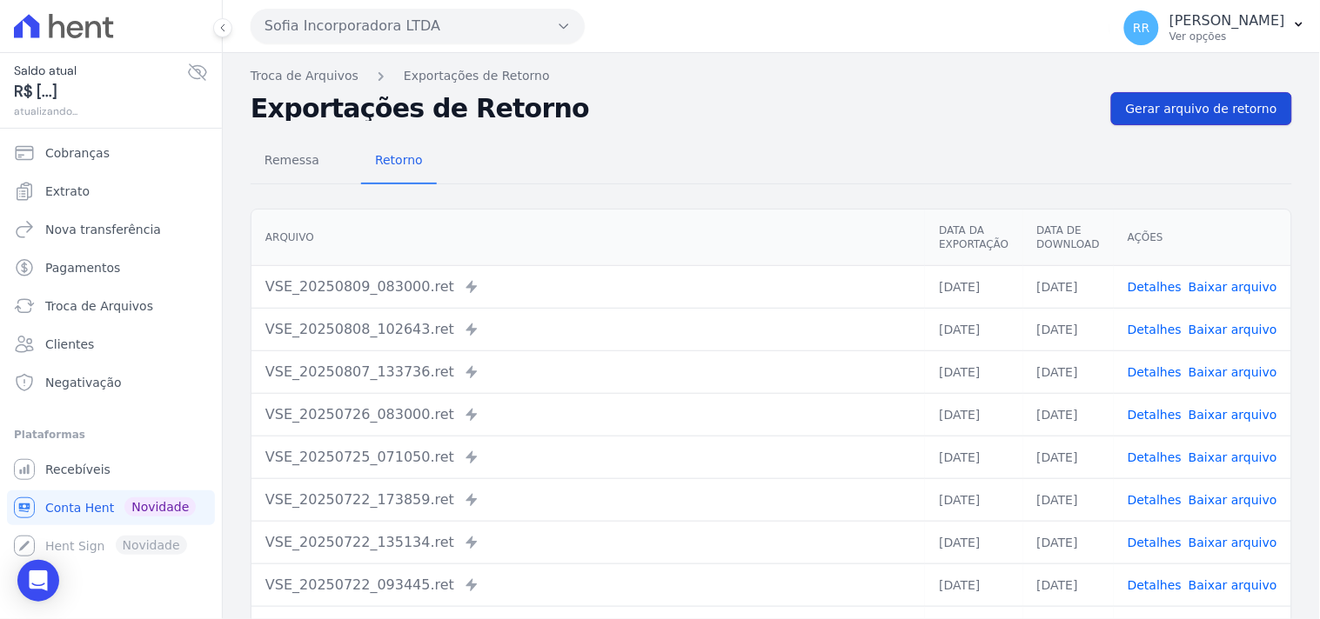
click at [1126, 107] on span "Gerar arquivo de retorno" at bounding box center [1201, 108] width 151 height 17
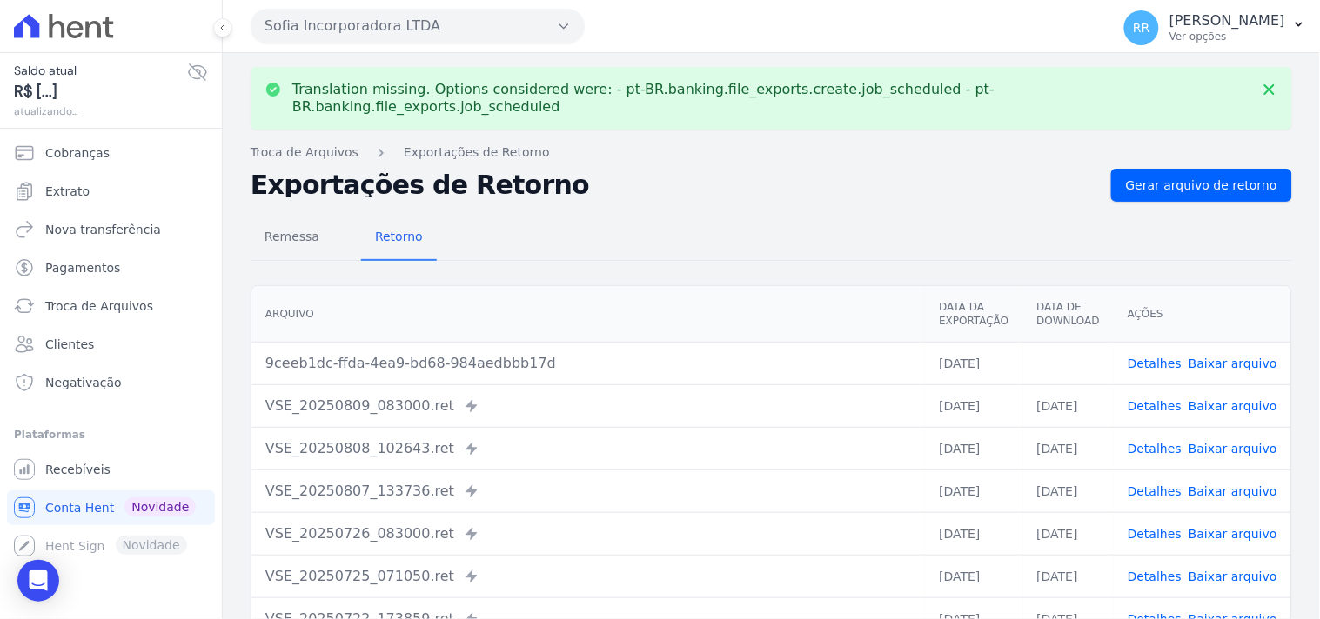
click at [1212, 342] on td "Detalhes Baixar arquivo" at bounding box center [1201, 363] width 177 height 43
click at [1206, 357] on link "Baixar arquivo" at bounding box center [1232, 364] width 89 height 14
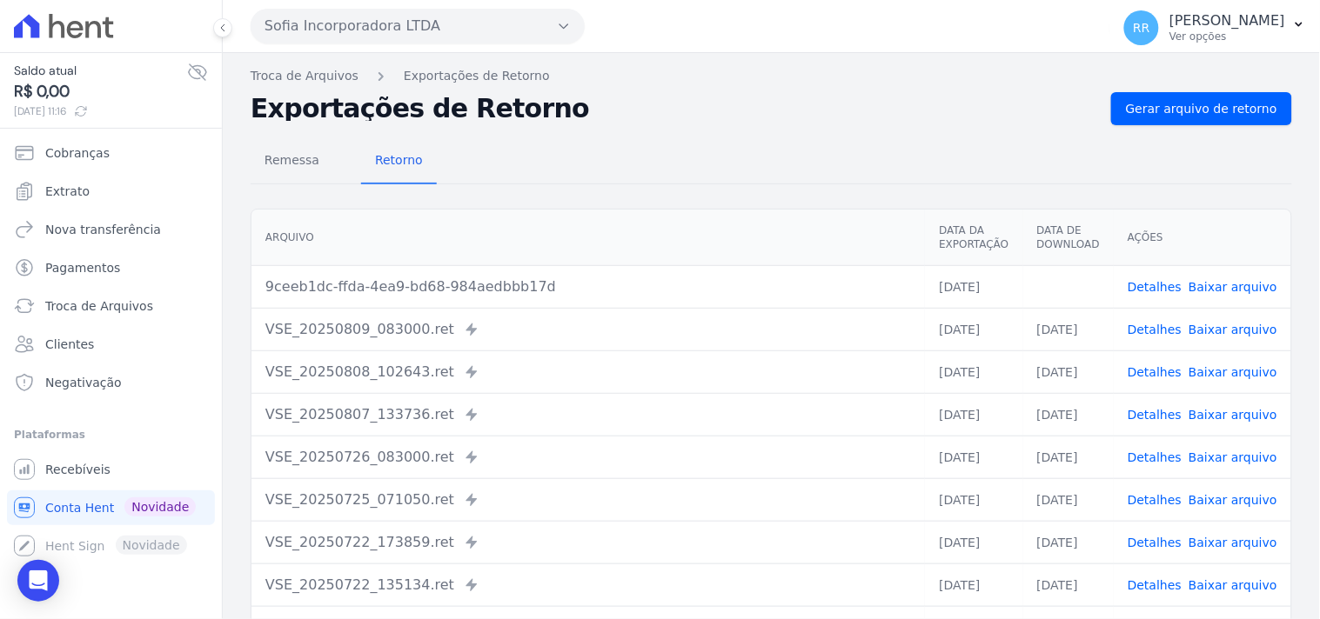
click at [690, 196] on div "Remessa Retorno [GEOGRAPHIC_DATA] Data da Exportação Data de Download Ações 9ce…" at bounding box center [771, 439] width 1041 height 629
click at [349, 13] on button "Sofia Incorporadora LTDA" at bounding box center [418, 26] width 334 height 35
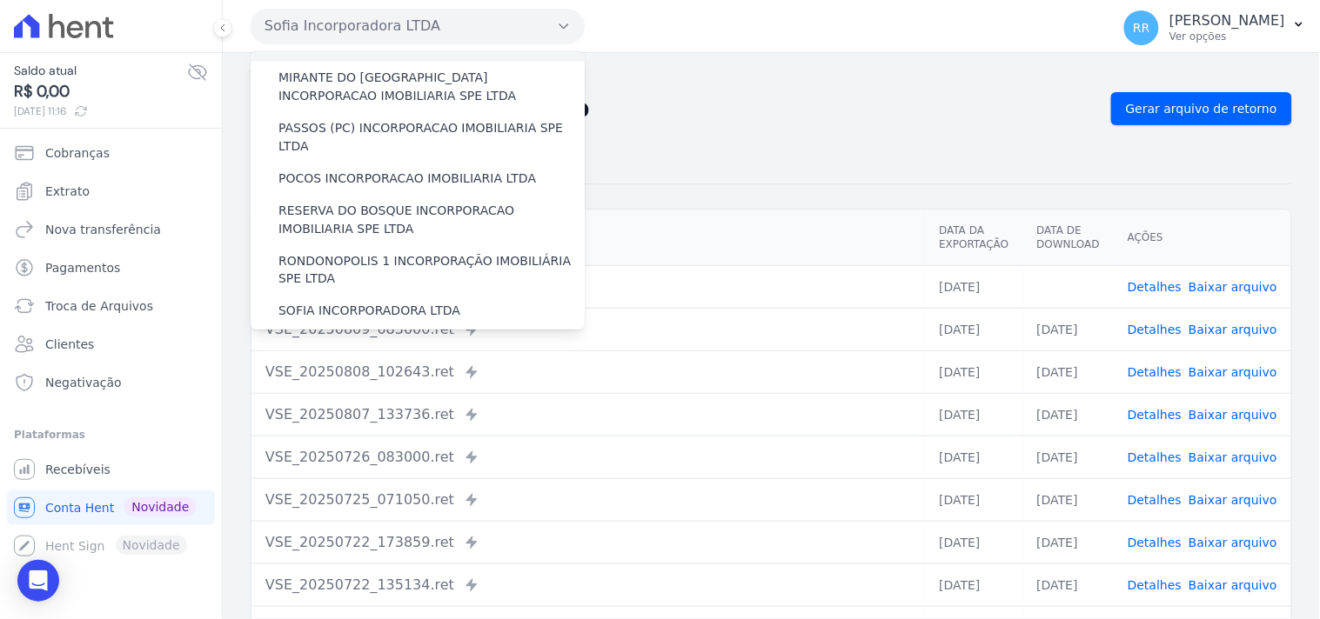
scroll to position [676, 0]
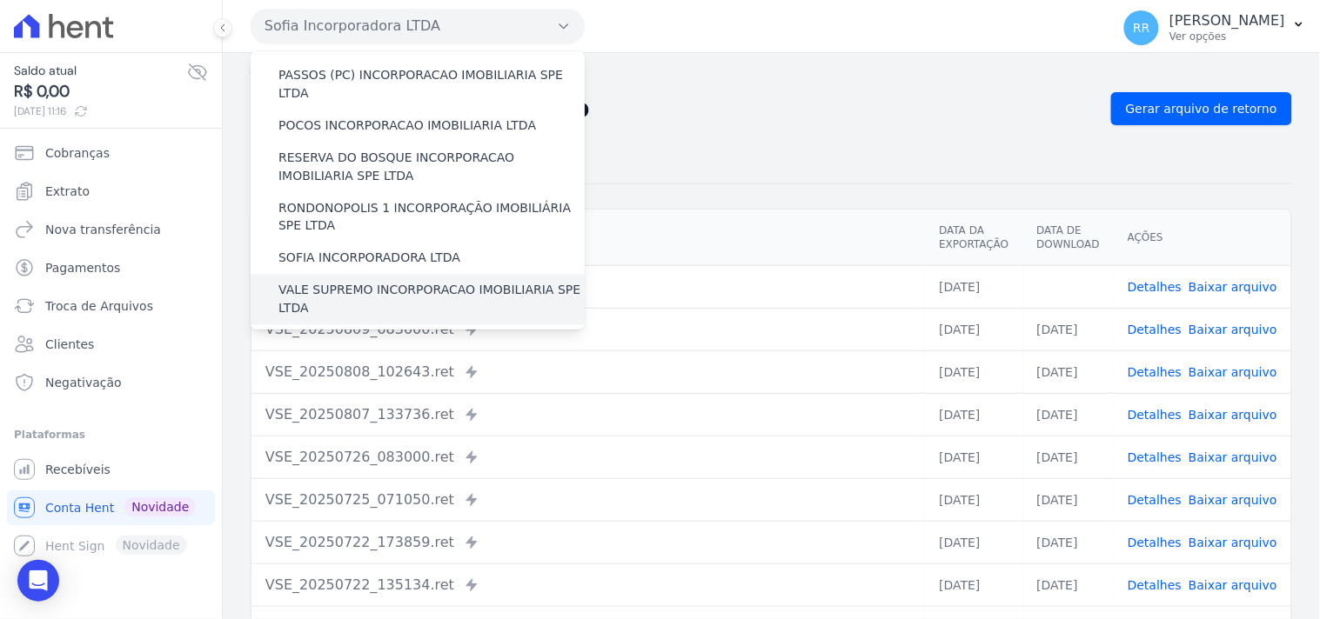
click at [317, 282] on label "VALE SUPREMO INCORPORACAO IMOBILIARIA SPE LTDA" at bounding box center [431, 300] width 306 height 37
click at [0, 0] on input "VALE SUPREMO INCORPORACAO IMOBILIARIA SPE LTDA" at bounding box center [0, 0] width 0 height 0
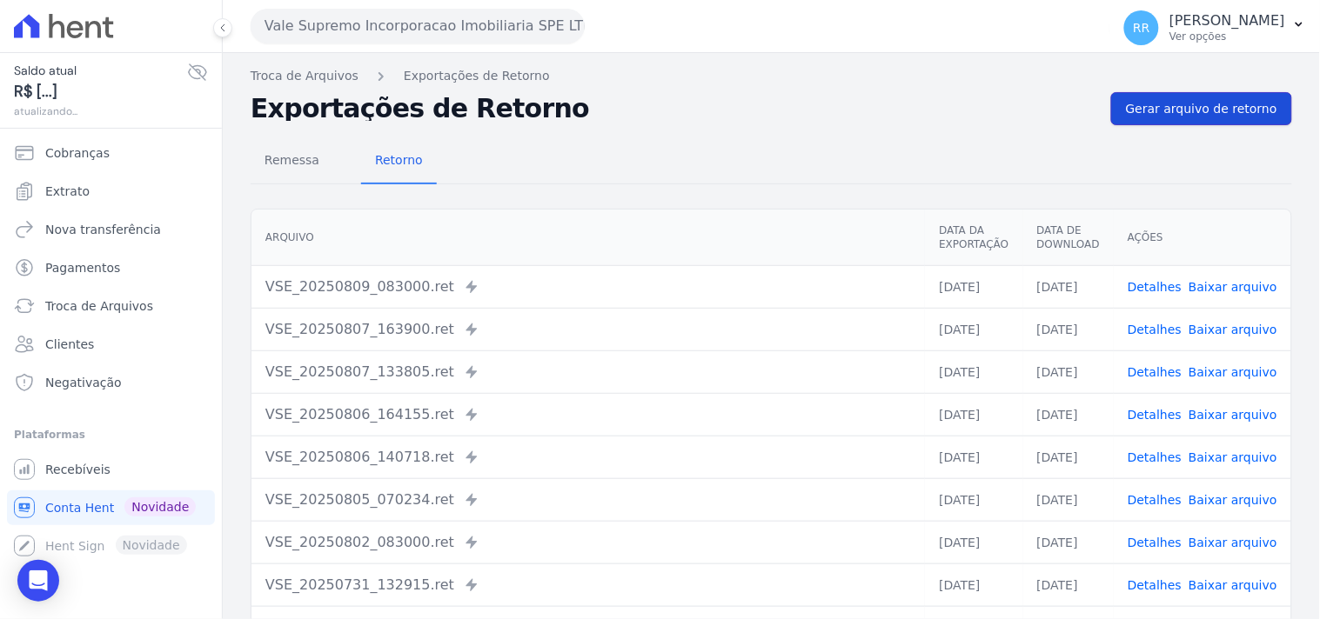
click at [1190, 114] on span "Gerar arquivo de retorno" at bounding box center [1201, 108] width 151 height 17
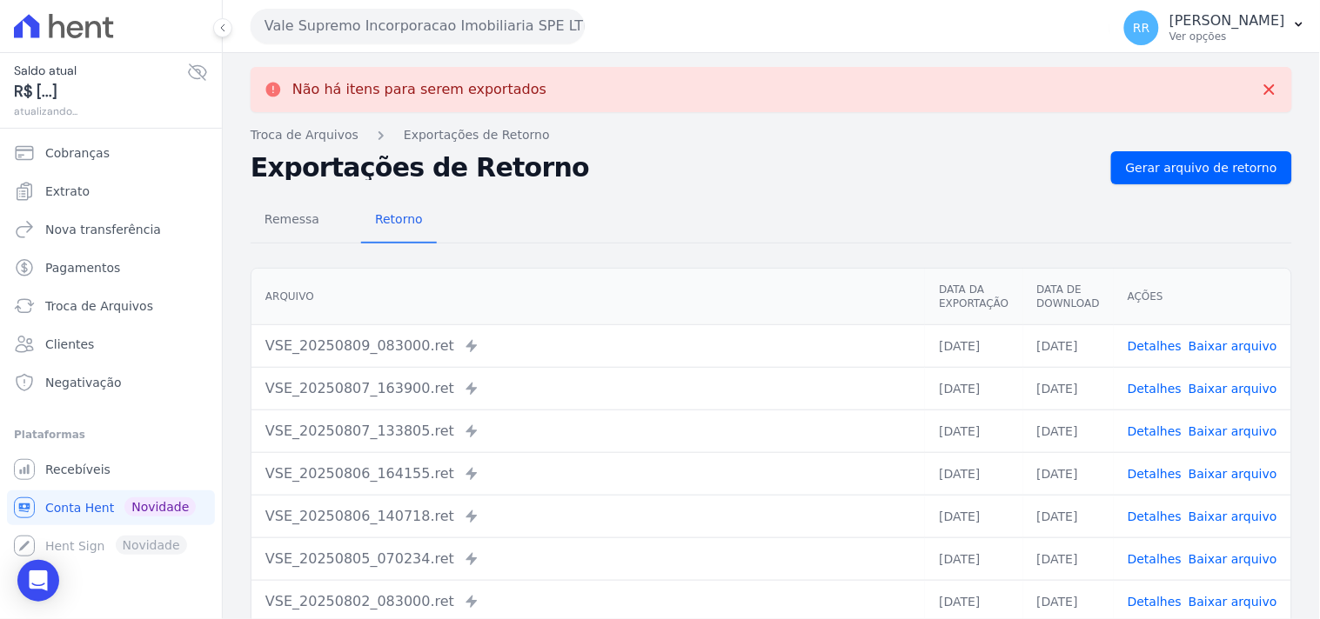
click at [337, 26] on button "Vale Supremo Incorporacao Imobiliaria SPE LTDA" at bounding box center [418, 26] width 334 height 35
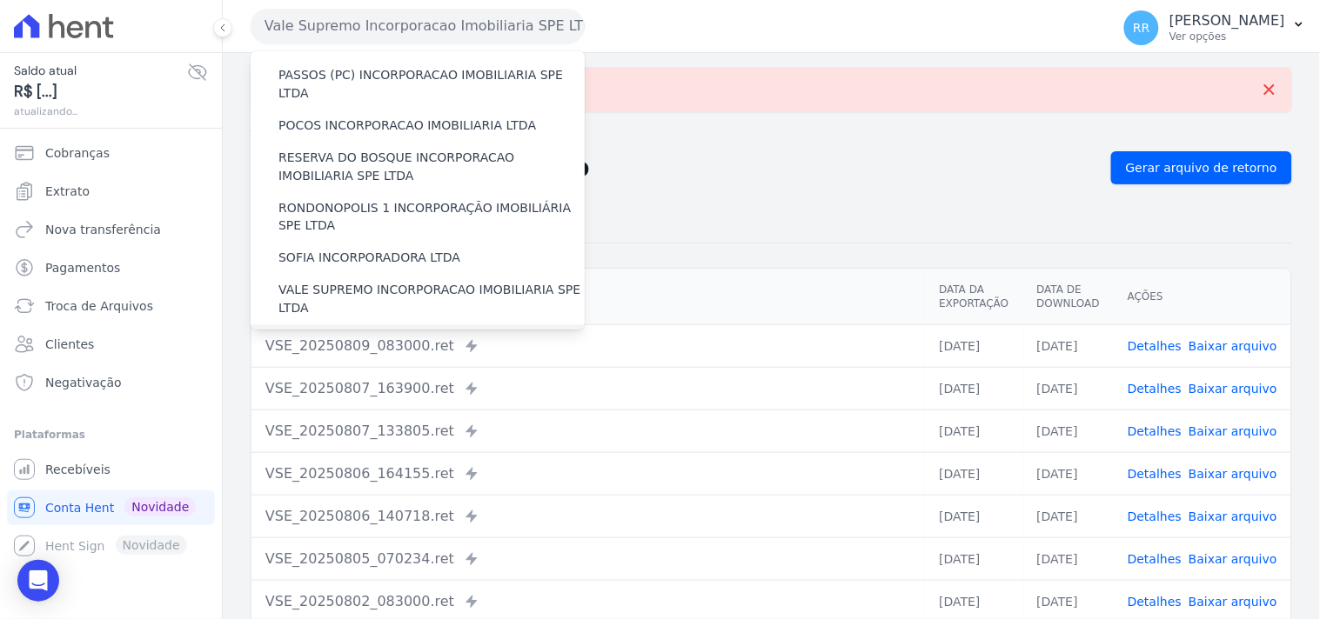
click at [350, 332] on label "VIA SUL ENGENHARIA LTDA" at bounding box center [361, 341] width 166 height 18
click at [0, 0] on input "VIA SUL ENGENHARIA LTDA" at bounding box center [0, 0] width 0 height 0
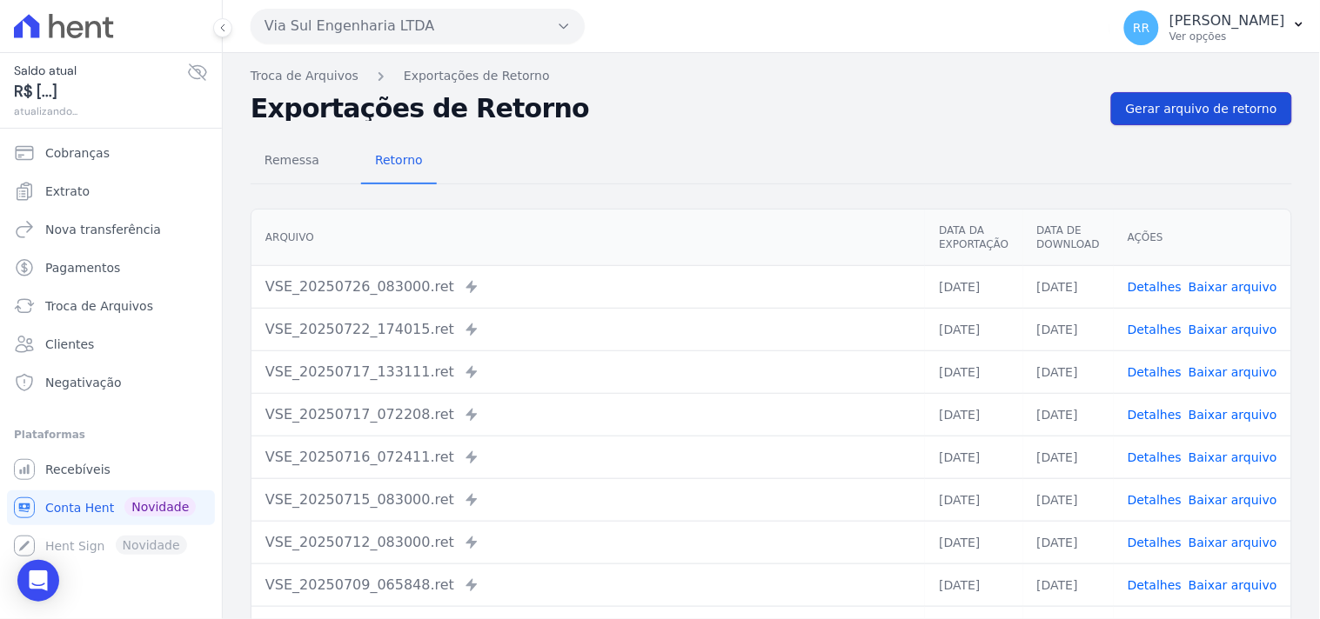
click at [1169, 113] on span "Gerar arquivo de retorno" at bounding box center [1201, 108] width 151 height 17
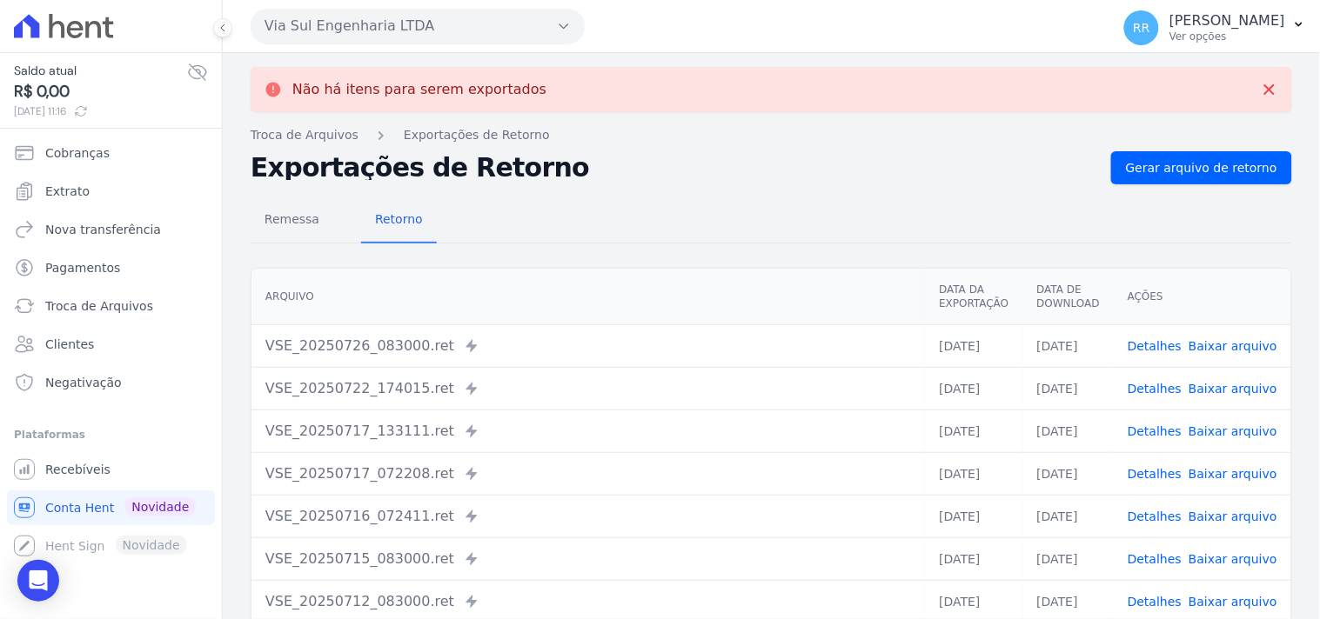
click at [465, 29] on button "Via Sul Engenharia LTDA" at bounding box center [418, 26] width 334 height 35
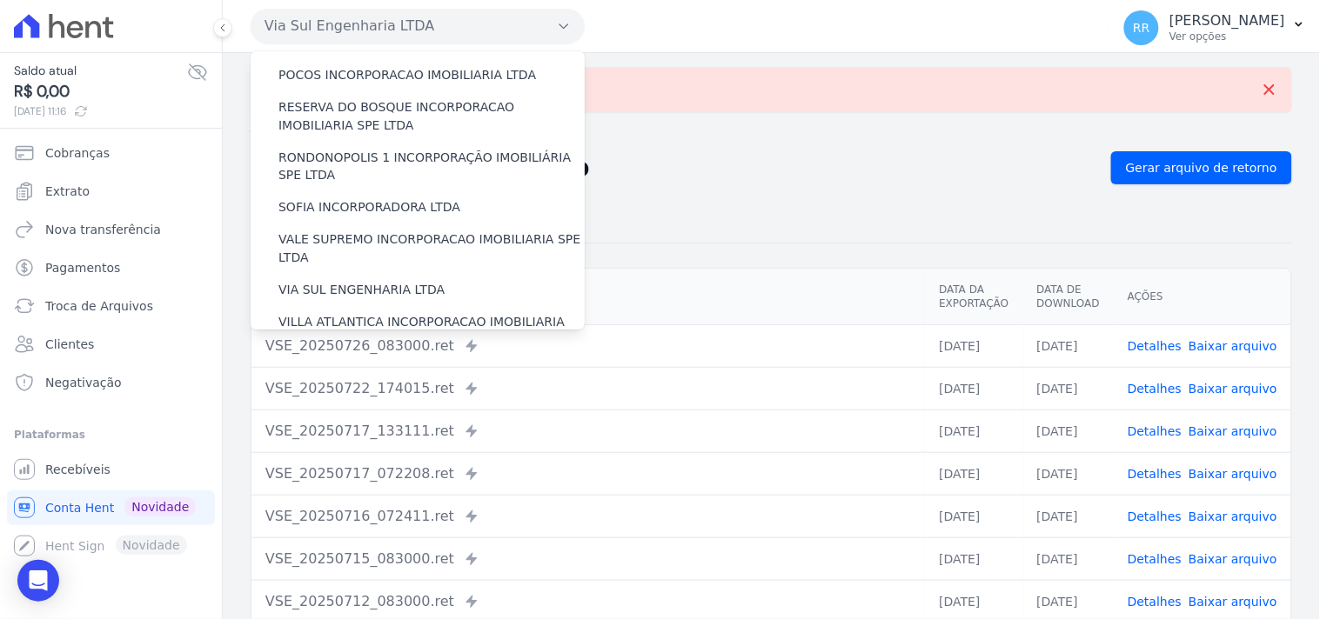
scroll to position [741, 0]
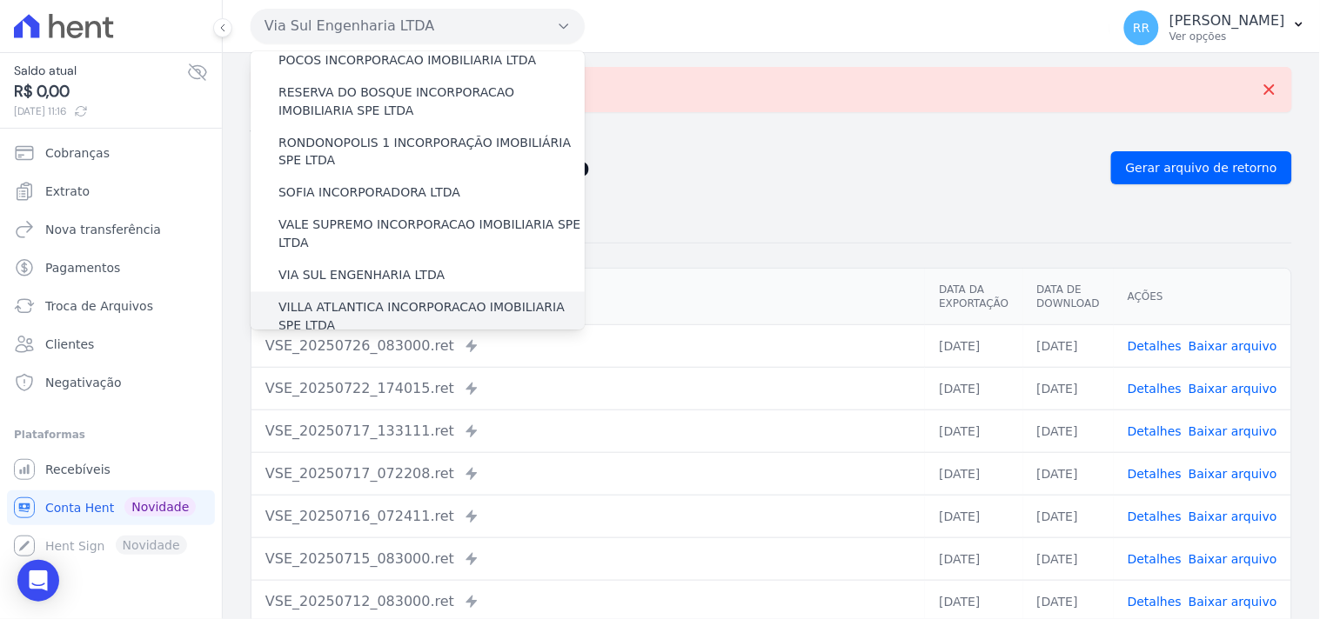
click at [372, 299] on label "VILLA ATLANTICA INCORPORACAO IMOBILIARIA SPE LTDA" at bounding box center [431, 317] width 306 height 37
click at [0, 0] on input "VILLA ATLANTICA INCORPORACAO IMOBILIARIA SPE LTDA" at bounding box center [0, 0] width 0 height 0
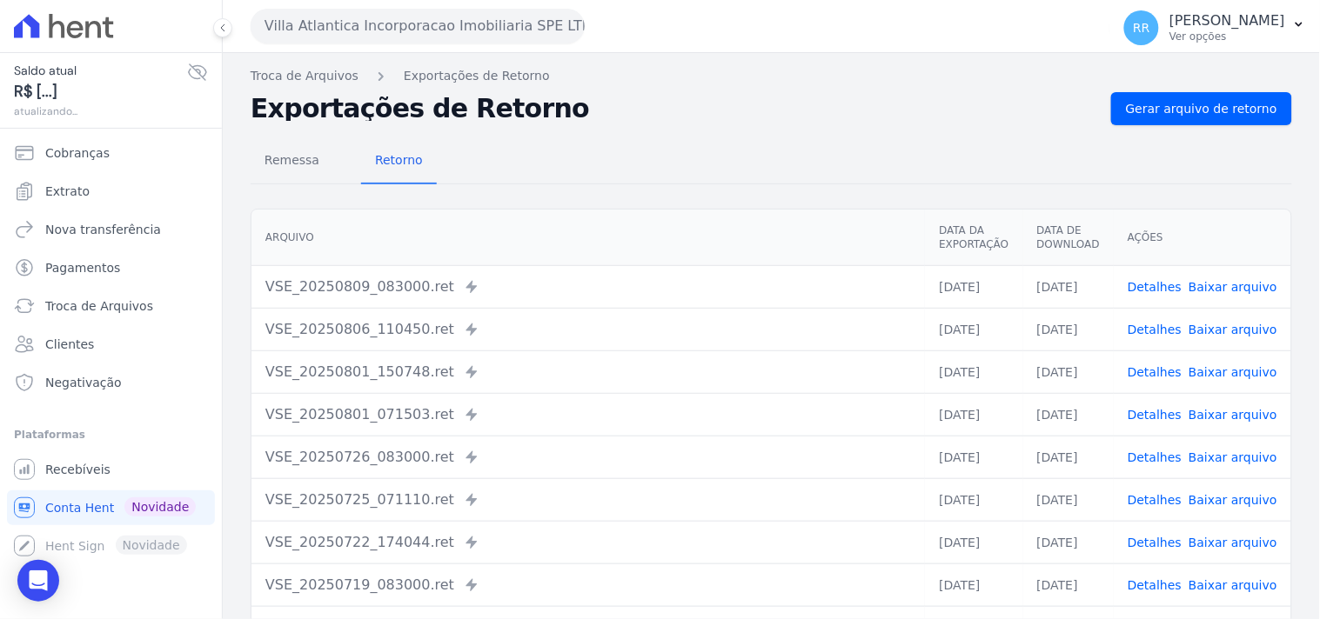
click at [1082, 131] on div "Remessa Retorno [GEOGRAPHIC_DATA] Data da Exportação Data de Download Ações VSE…" at bounding box center [771, 439] width 1041 height 629
click at [1127, 115] on span "Gerar arquivo de retorno" at bounding box center [1201, 108] width 151 height 17
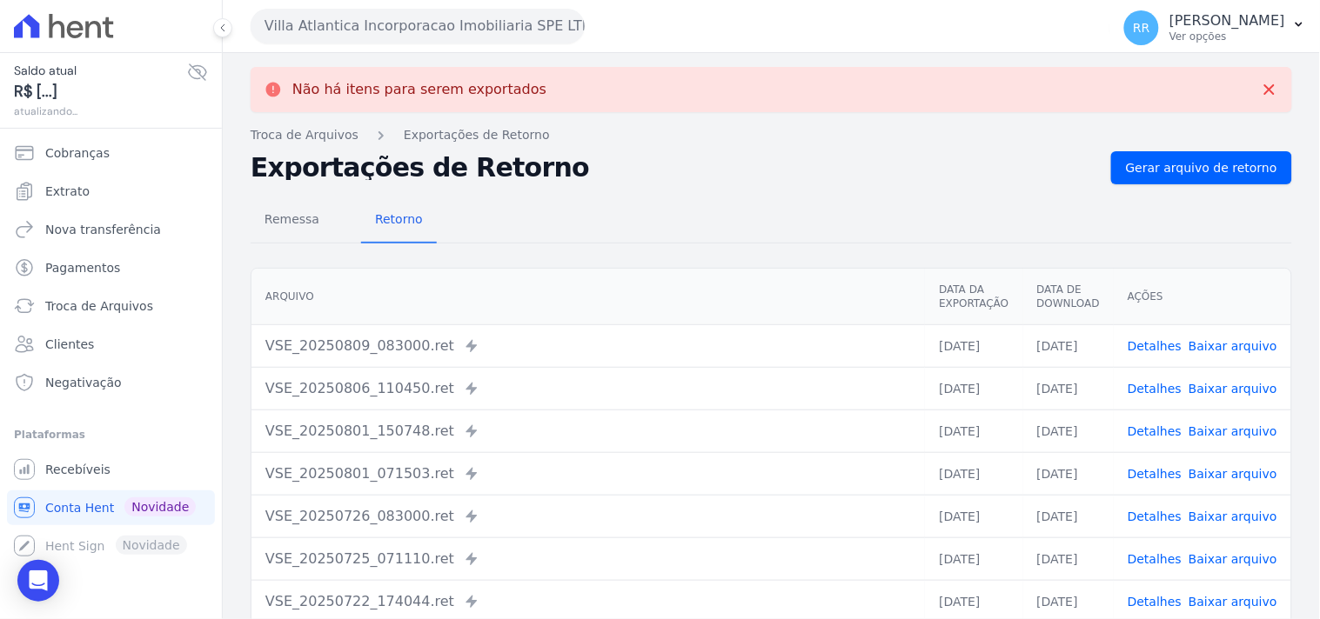
click at [362, 31] on button "Villa Atlantica Incorporacao Imobiliaria SPE LTDA" at bounding box center [418, 26] width 334 height 35
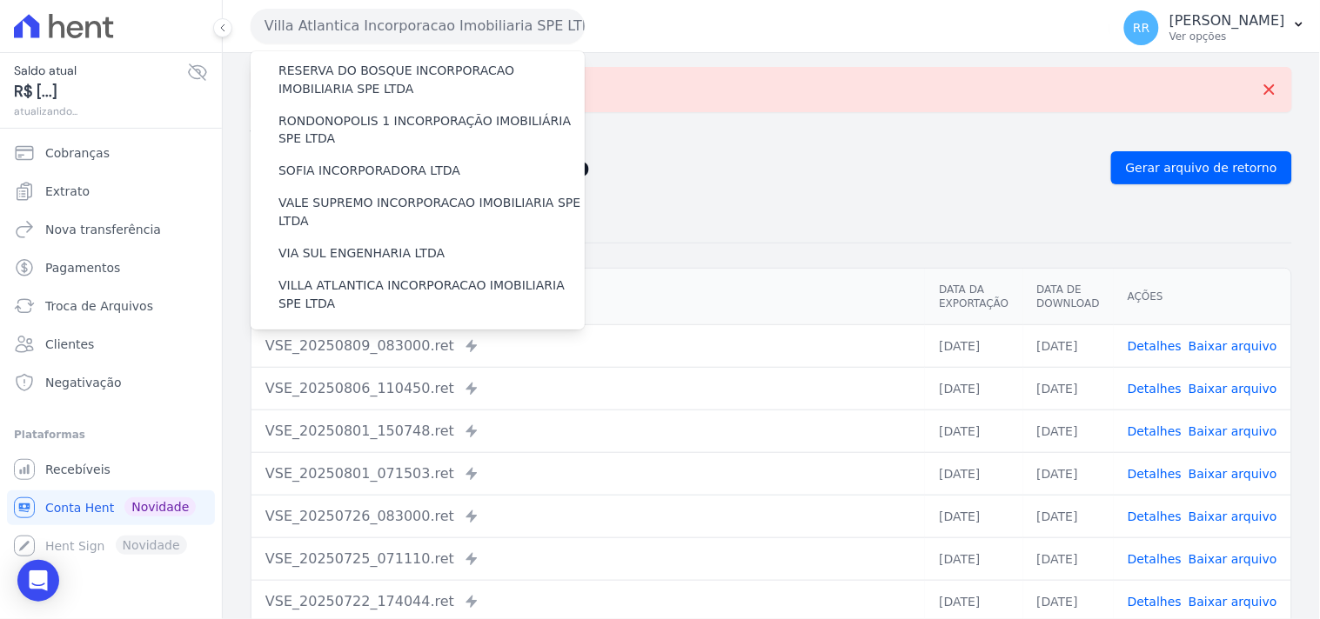
scroll to position [777, 0]
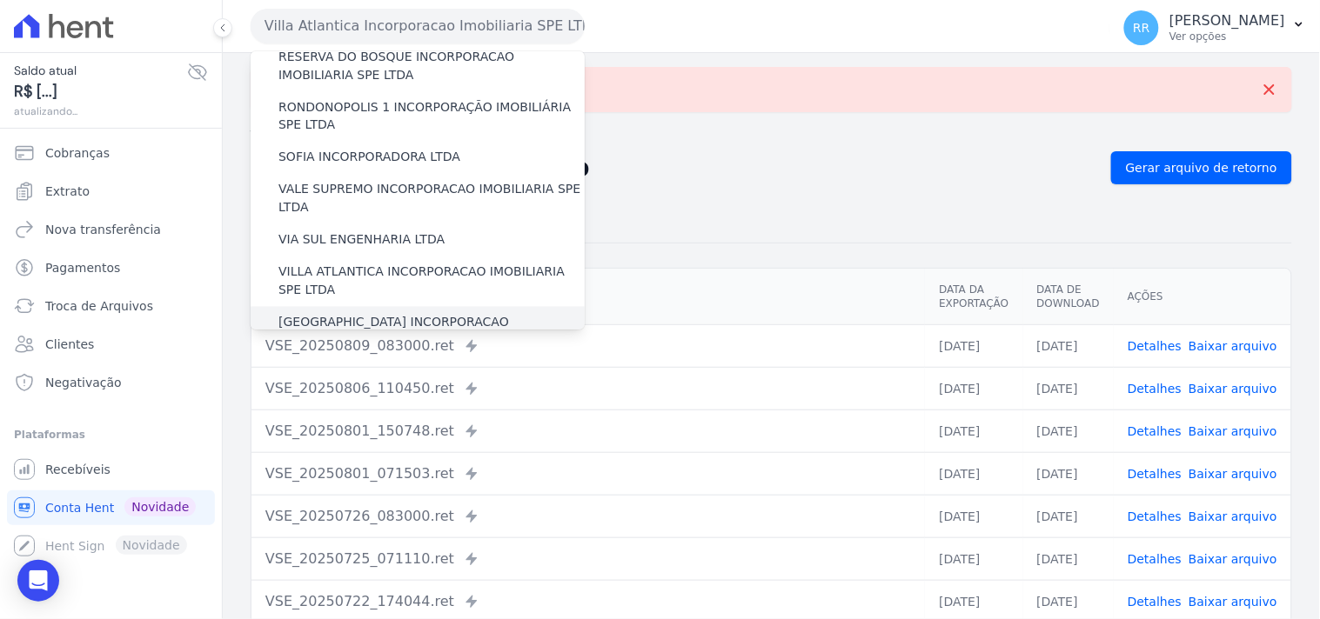
click at [365, 314] on label "[GEOGRAPHIC_DATA] INCORPORACAO IMOBILIARIA SPE LTDA" at bounding box center [431, 332] width 306 height 37
click at [0, 0] on input "[GEOGRAPHIC_DATA] INCORPORACAO IMOBILIARIA SPE LTDA" at bounding box center [0, 0] width 0 height 0
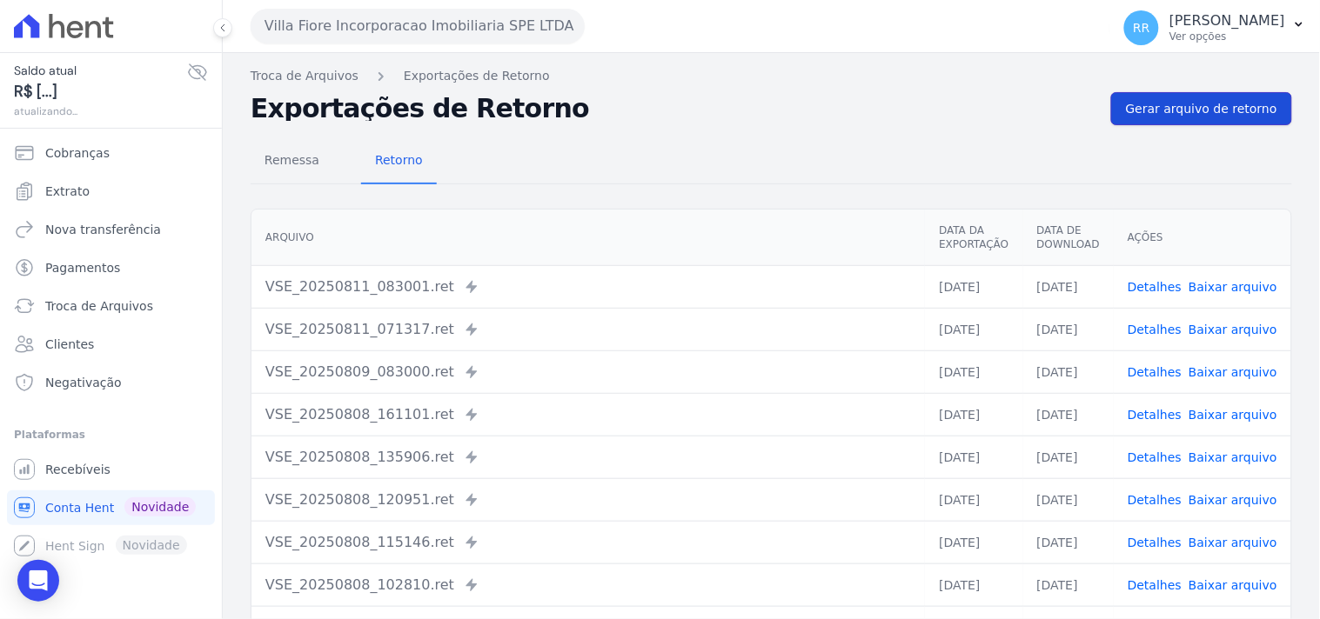
click at [1199, 103] on span "Gerar arquivo de retorno" at bounding box center [1201, 108] width 151 height 17
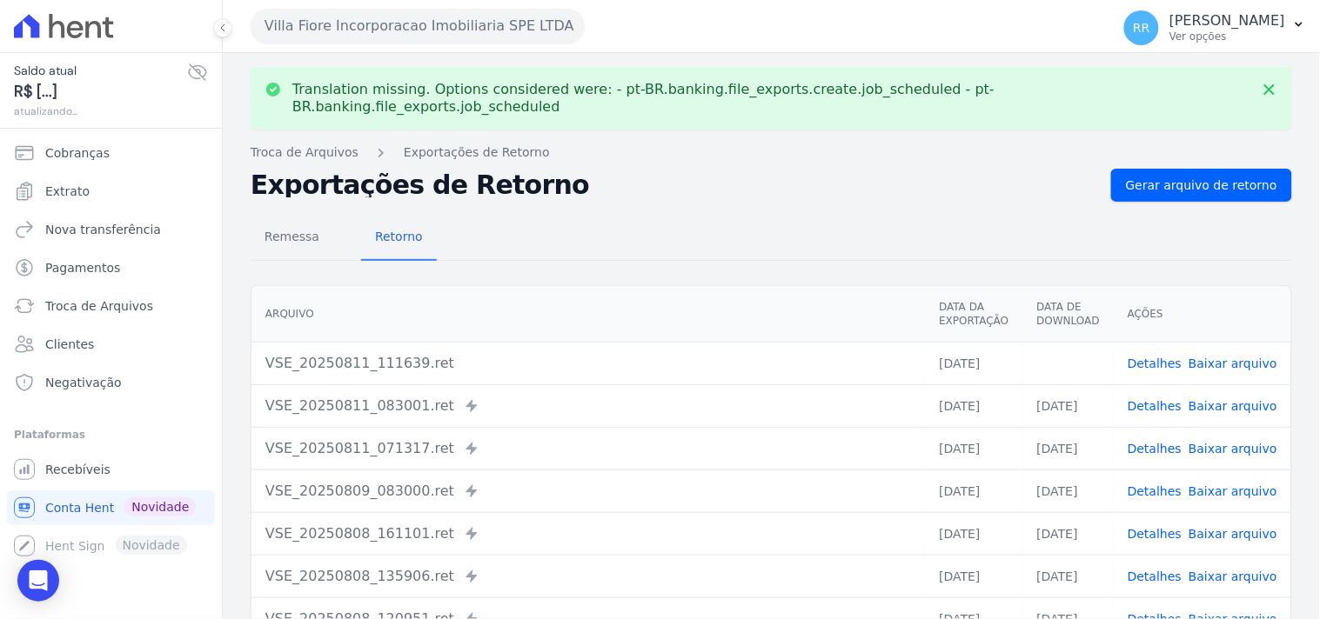
click at [1204, 357] on link "Baixar arquivo" at bounding box center [1232, 364] width 89 height 14
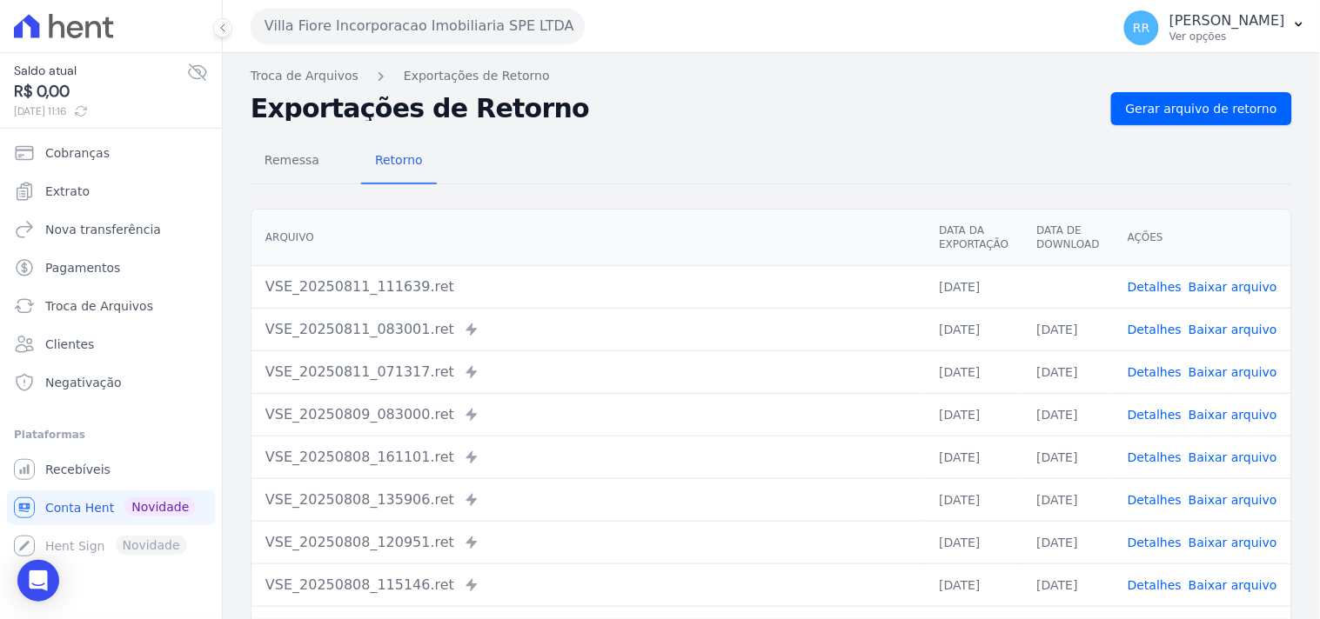
click at [831, 118] on h2 "Exportações de Retorno" at bounding box center [674, 109] width 846 height 24
click at [410, 46] on div "Villa Fiore Incorporacao Imobiliaria SPE LTDA Via Sul Engenharia AGUAS DE [GEOG…" at bounding box center [677, 26] width 852 height 54
click at [422, 40] on button "Villa Fiore Incorporacao Imobiliaria SPE LTDA" at bounding box center [418, 26] width 334 height 35
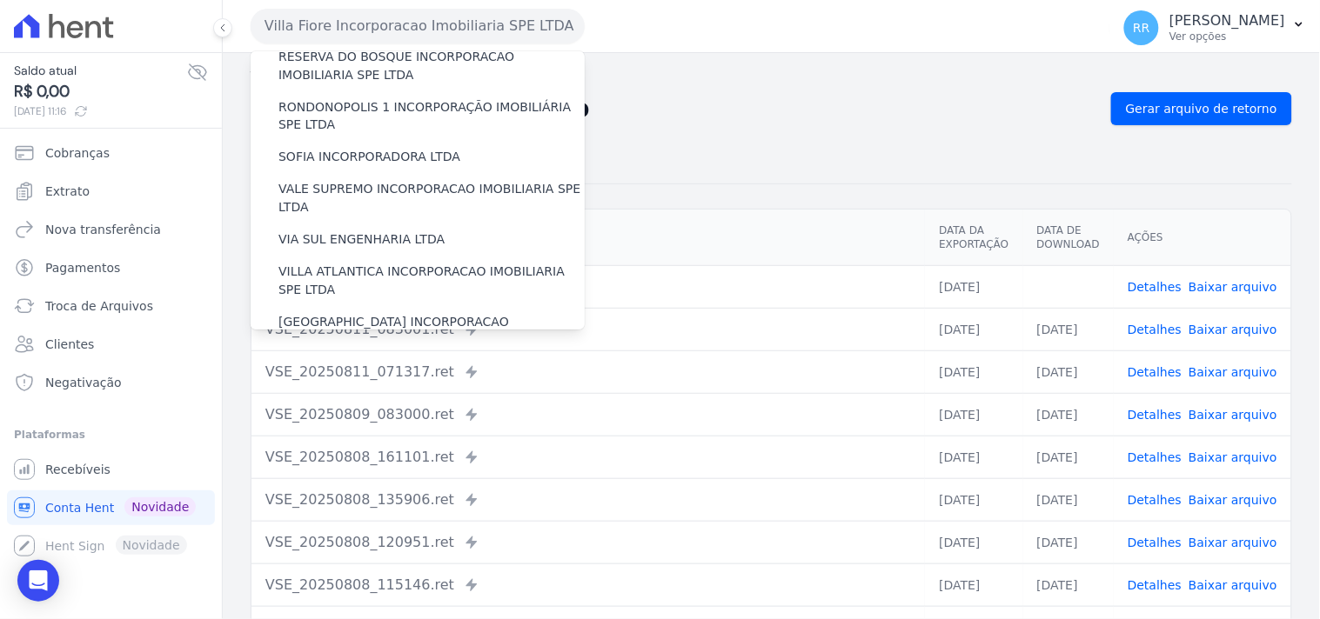
click at [369, 364] on label "VILLA TROPICAL INCORPORAÇÃO IMOBILIÁRIA SPE LTDA" at bounding box center [431, 382] width 306 height 37
click at [0, 0] on input "VILLA TROPICAL INCORPORAÇÃO IMOBILIÁRIA SPE LTDA" at bounding box center [0, 0] width 0 height 0
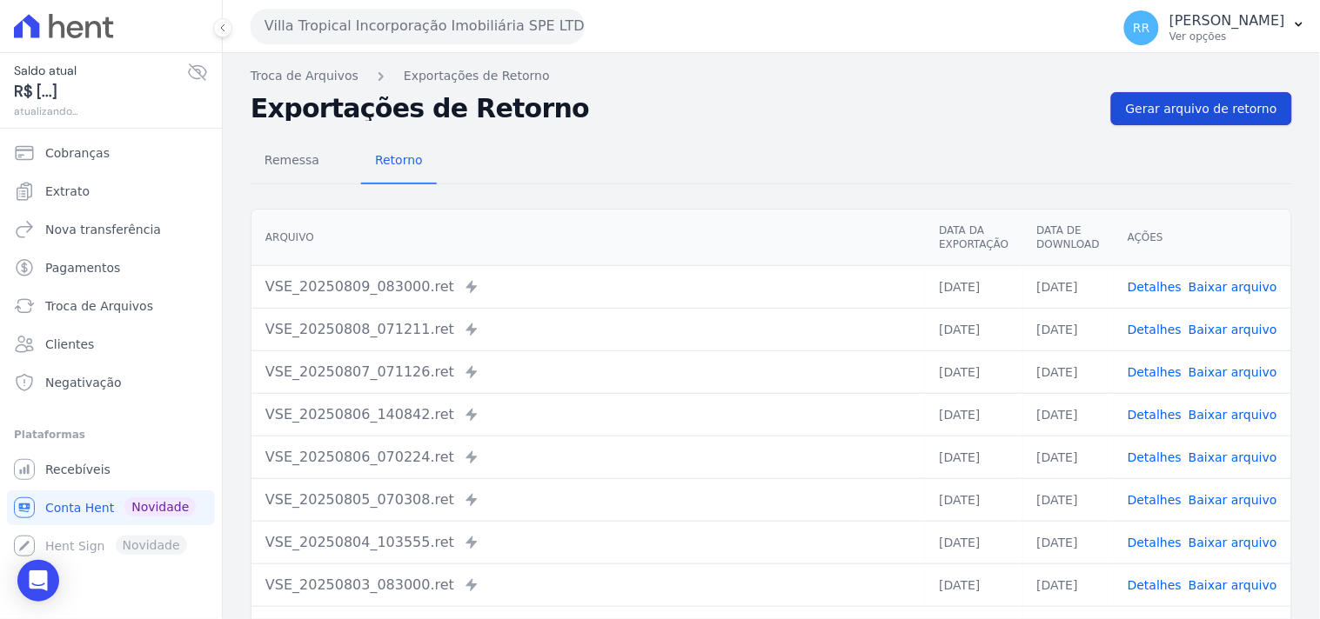
click at [1120, 105] on link "Gerar arquivo de retorno" at bounding box center [1201, 108] width 181 height 33
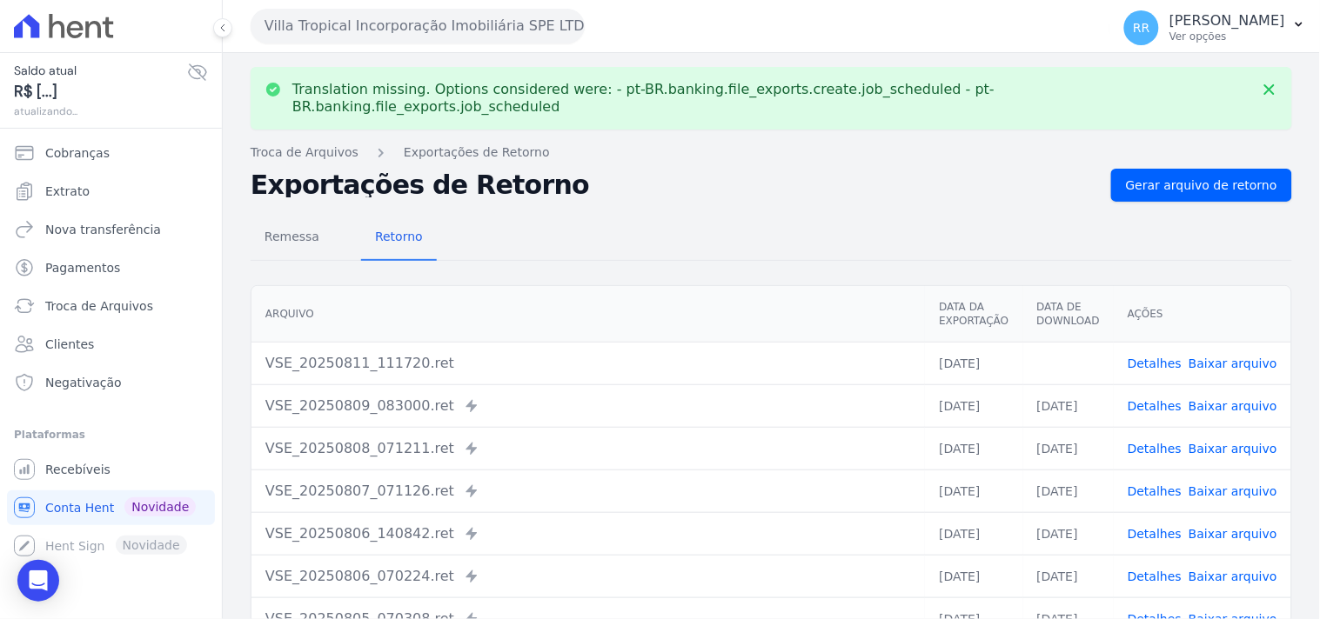
click at [1229, 357] on link "Baixar arquivo" at bounding box center [1232, 364] width 89 height 14
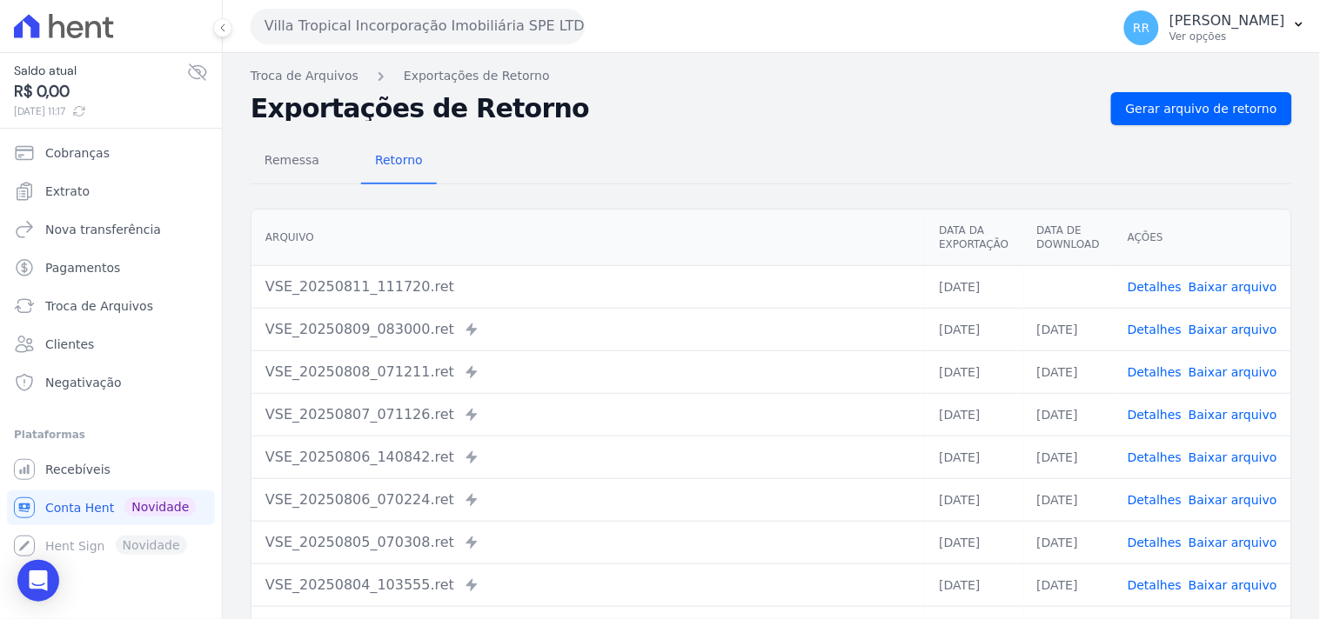
click at [775, 155] on div "Remessa Retorno" at bounding box center [771, 161] width 1041 height 45
click at [316, 15] on button "Villa Tropical Incorporação Imobiliária SPE LTDA" at bounding box center [418, 26] width 334 height 35
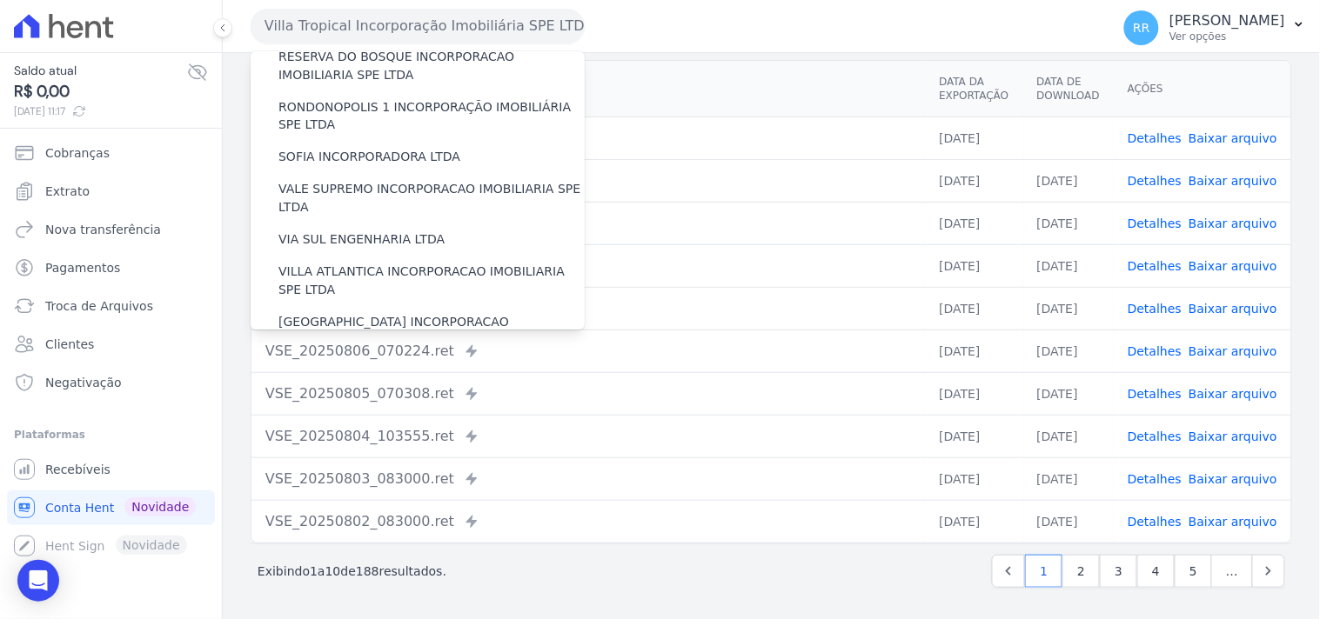
click at [813, 90] on th "Arquivo" at bounding box center [587, 89] width 673 height 57
